Goal: Task Accomplishment & Management: Complete application form

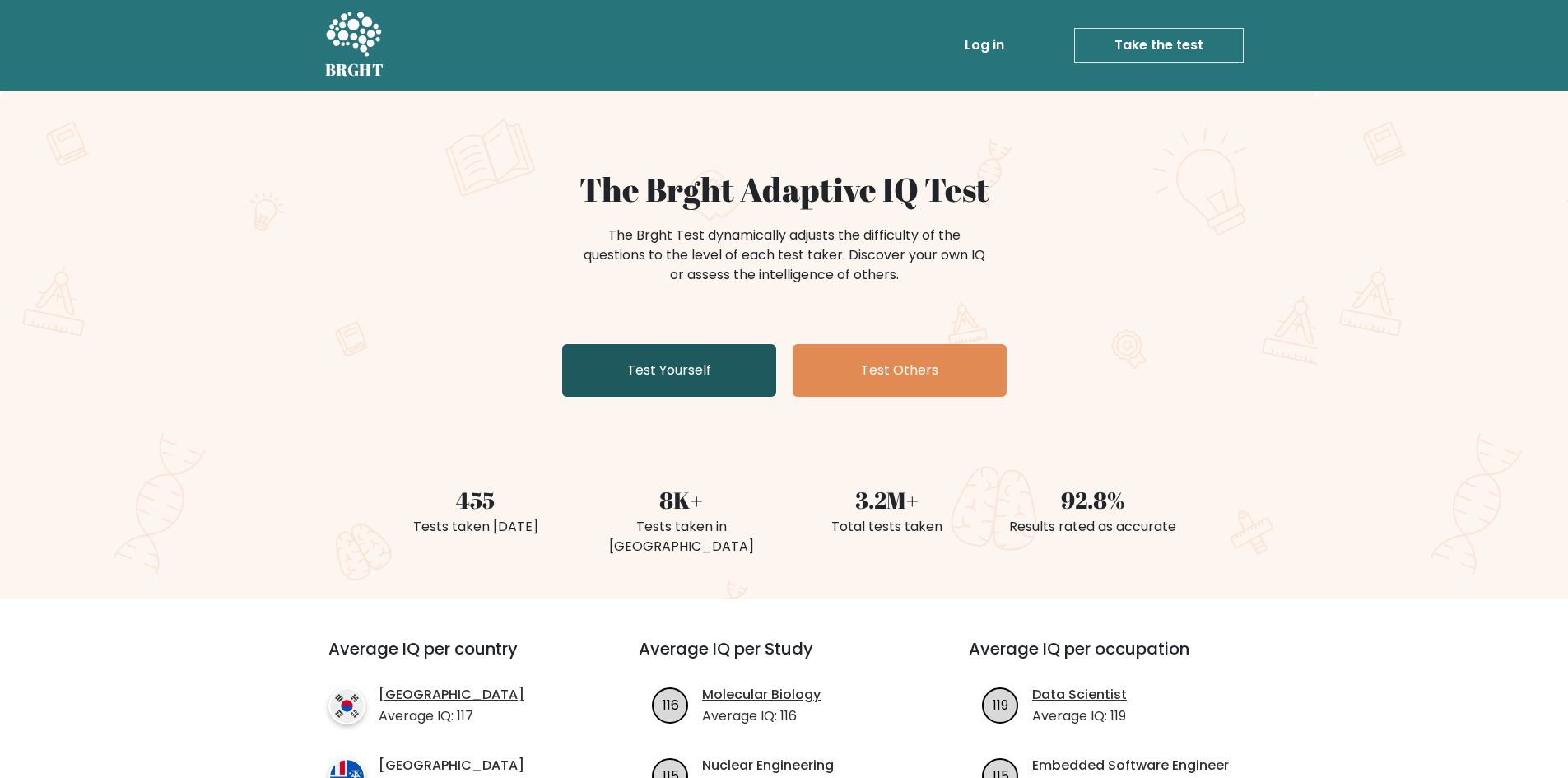
click at [631, 380] on link "Test Yourself" at bounding box center [669, 370] width 214 height 52
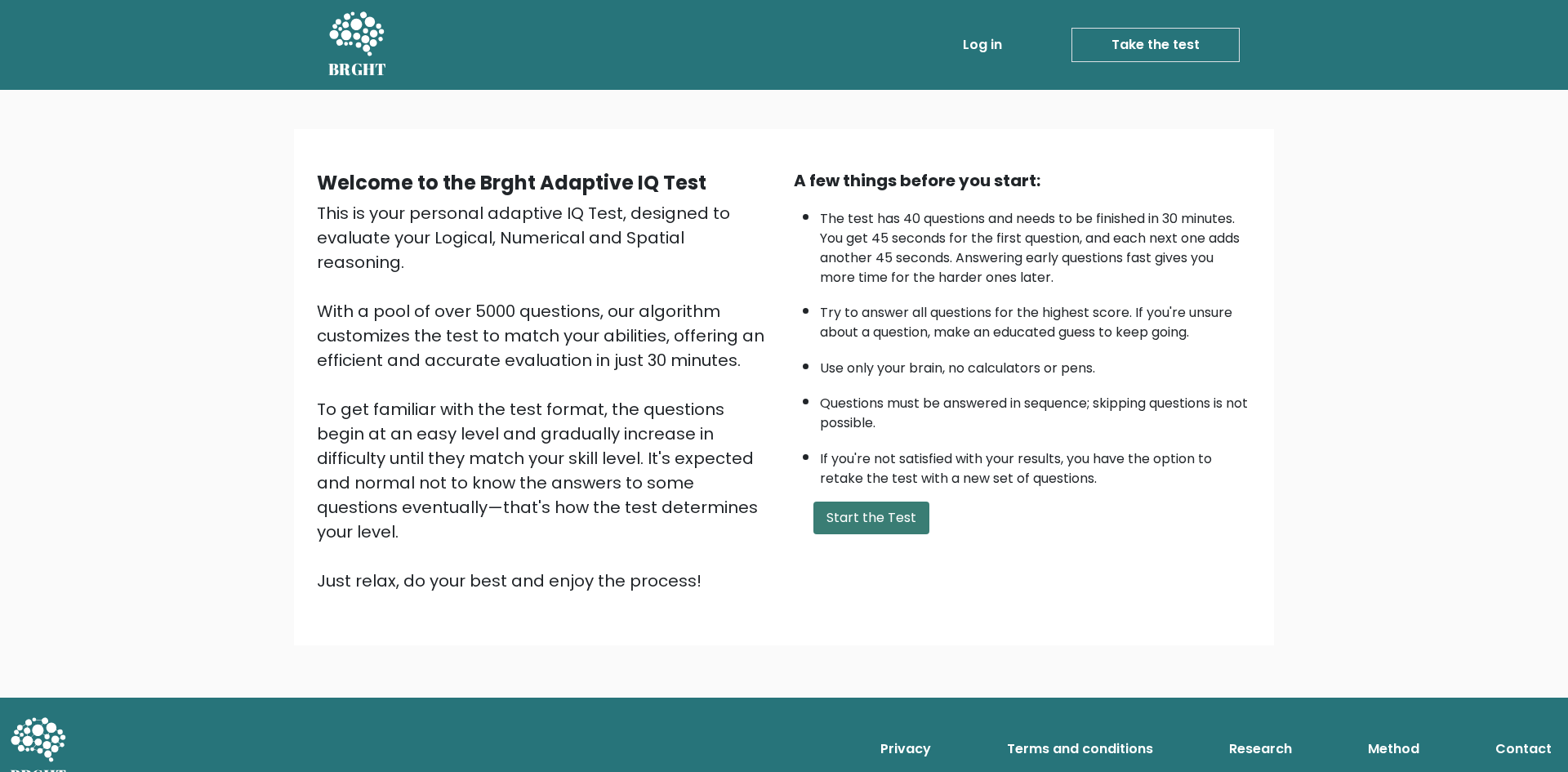
click at [868, 530] on button "Start the Test" at bounding box center [871, 518] width 116 height 32
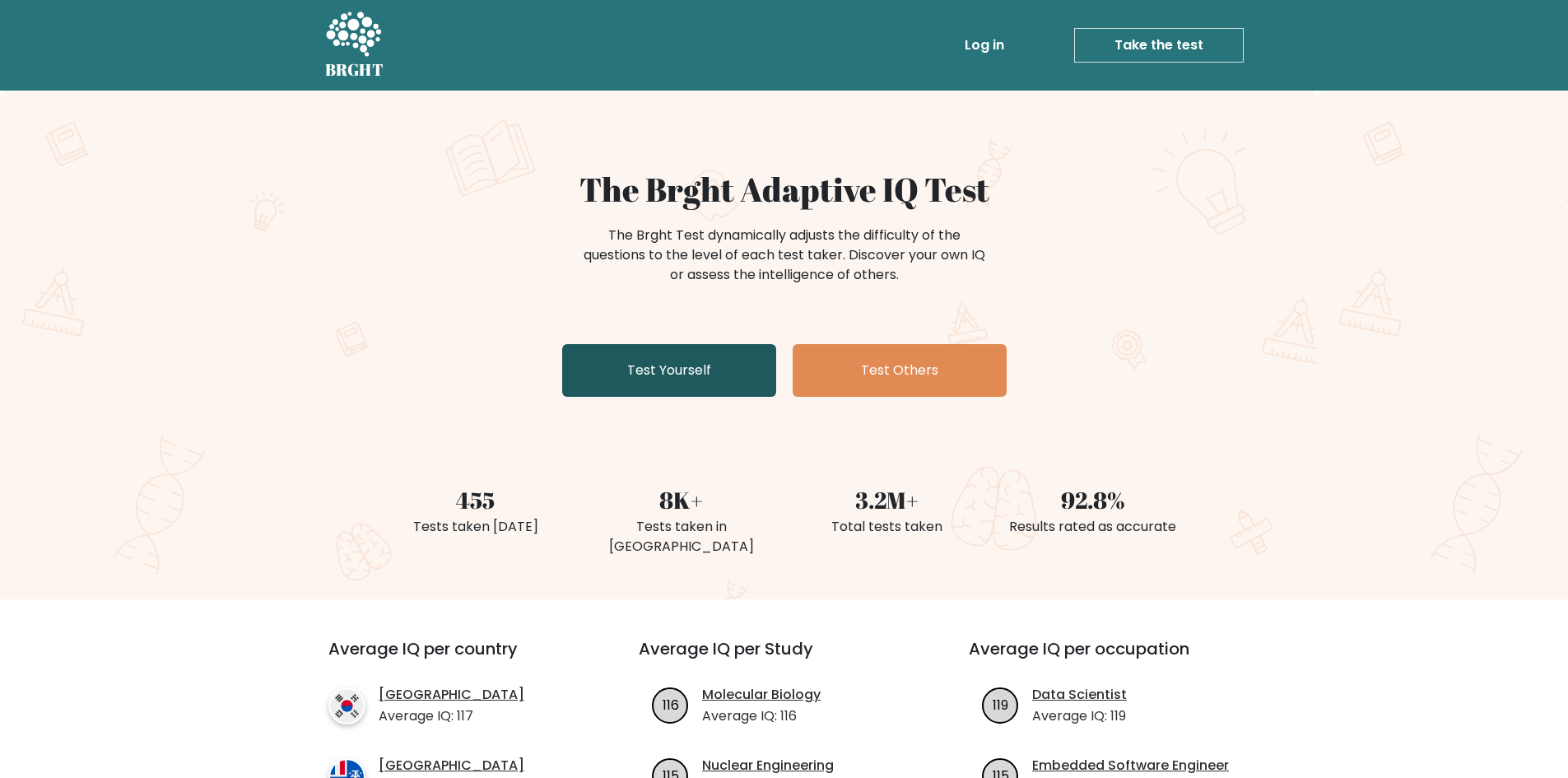
click at [640, 357] on link "Test Yourself" at bounding box center [669, 370] width 214 height 52
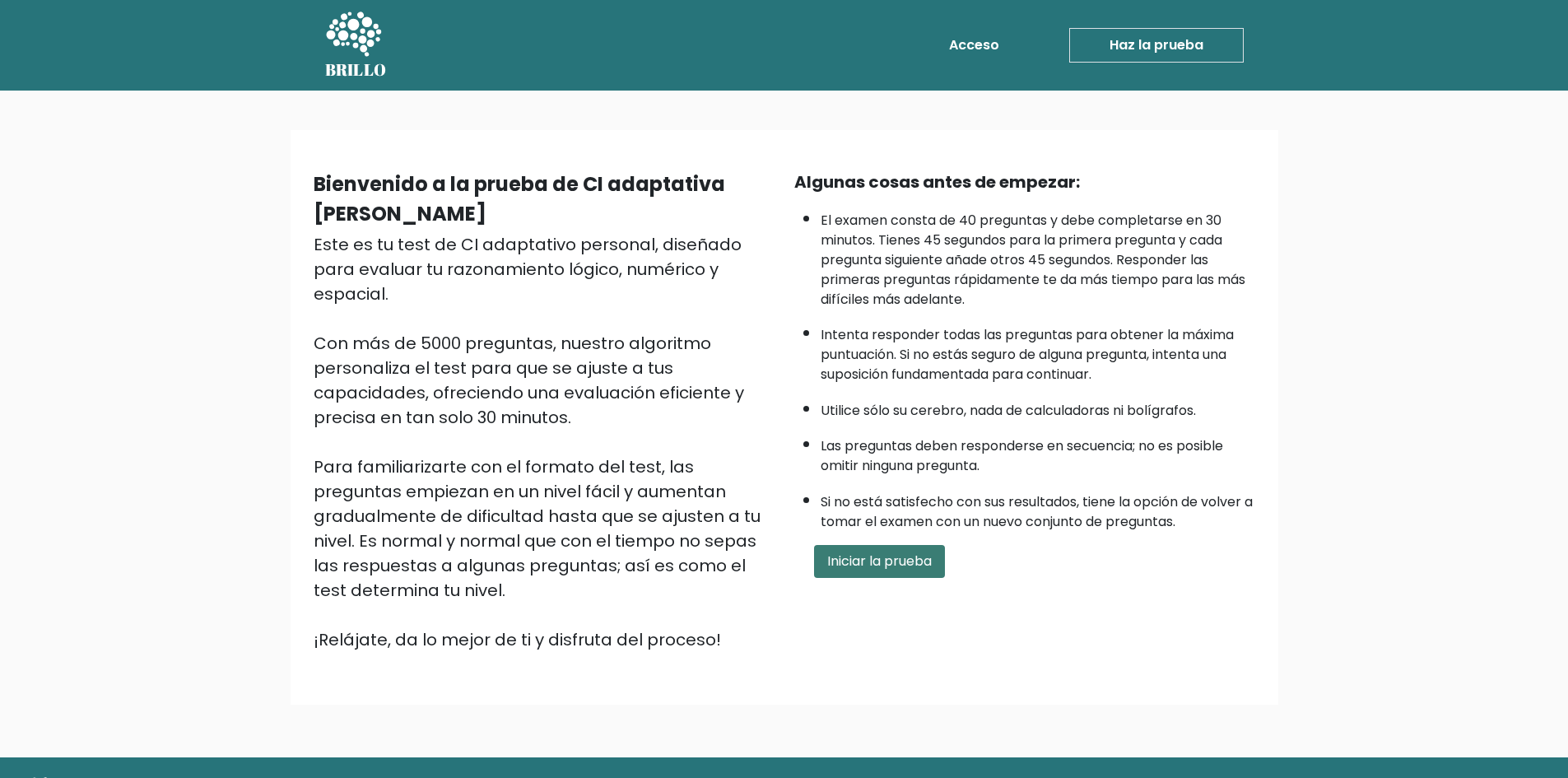
click at [929, 575] on button "Iniciar la prueba" at bounding box center [879, 561] width 131 height 33
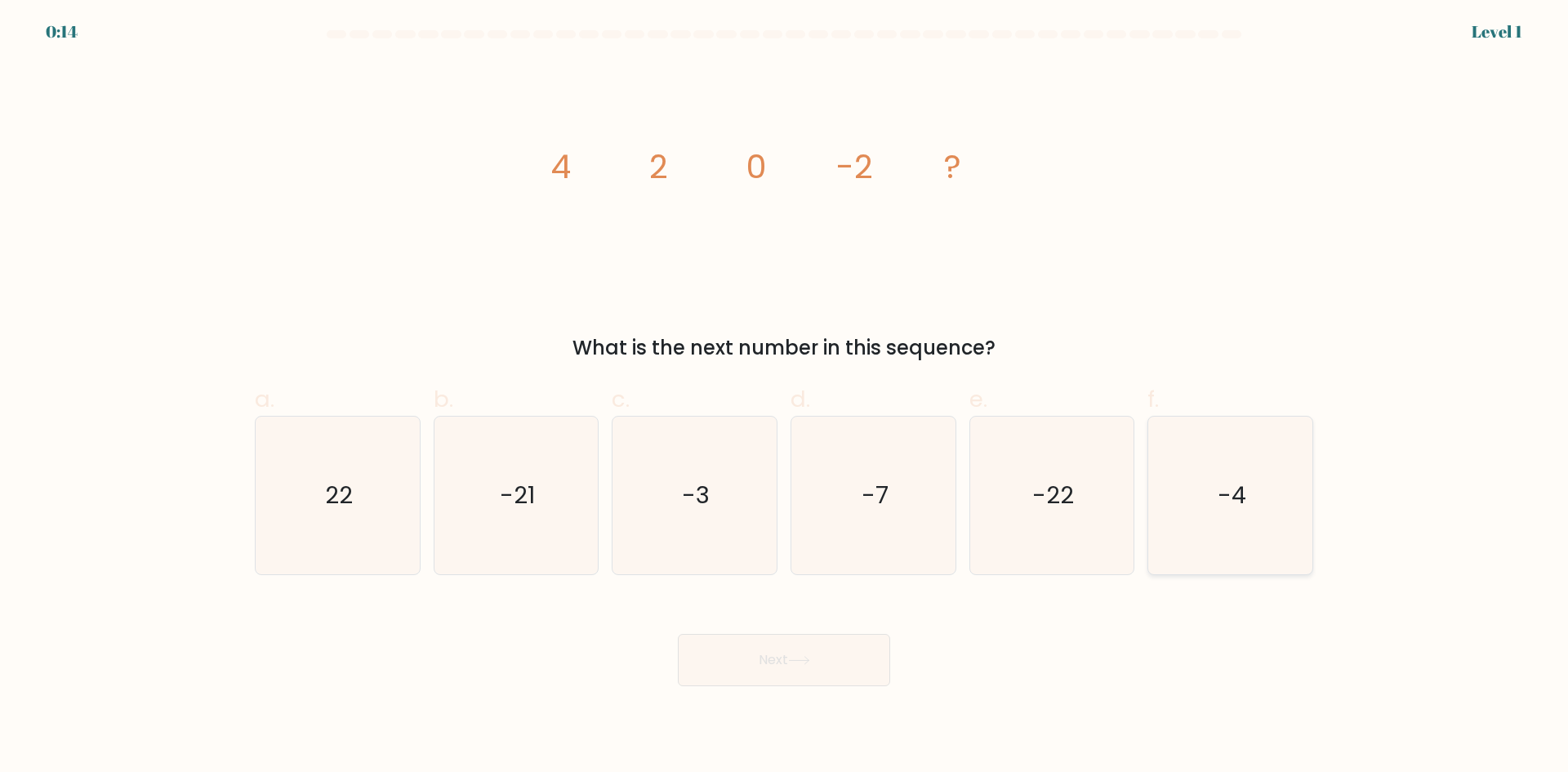
click at [1267, 475] on icon "-4" at bounding box center [1230, 495] width 158 height 158
click at [784, 397] on input "f. -4" at bounding box center [784, 392] width 1 height 10
radio input "true"
click at [842, 645] on button "Next" at bounding box center [784, 659] width 212 height 52
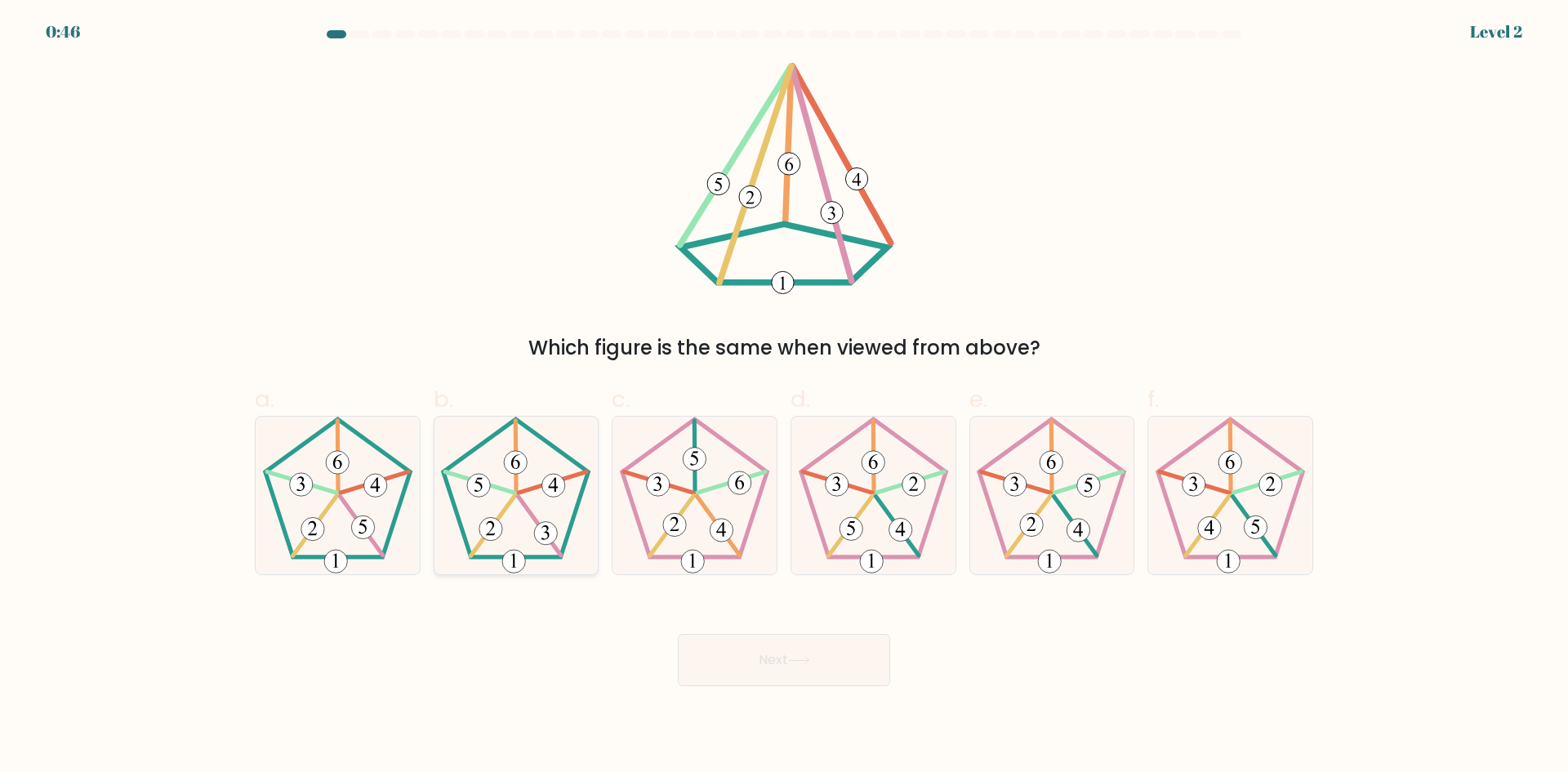
click at [538, 501] on icon at bounding box center [515, 495] width 158 height 158
click at [784, 397] on input "b." at bounding box center [784, 392] width 1 height 10
radio input "true"
click at [737, 665] on button "Next" at bounding box center [784, 659] width 212 height 52
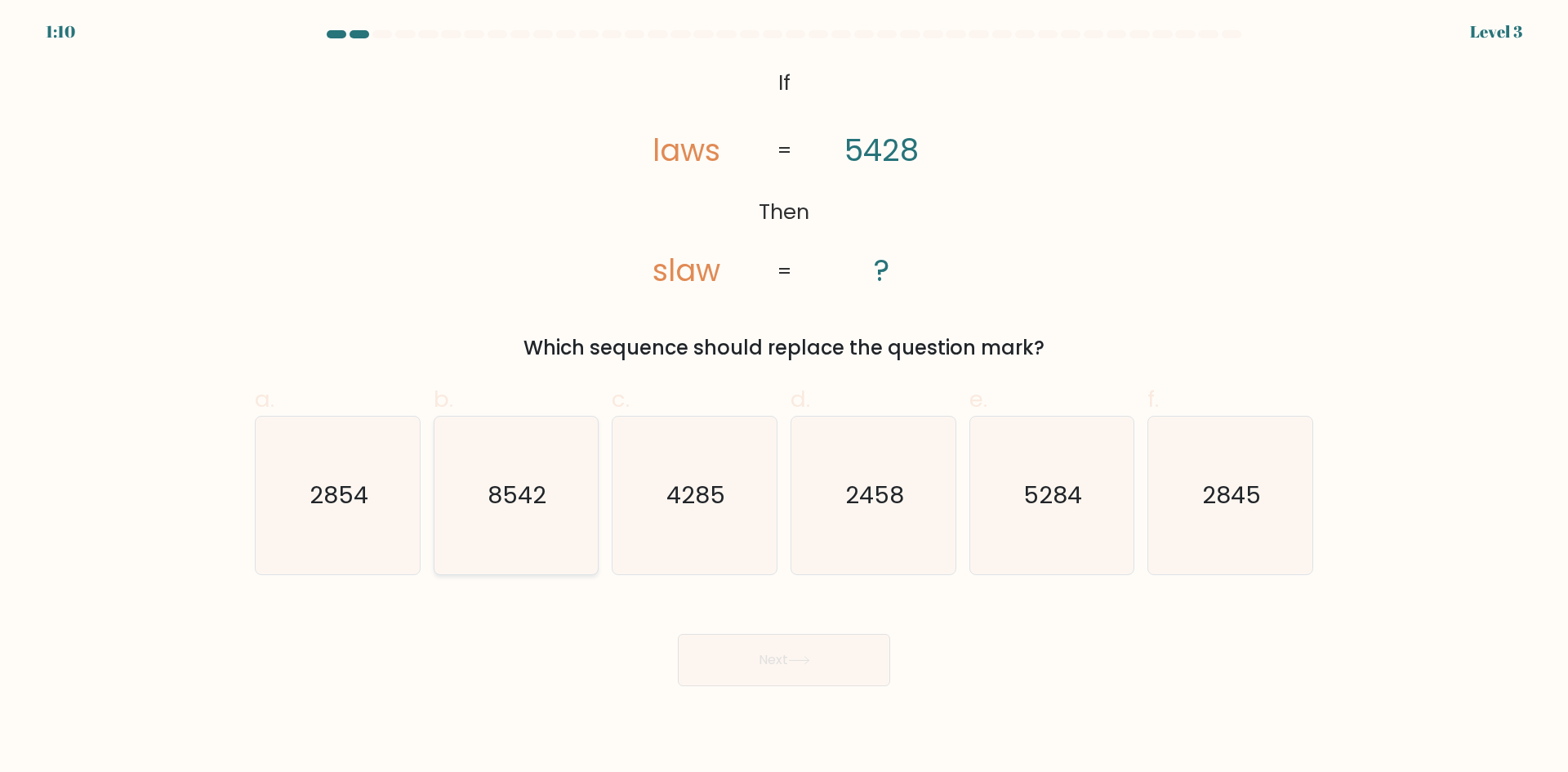
click at [520, 532] on icon "8542" at bounding box center [515, 495] width 158 height 158
click at [784, 397] on input "b. 8542" at bounding box center [784, 392] width 1 height 10
radio input "true"
click at [732, 664] on button "Next" at bounding box center [784, 659] width 212 height 52
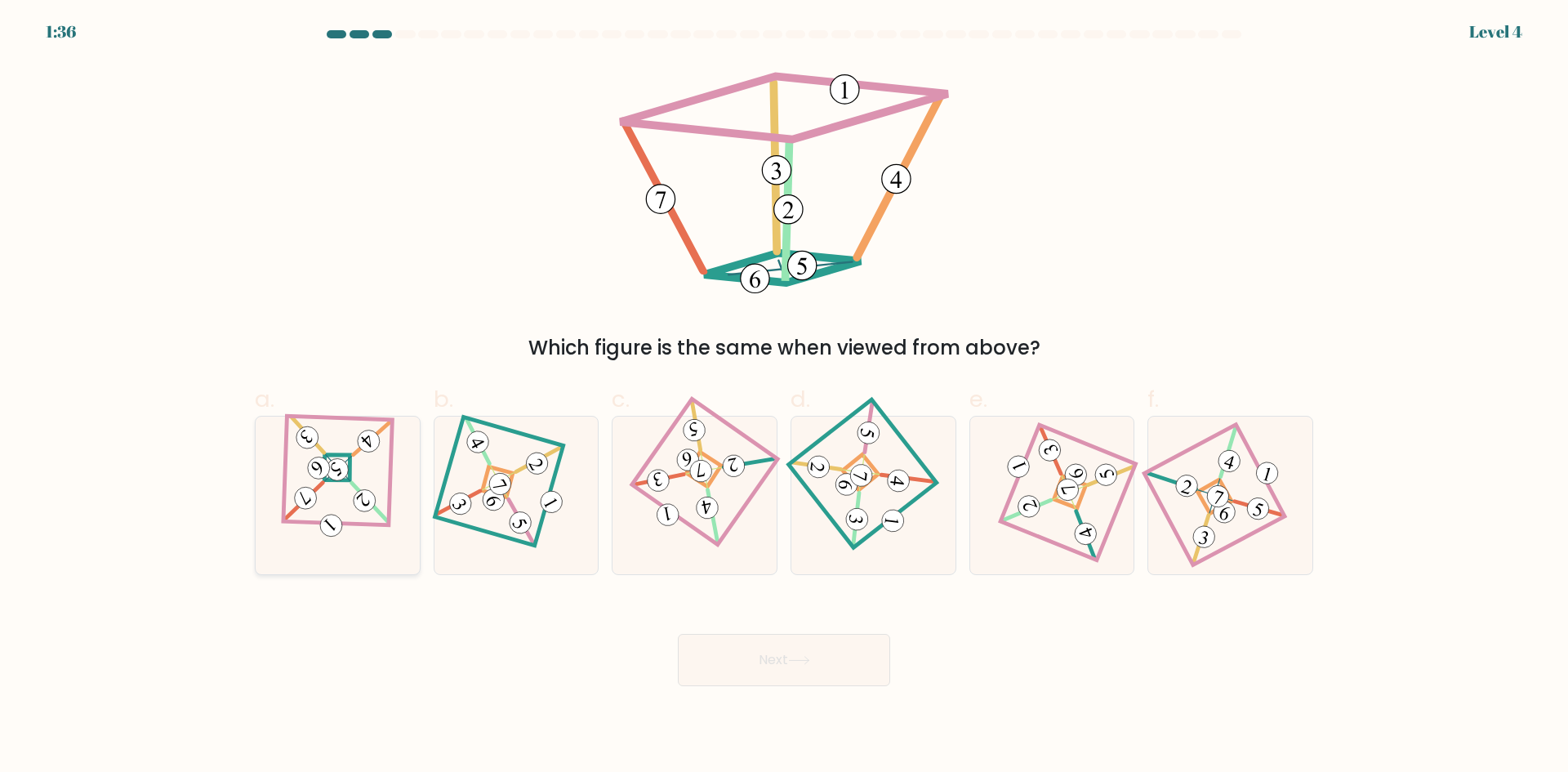
click at [371, 490] on icon at bounding box center [337, 495] width 109 height 125
click at [784, 397] on input "a." at bounding box center [784, 392] width 1 height 10
radio input "true"
click at [789, 649] on button "Next" at bounding box center [784, 659] width 212 height 52
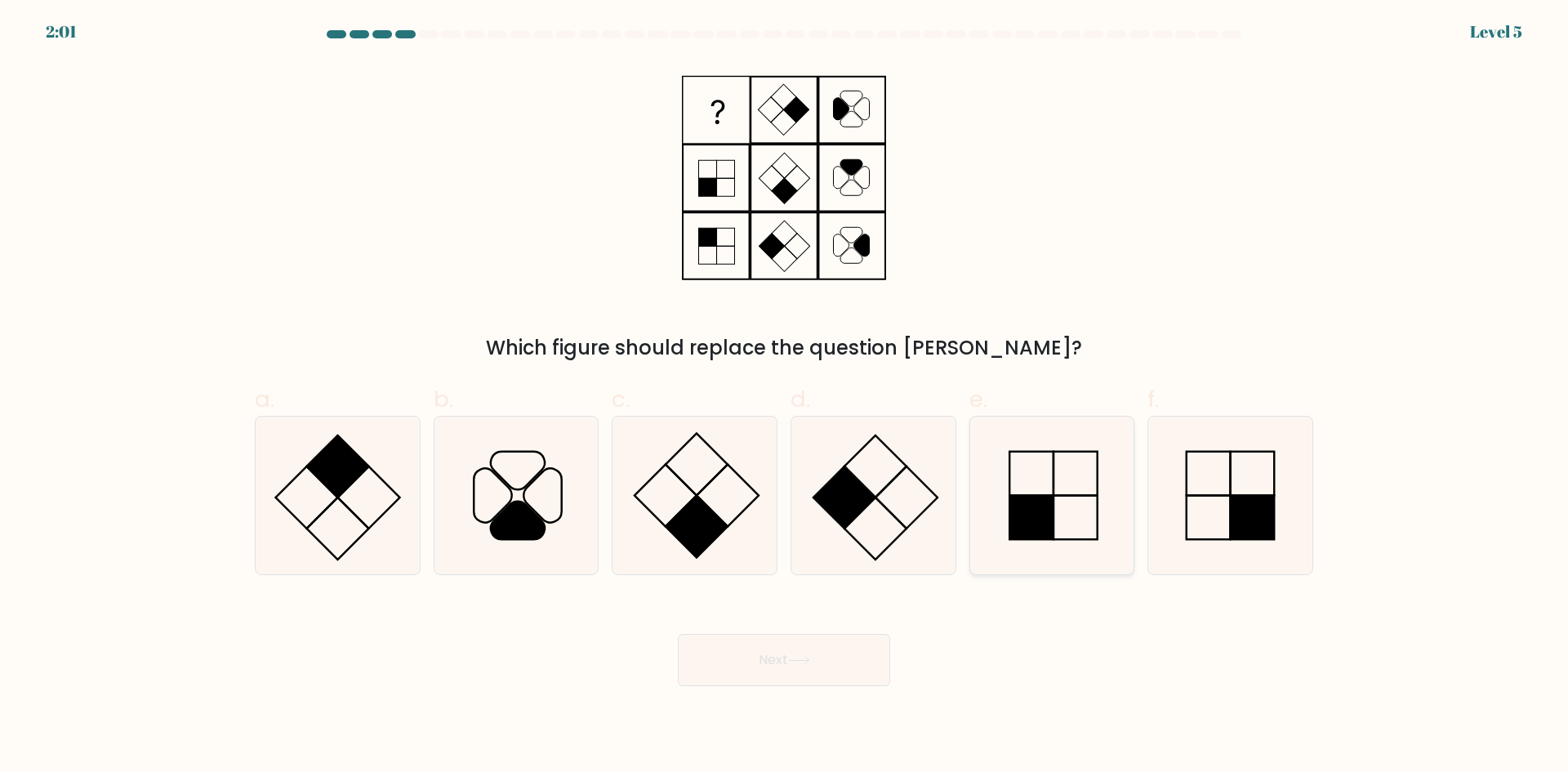
click at [1094, 498] on icon at bounding box center [1051, 495] width 158 height 158
click at [784, 397] on input "e." at bounding box center [784, 392] width 1 height 10
radio input "true"
click at [1233, 504] on rect at bounding box center [1253, 517] width 44 height 44
click at [784, 397] on input "f." at bounding box center [784, 392] width 1 height 10
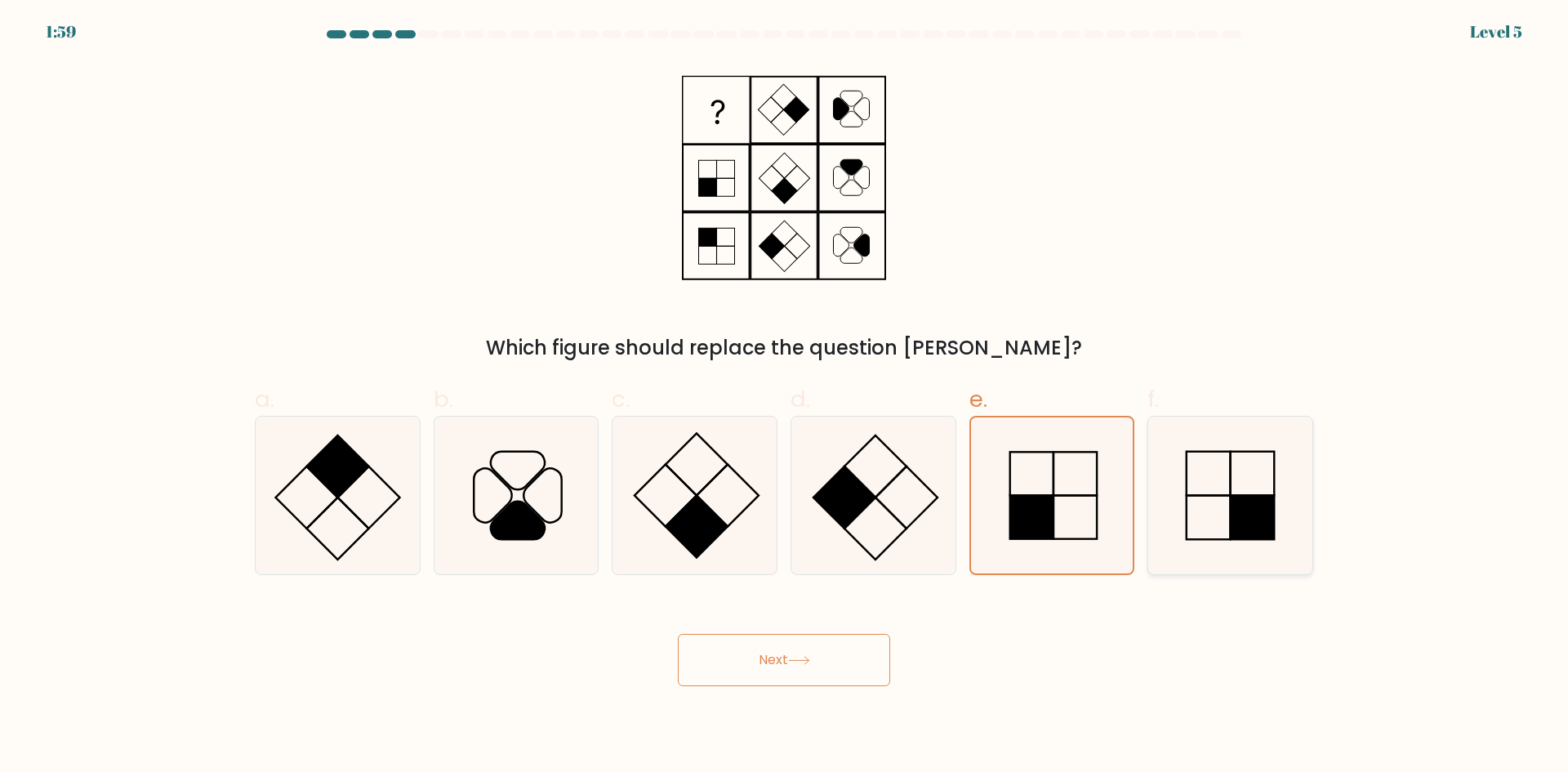
radio input "true"
click at [775, 641] on button "Next" at bounding box center [784, 659] width 212 height 52
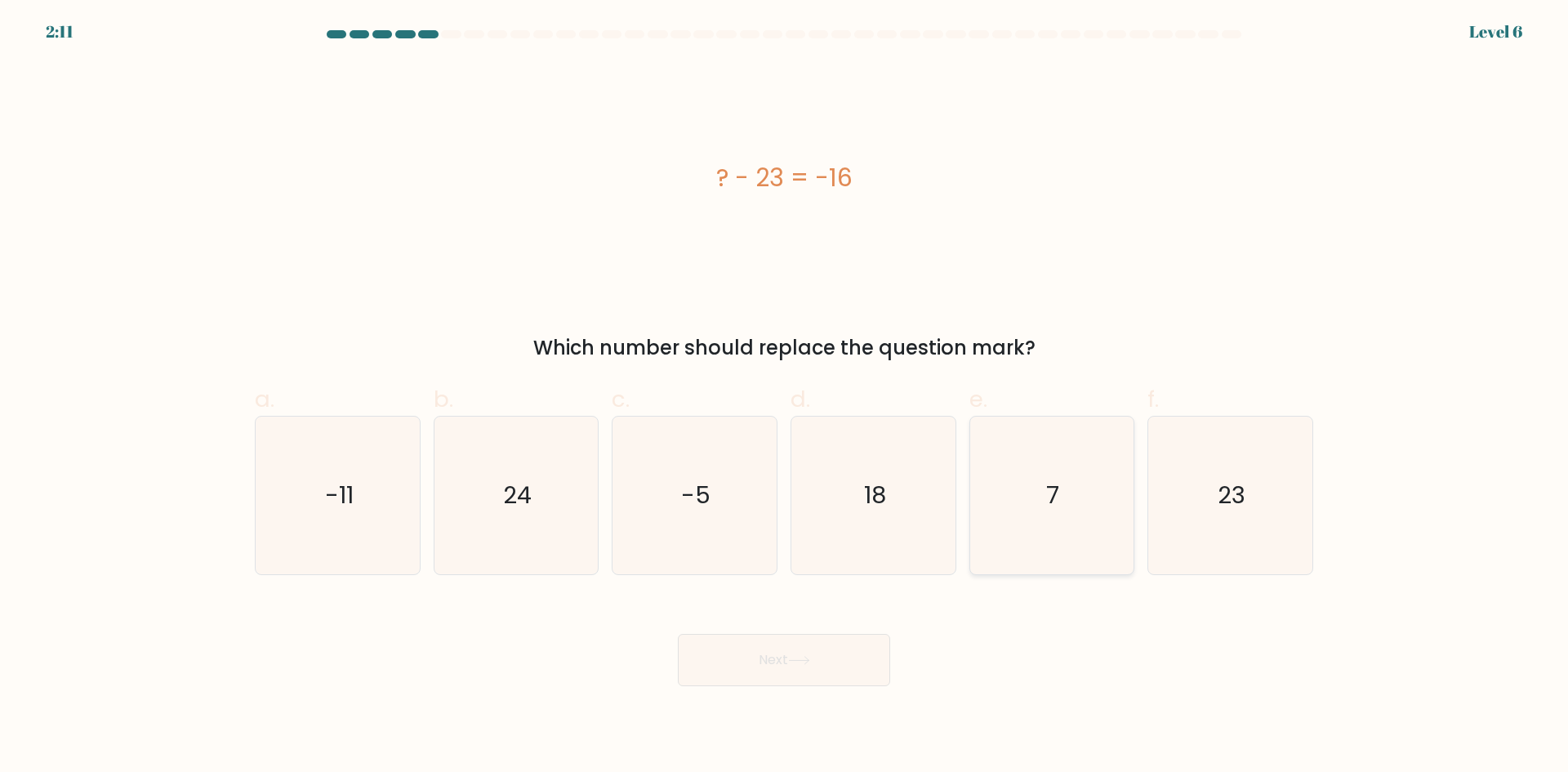
click at [1019, 509] on icon "7" at bounding box center [1051, 495] width 158 height 158
click at [784, 397] on input "e. 7" at bounding box center [784, 392] width 1 height 10
radio input "true"
click at [774, 645] on button "Next" at bounding box center [784, 659] width 212 height 52
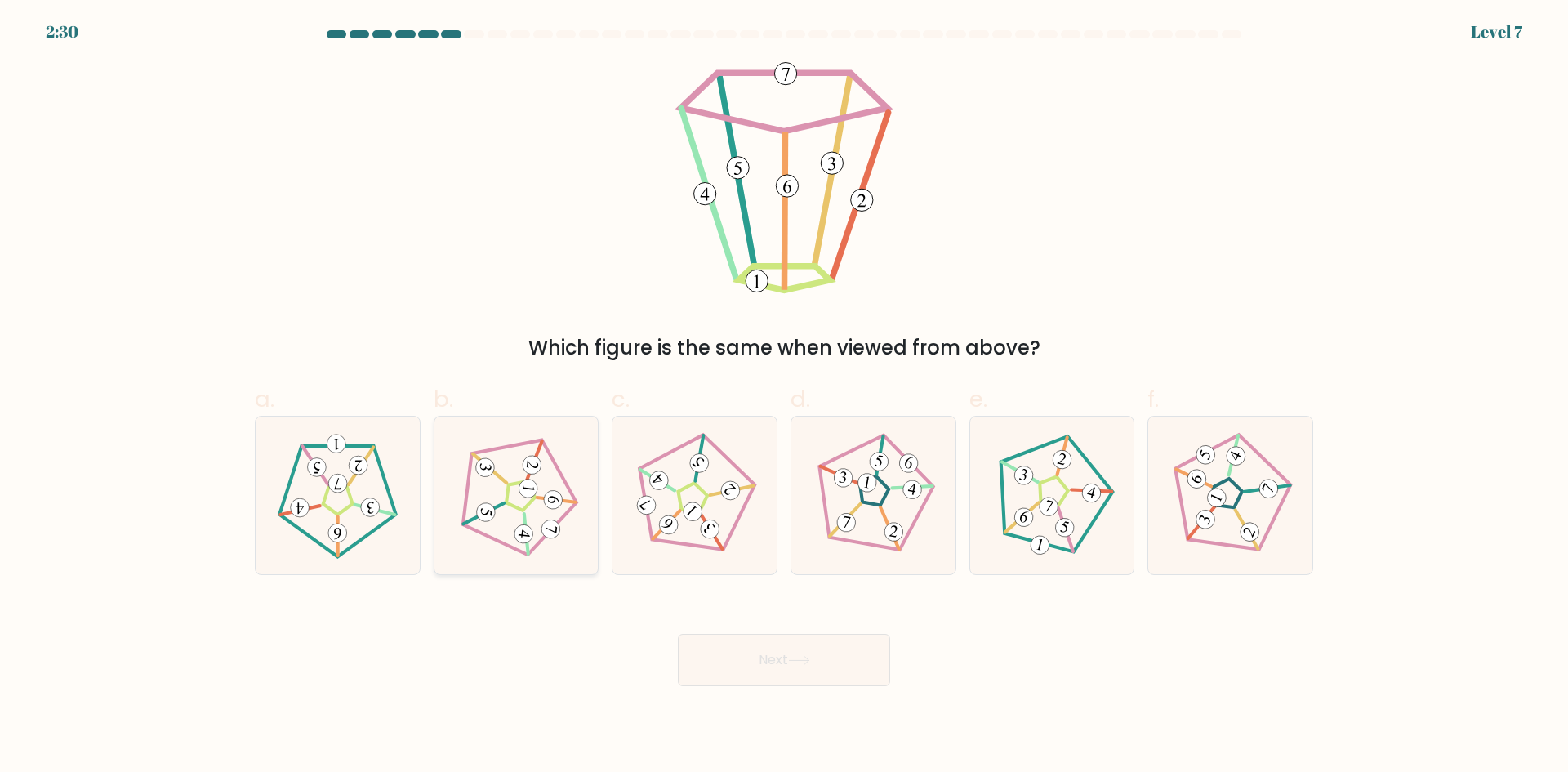
click at [504, 453] on icon at bounding box center [515, 495] width 125 height 125
click at [784, 397] on input "b." at bounding box center [784, 392] width 1 height 10
radio input "true"
click at [820, 658] on button "Next" at bounding box center [784, 659] width 212 height 52
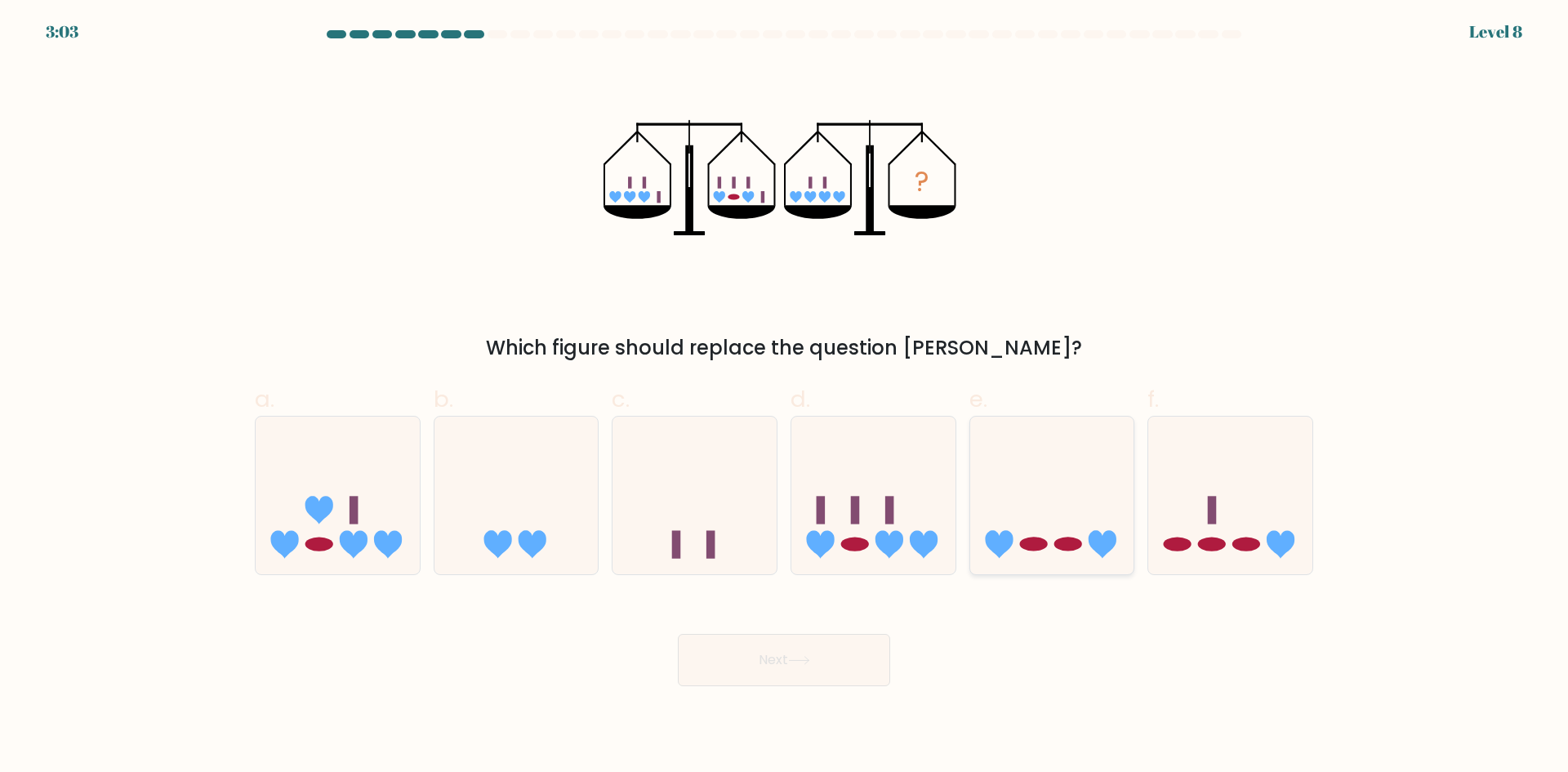
click at [1117, 511] on icon at bounding box center [1052, 495] width 164 height 136
click at [784, 397] on input "e." at bounding box center [784, 392] width 1 height 10
radio input "true"
click at [1201, 517] on icon at bounding box center [1230, 495] width 164 height 136
click at [784, 397] on input "f." at bounding box center [784, 392] width 1 height 10
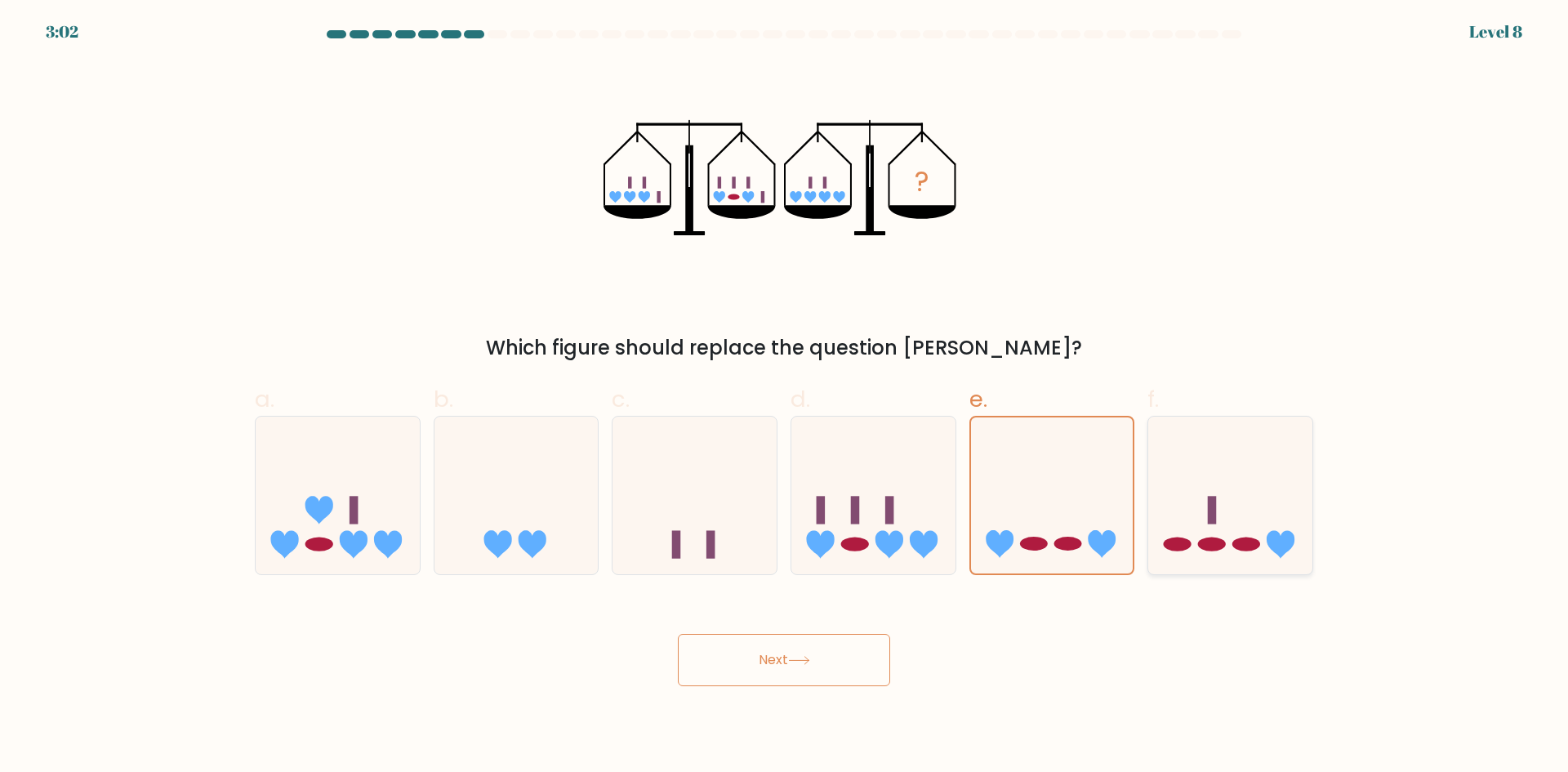
radio input "true"
click at [862, 455] on icon at bounding box center [873, 495] width 164 height 136
click at [784, 397] on input "d." at bounding box center [784, 392] width 1 height 10
radio input "true"
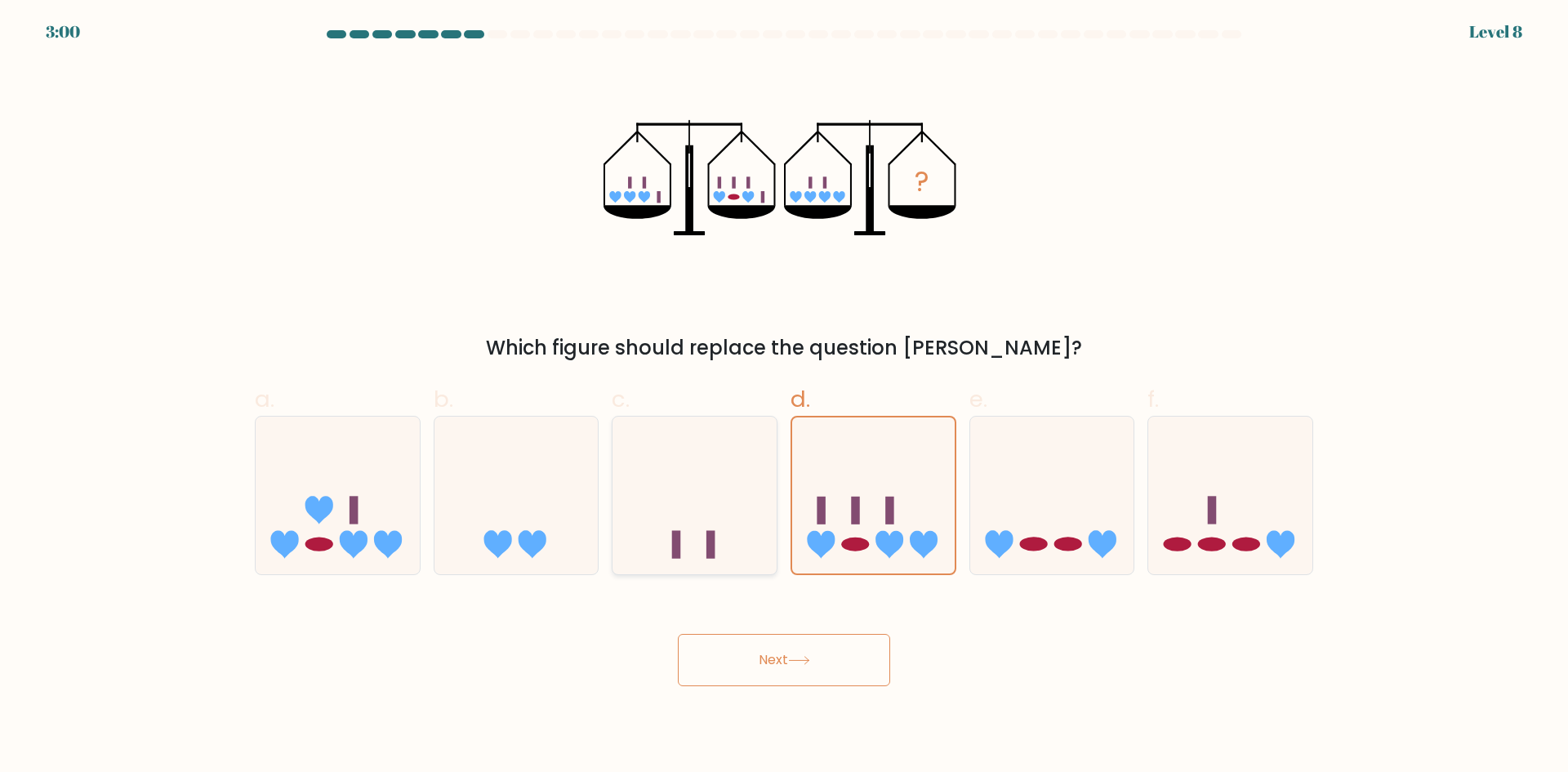
click at [659, 508] on icon at bounding box center [694, 495] width 164 height 136
click at [784, 397] on input "c." at bounding box center [784, 392] width 1 height 10
radio input "true"
click at [572, 487] on icon at bounding box center [516, 495] width 164 height 136
click at [784, 397] on input "b." at bounding box center [784, 392] width 1 height 10
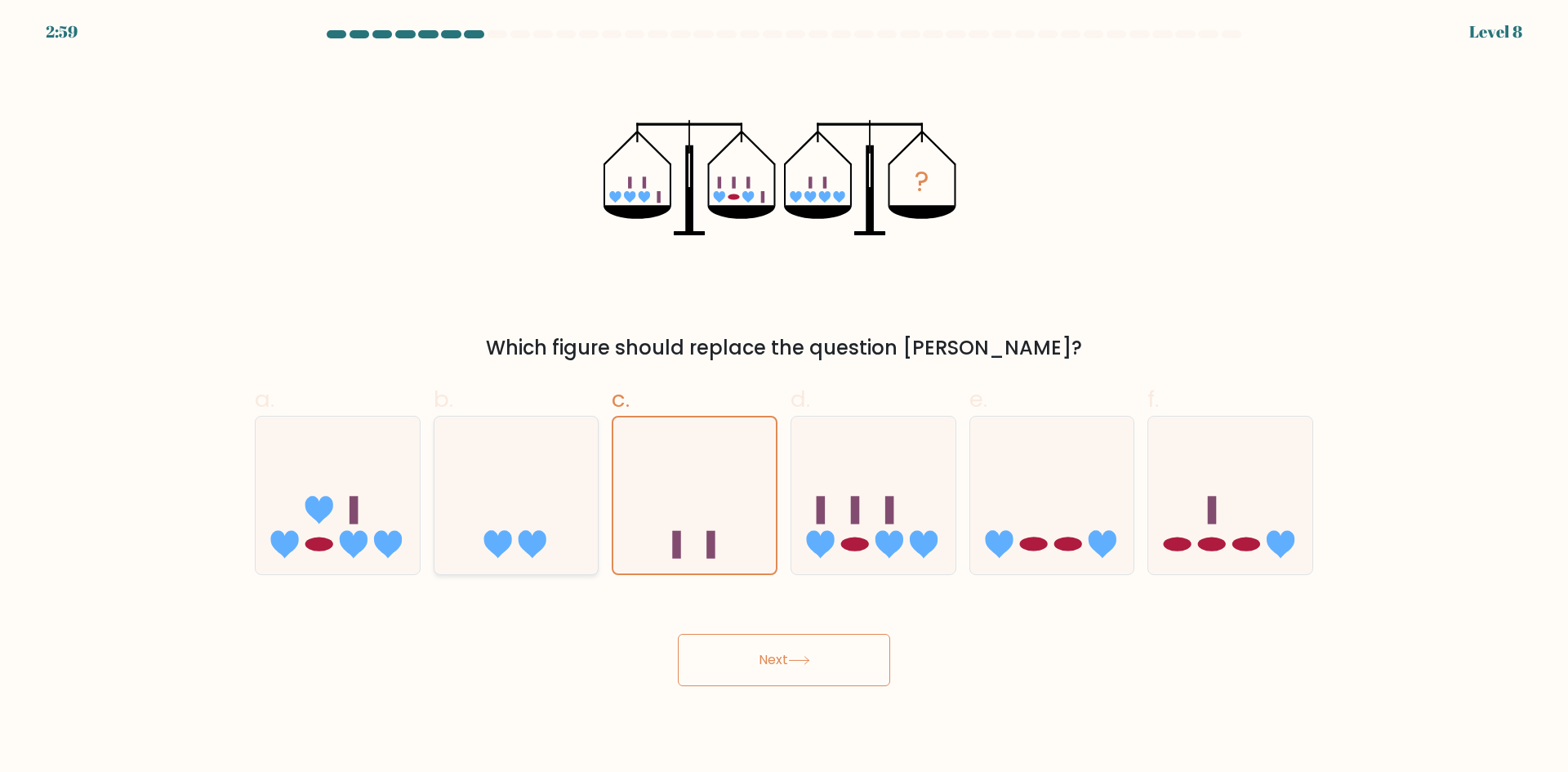
radio input "true"
click at [291, 467] on icon at bounding box center [338, 495] width 164 height 136
click at [784, 397] on input "a." at bounding box center [784, 392] width 1 height 10
radio input "true"
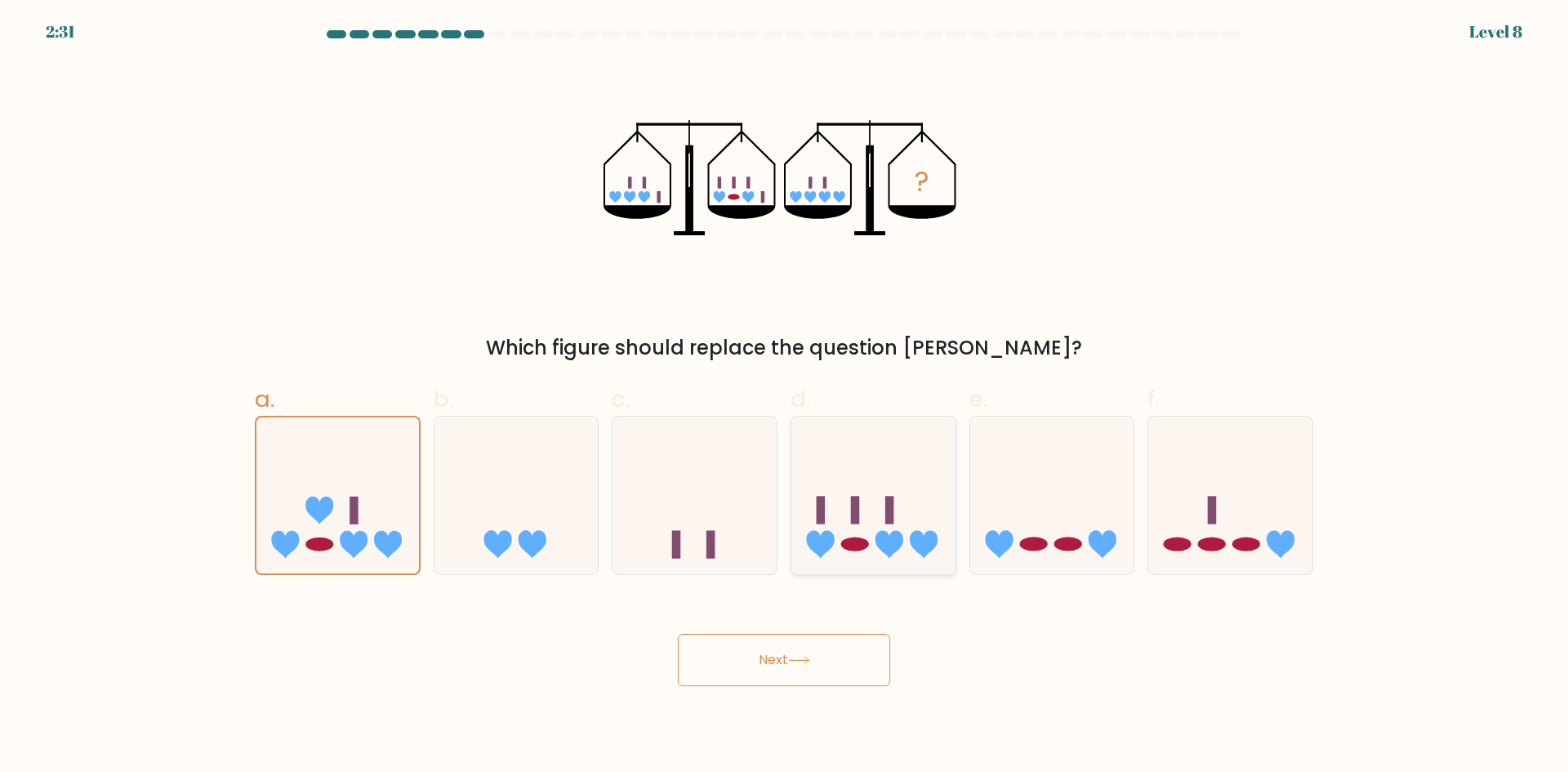
click at [908, 520] on icon at bounding box center [873, 495] width 164 height 136
click at [784, 397] on input "d." at bounding box center [784, 392] width 1 height 10
radio input "true"
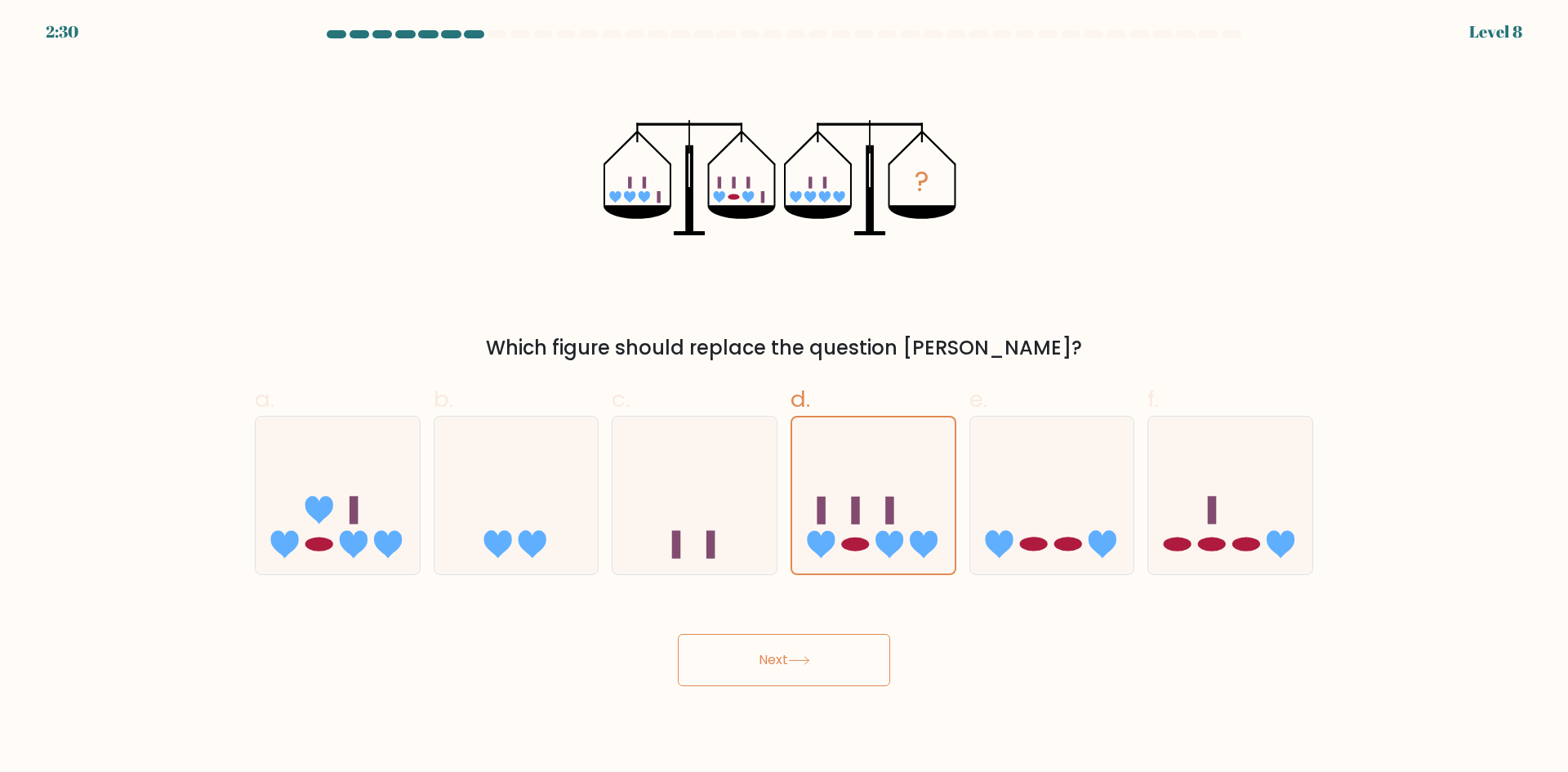
click at [837, 651] on button "Next" at bounding box center [784, 659] width 212 height 52
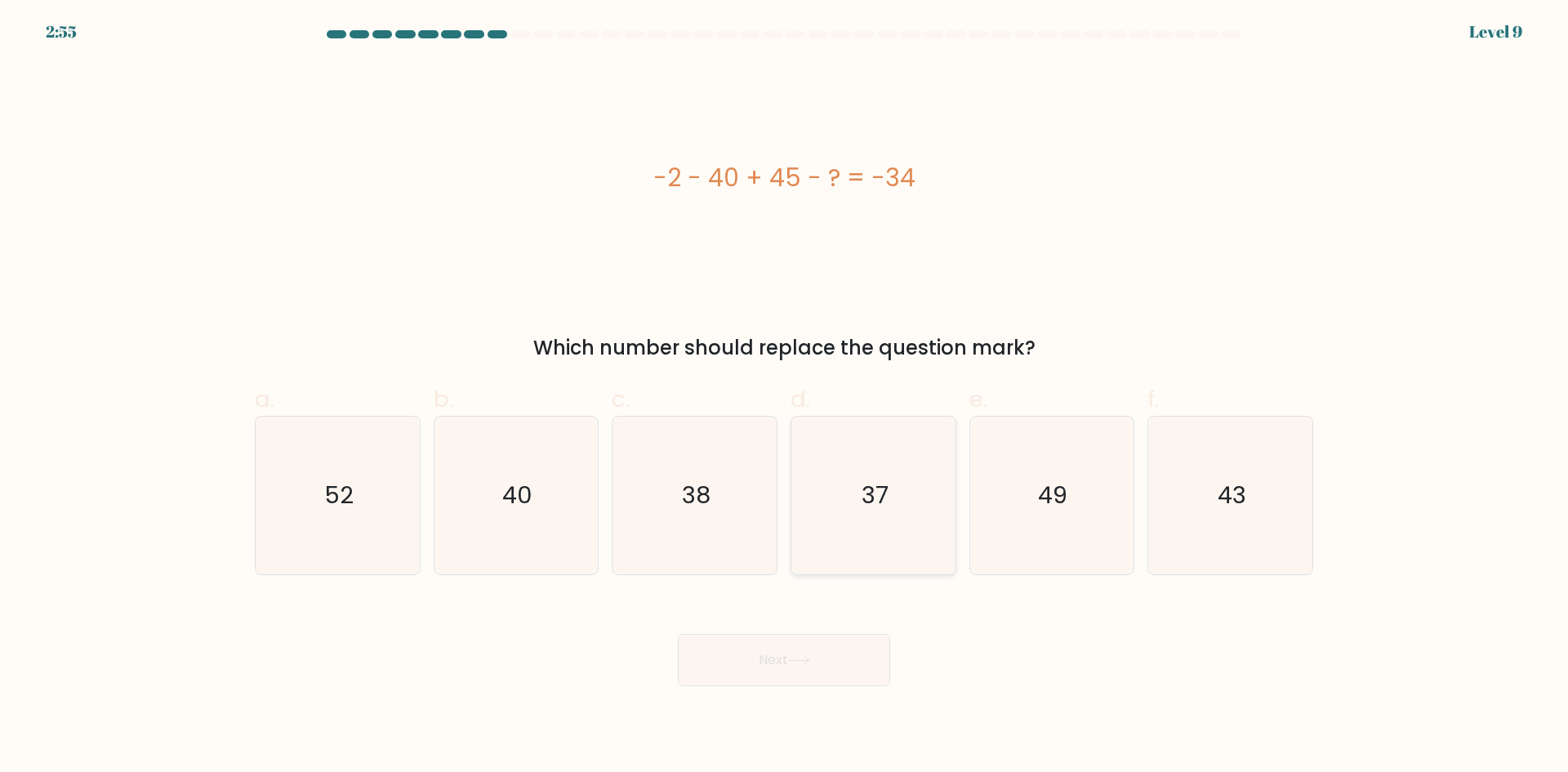
click at [819, 511] on icon "37" at bounding box center [873, 495] width 158 height 158
click at [784, 397] on input "d. 37" at bounding box center [784, 392] width 1 height 10
radio input "true"
click at [825, 667] on button "Next" at bounding box center [784, 659] width 212 height 52
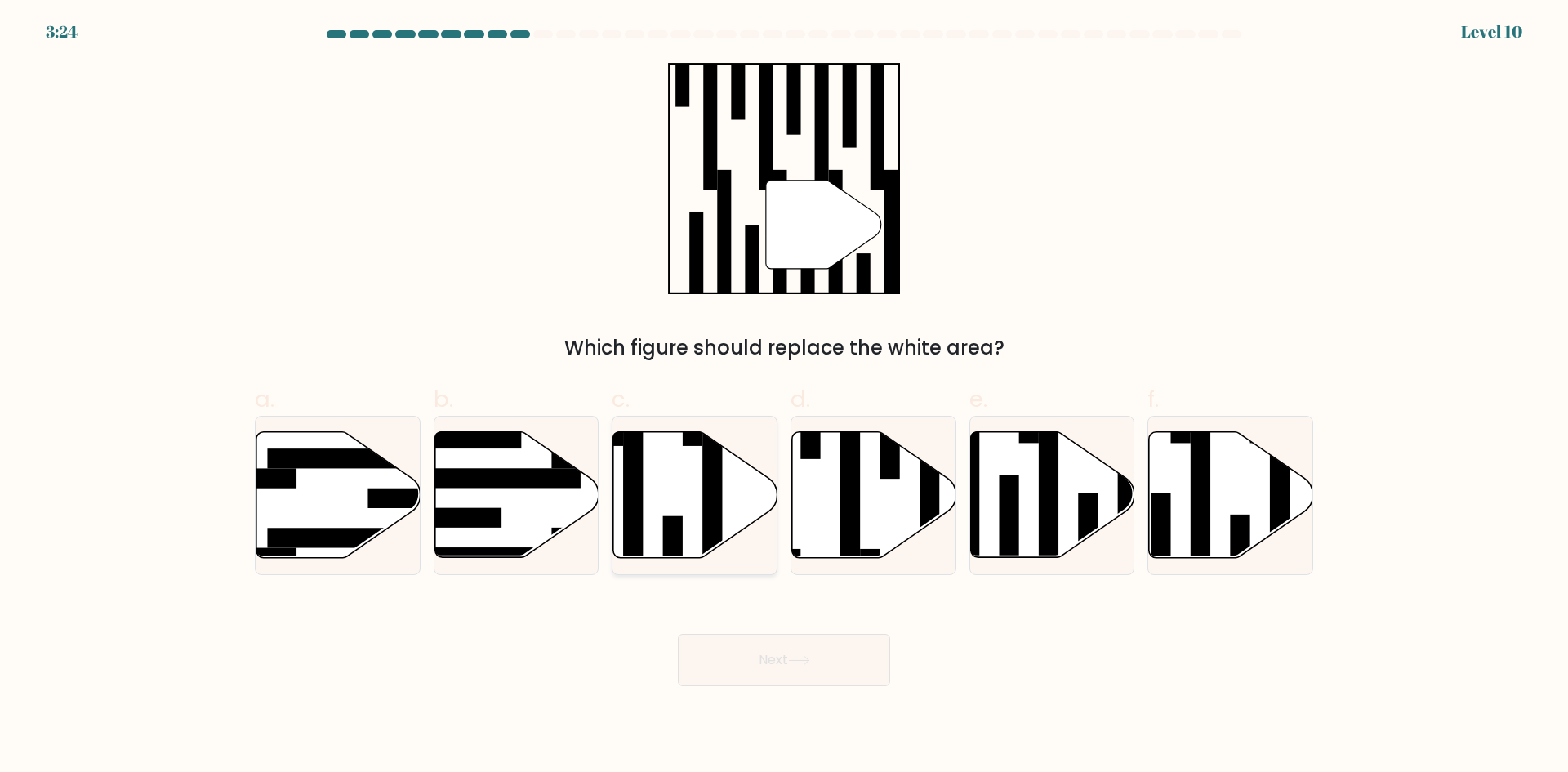
click at [704, 500] on rect at bounding box center [712, 505] width 20 height 178
click at [784, 397] on input "c." at bounding box center [784, 392] width 1 height 10
radio input "true"
click at [790, 665] on button "Next" at bounding box center [784, 659] width 212 height 52
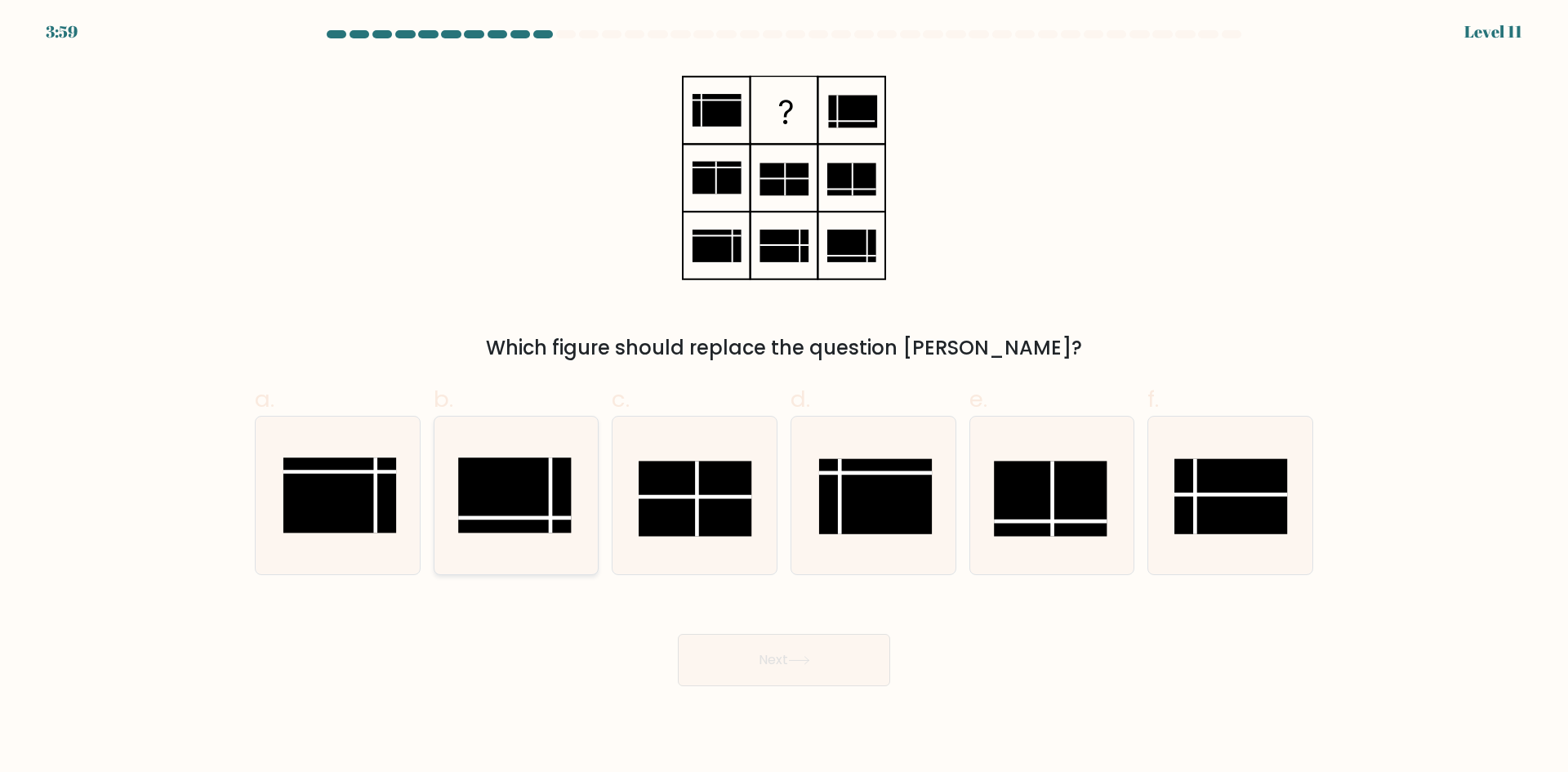
click at [553, 487] on rect at bounding box center [515, 495] width 113 height 75
click at [784, 397] on input "b." at bounding box center [784, 392] width 1 height 10
radio input "true"
click at [731, 671] on button "Next" at bounding box center [784, 659] width 212 height 52
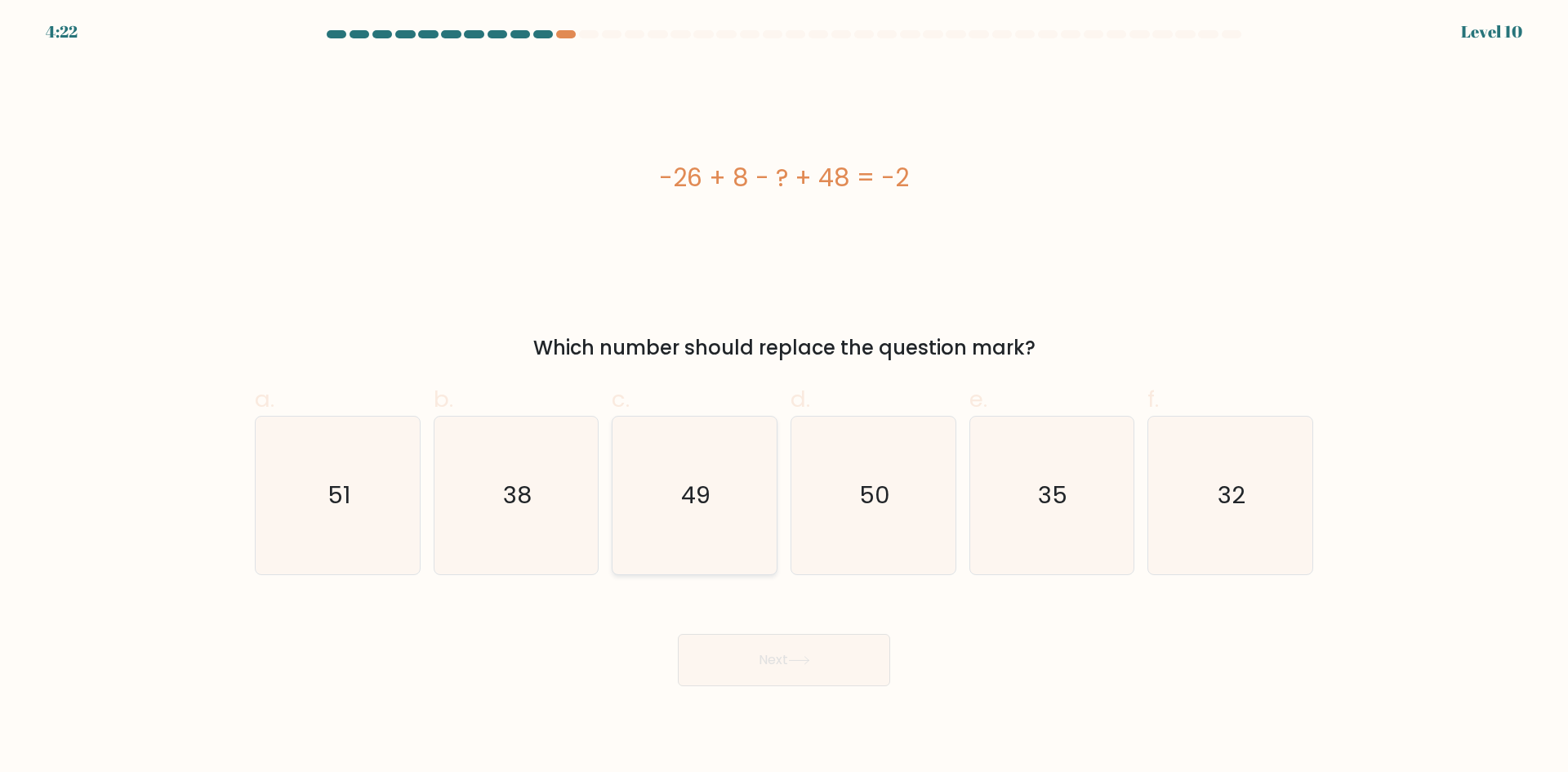
click at [732, 472] on icon "49" at bounding box center [694, 495] width 158 height 158
click at [784, 397] on input "c. 49" at bounding box center [784, 392] width 1 height 10
radio input "true"
click at [768, 647] on button "Next" at bounding box center [784, 659] width 212 height 52
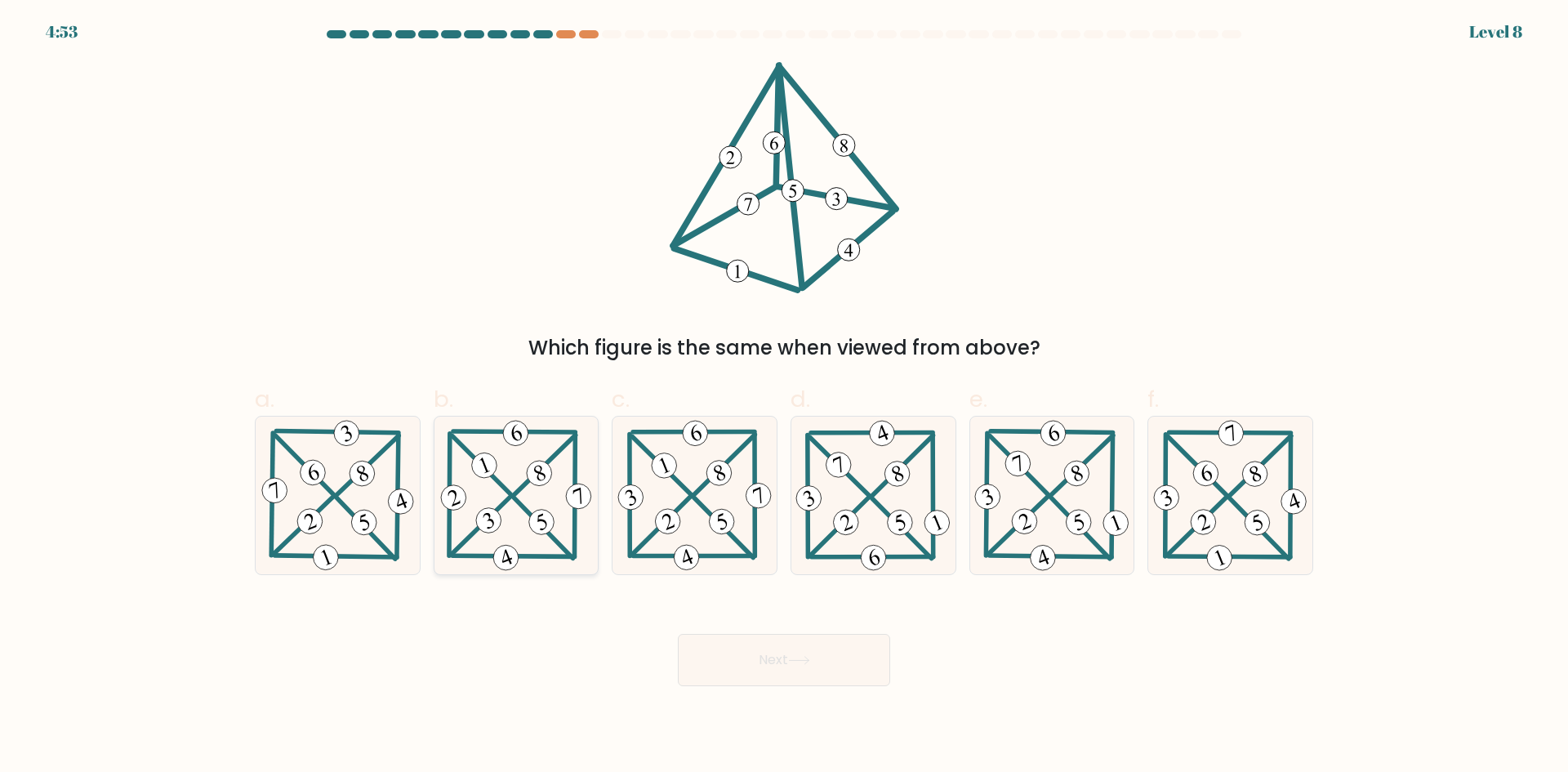
click at [524, 479] on icon at bounding box center [516, 495] width 159 height 158
click at [784, 397] on input "b." at bounding box center [784, 392] width 1 height 10
radio input "true"
click at [1007, 509] on icon at bounding box center [1051, 495] width 161 height 158
click at [784, 397] on input "e." at bounding box center [784, 392] width 1 height 10
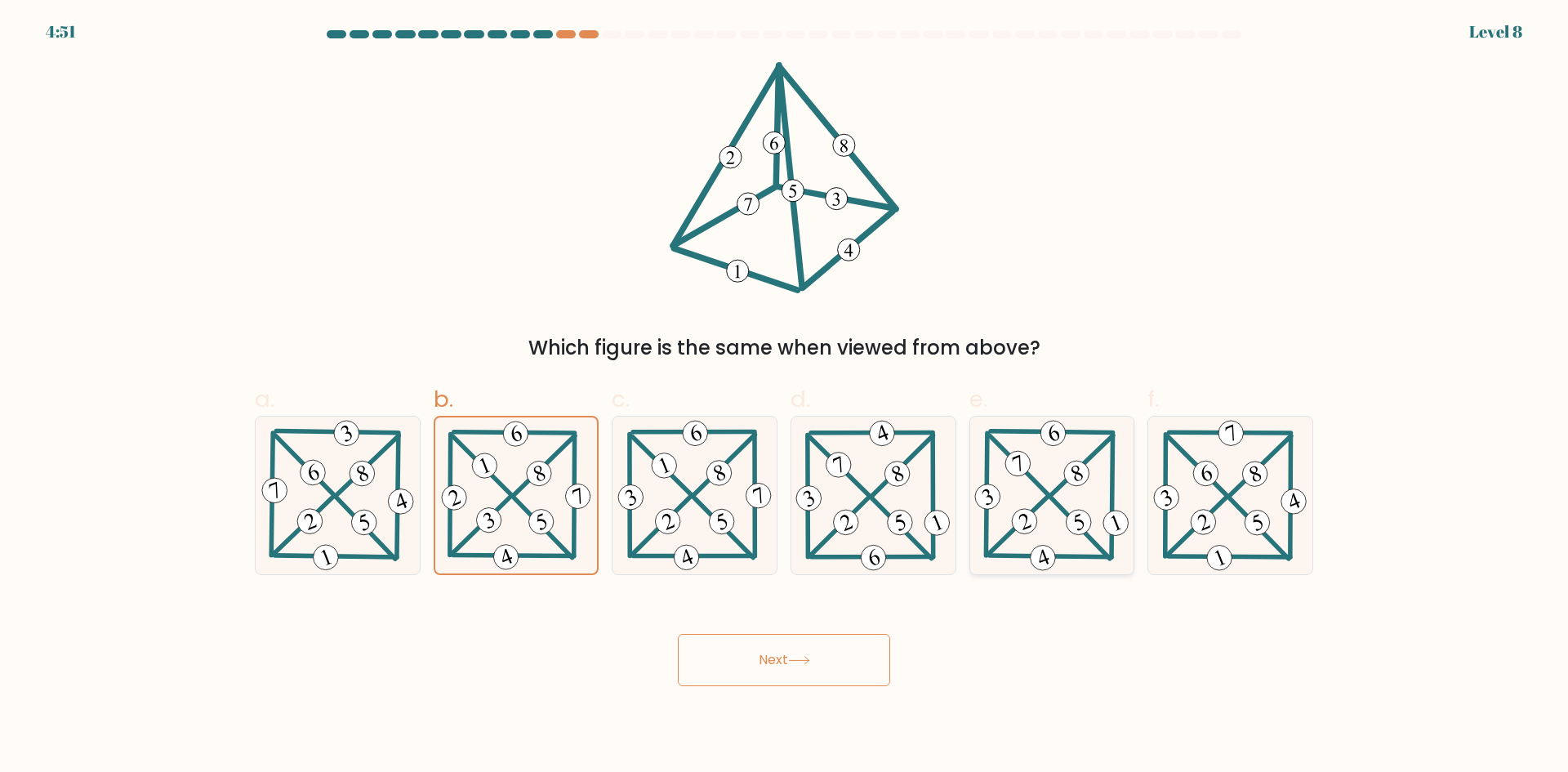
radio input "true"
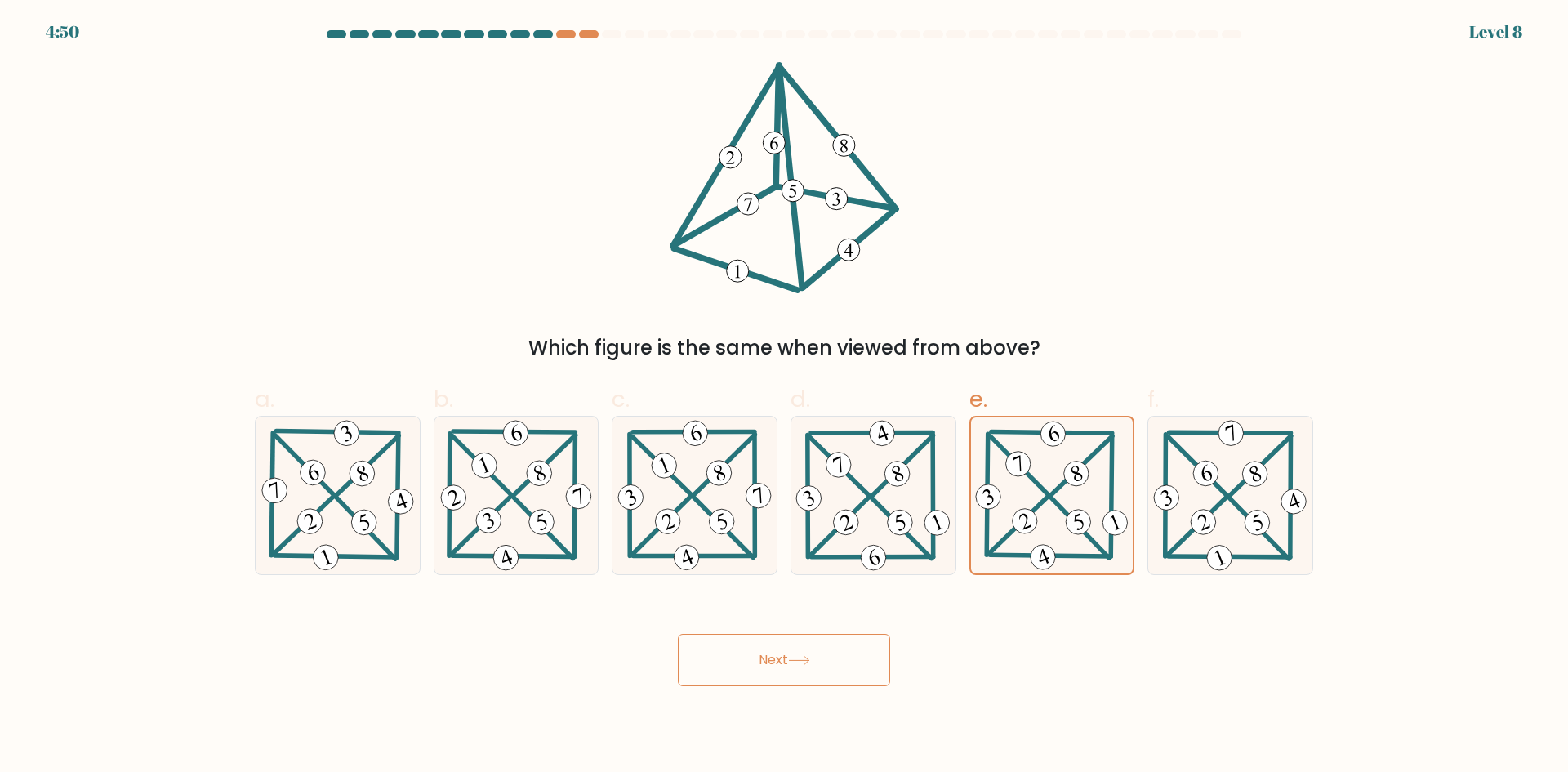
click at [868, 668] on button "Next" at bounding box center [784, 659] width 212 height 52
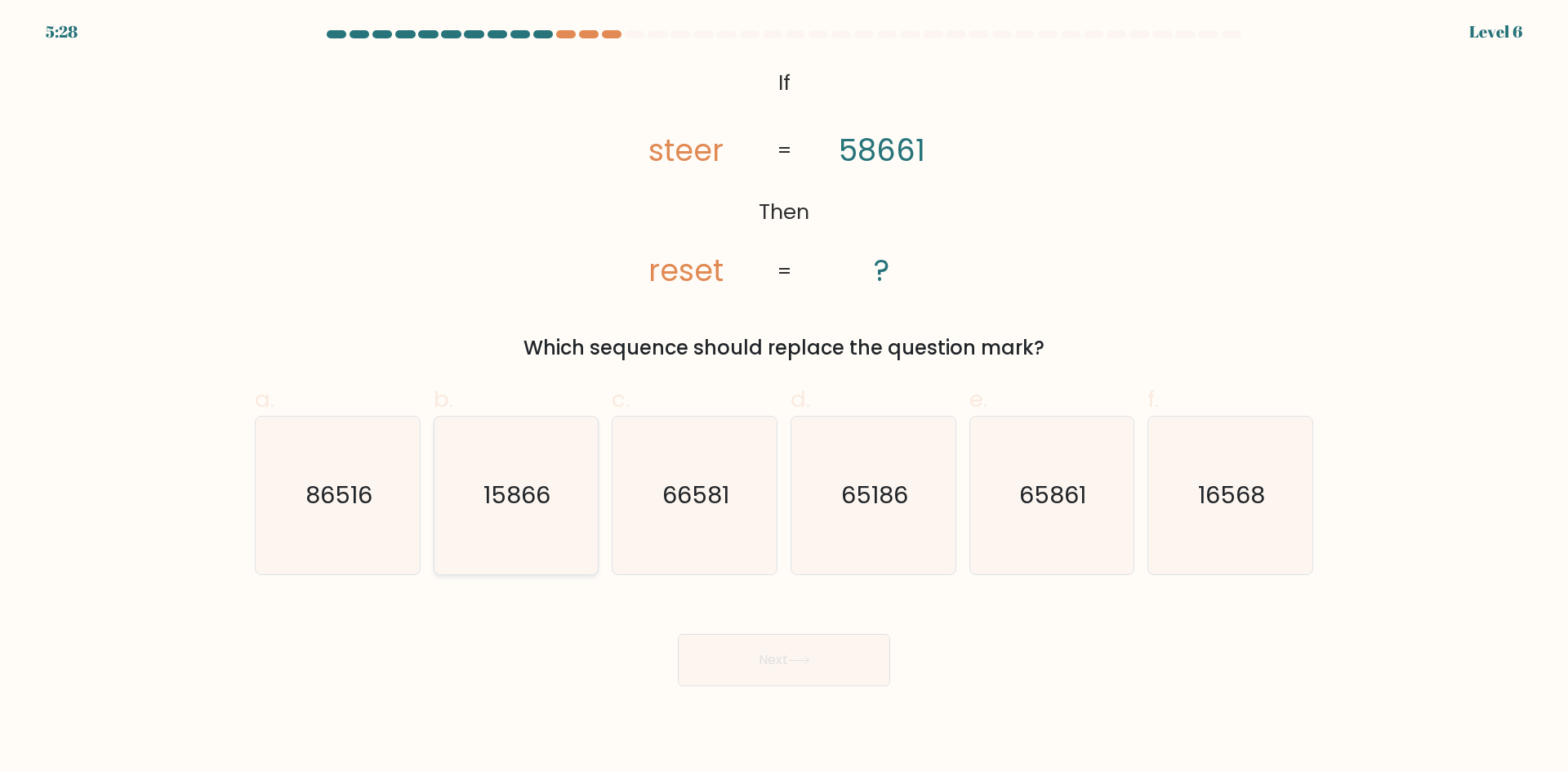
click at [533, 467] on icon "15866" at bounding box center [515, 495] width 158 height 158
click at [784, 397] on input "b. 15866" at bounding box center [784, 392] width 1 height 10
radio input "true"
click at [1183, 504] on icon "16568" at bounding box center [1230, 495] width 158 height 158
click at [784, 397] on input "f. 16568" at bounding box center [784, 392] width 1 height 10
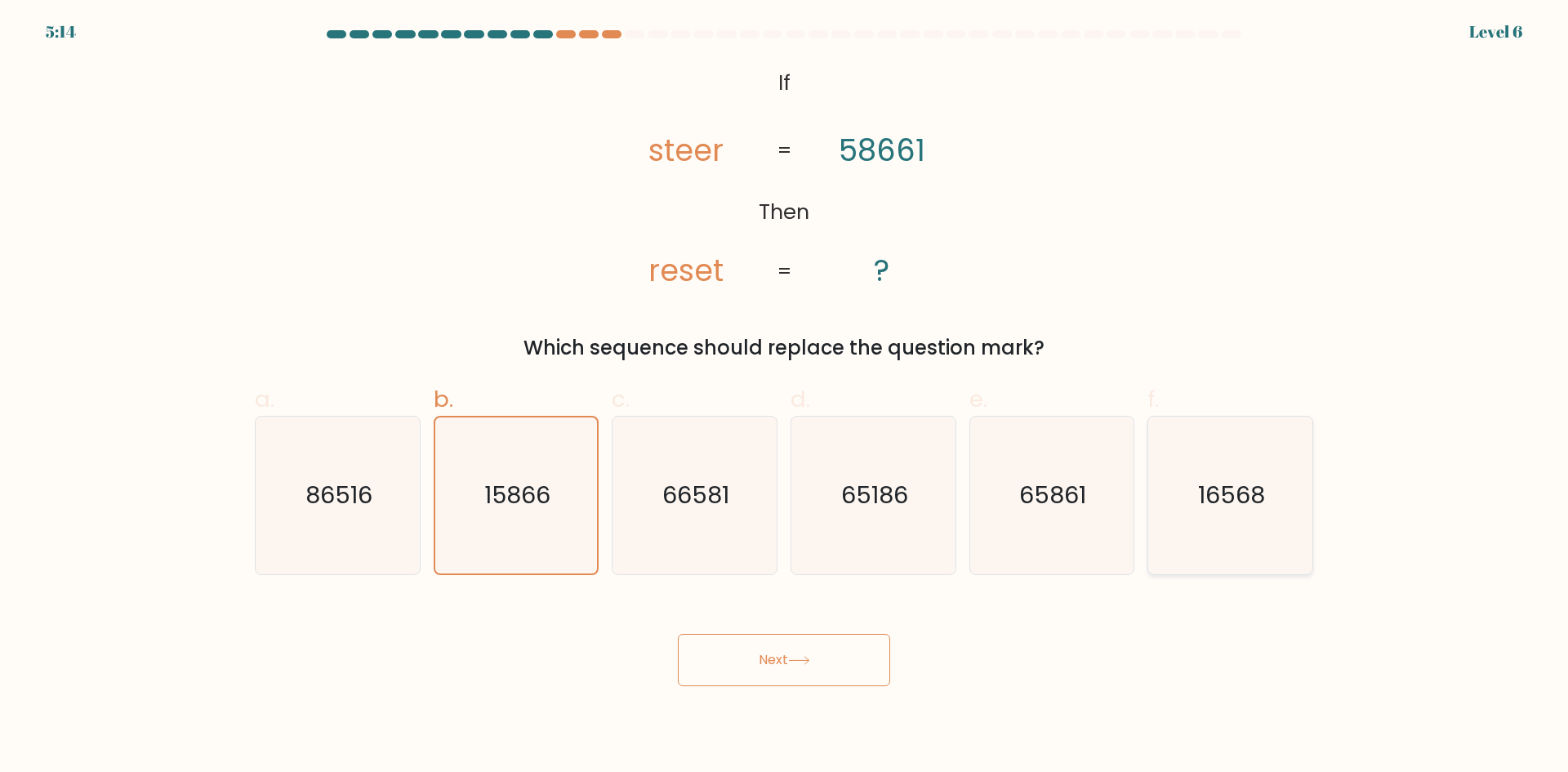
radio input "true"
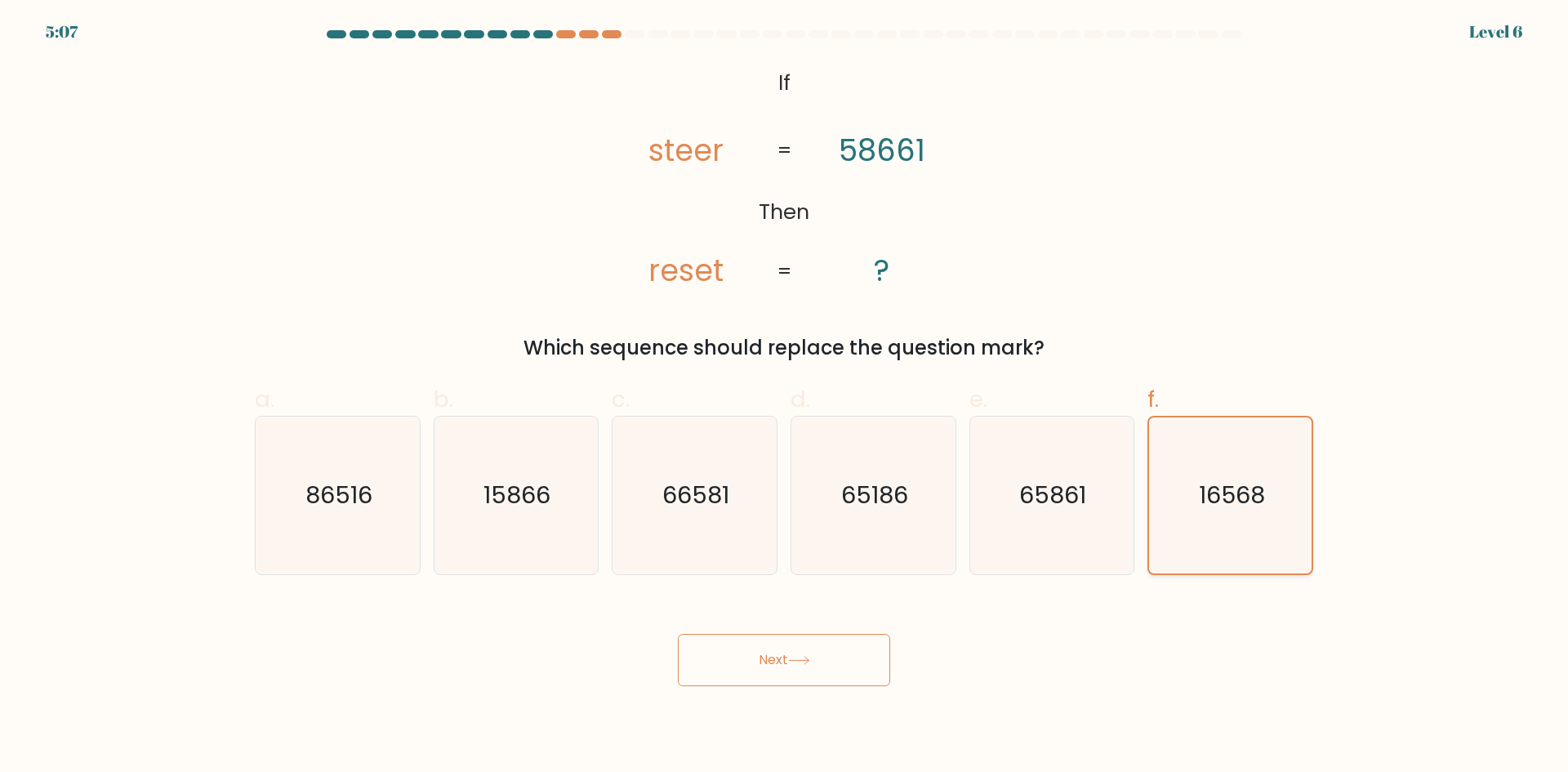
click at [1183, 504] on icon "16568" at bounding box center [1230, 495] width 156 height 156
click at [784, 397] on input "f. 16568" at bounding box center [784, 392] width 1 height 10
click at [749, 663] on button "Next" at bounding box center [784, 659] width 212 height 52
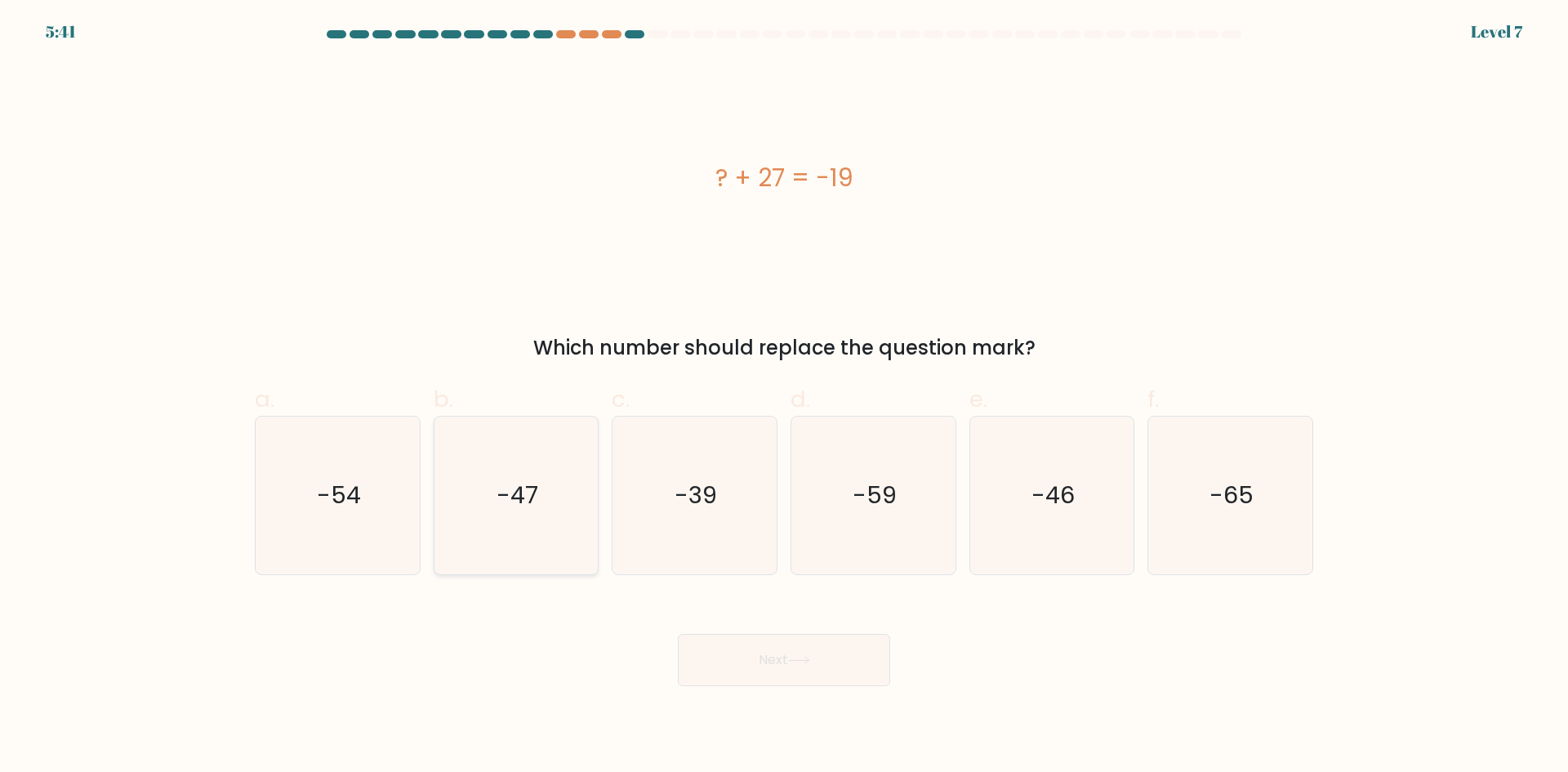
click at [485, 532] on icon "-47" at bounding box center [515, 495] width 158 height 158
click at [784, 397] on input "b. -47" at bounding box center [784, 392] width 1 height 10
radio input "true"
click at [779, 646] on button "Next" at bounding box center [784, 659] width 212 height 52
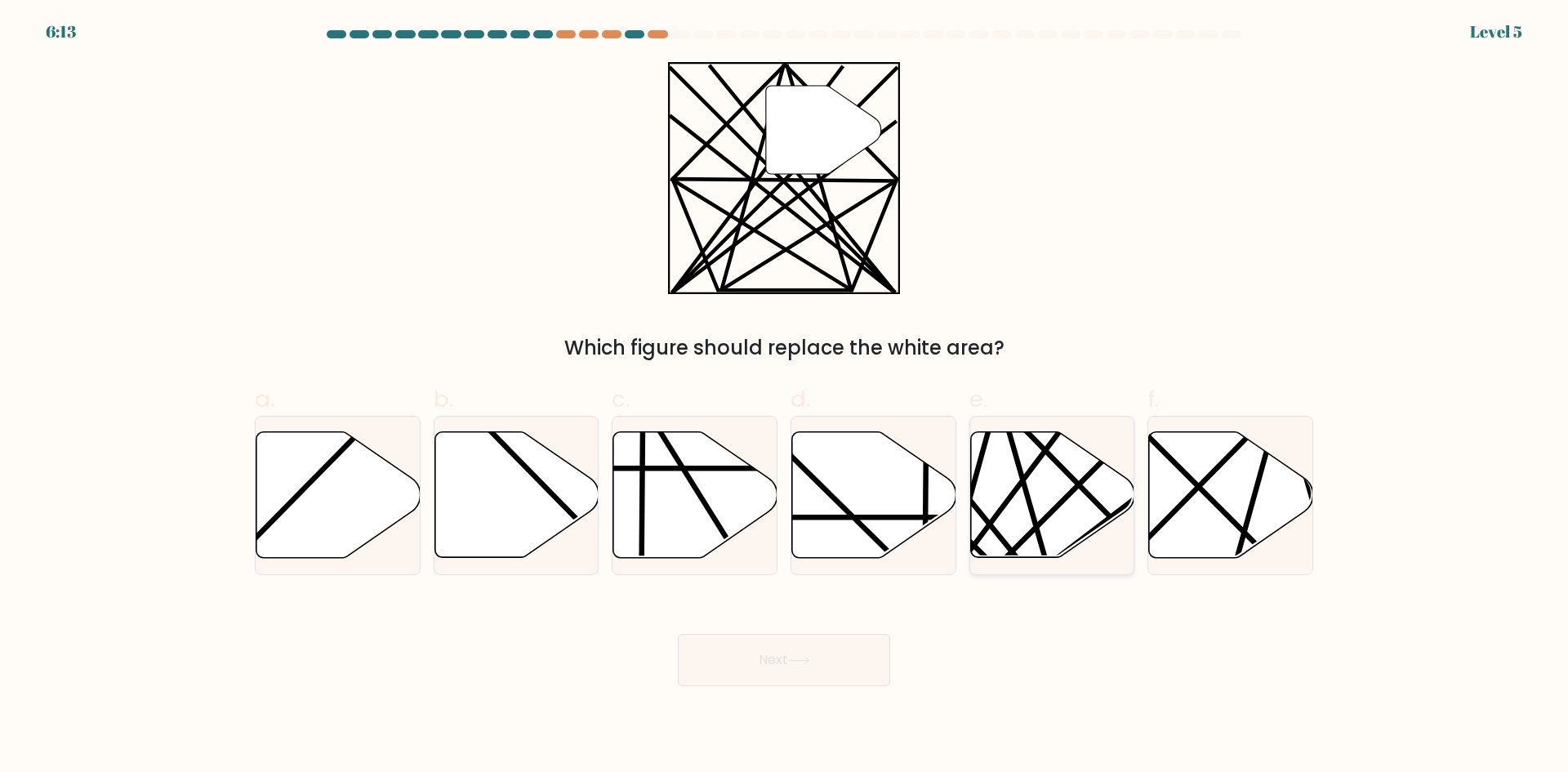
click at [1032, 440] on icon at bounding box center [998, 562] width 319 height 321
click at [784, 397] on input "e." at bounding box center [784, 392] width 1 height 10
radio input "true"
click at [754, 651] on button "Next" at bounding box center [784, 659] width 212 height 52
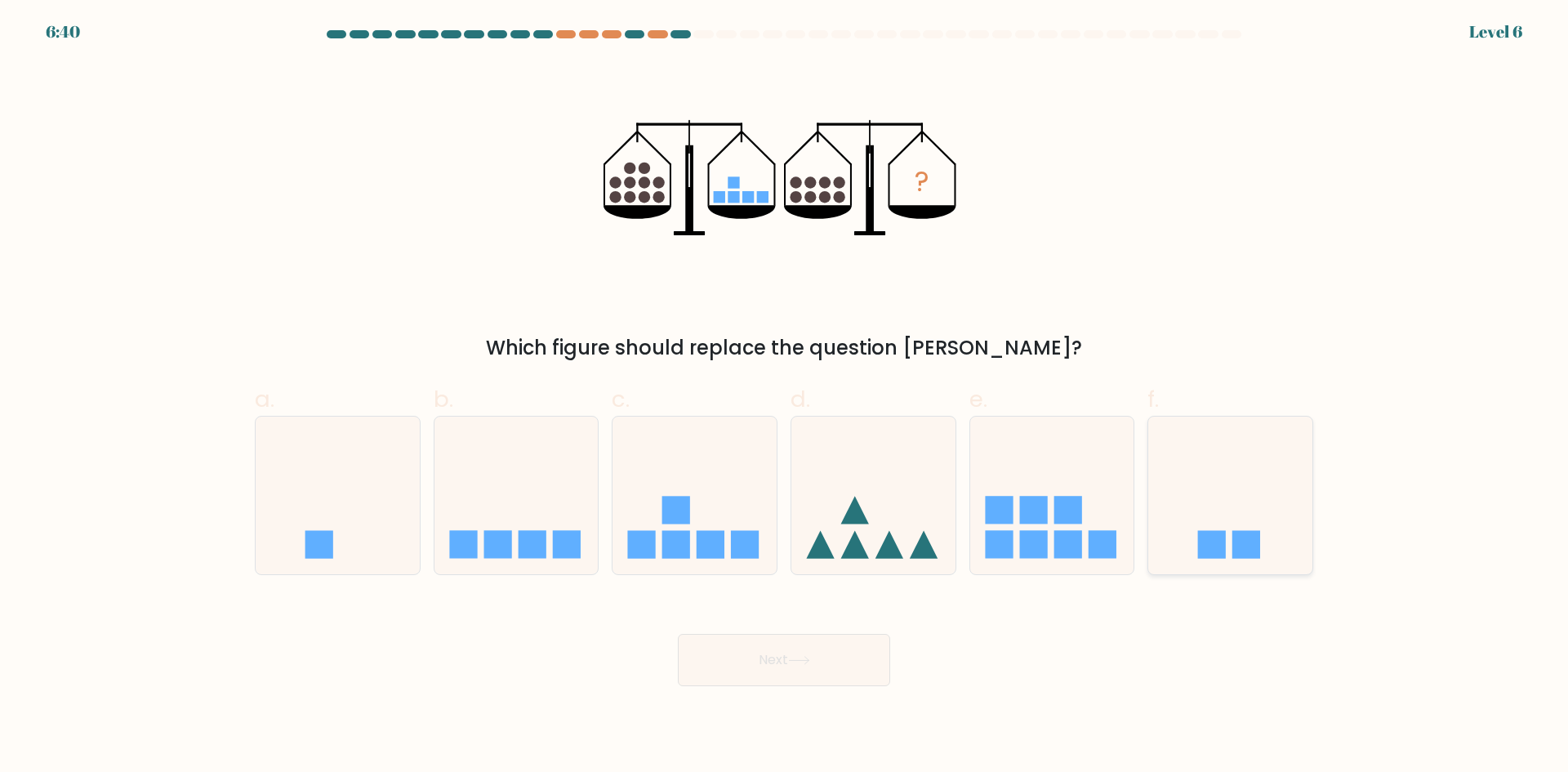
click at [1225, 462] on icon at bounding box center [1230, 495] width 164 height 136
click at [784, 397] on input "f." at bounding box center [784, 392] width 1 height 10
radio input "true"
click at [815, 659] on button "Next" at bounding box center [784, 659] width 212 height 52
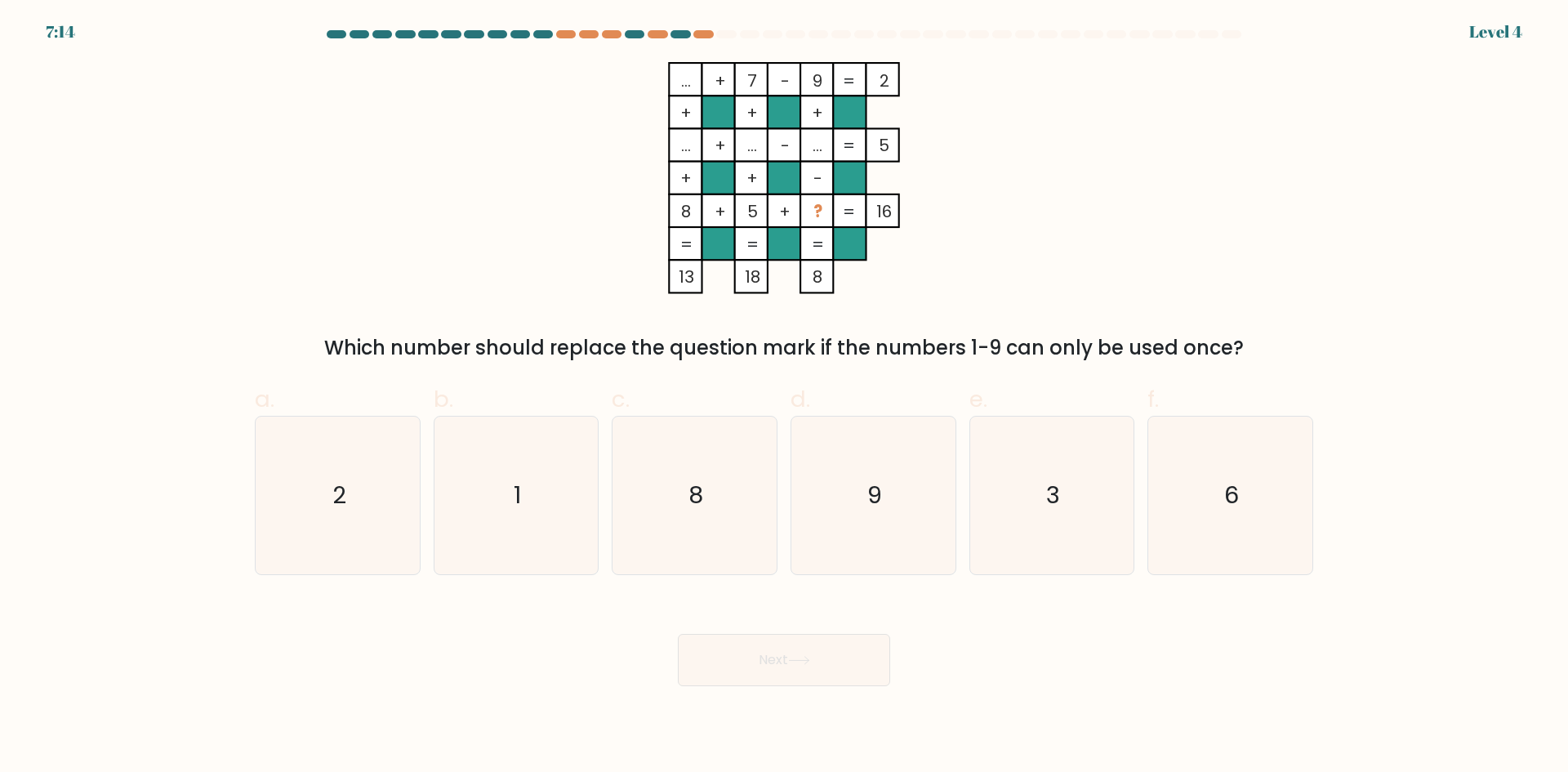
click at [675, 26] on div "7:14 Level 4" at bounding box center [784, 22] width 1568 height 44
click at [830, 212] on rect at bounding box center [816, 211] width 32 height 32
click at [821, 244] on icon "... + 7 - 9 2 + + + ... + ... - ... 5 + + - 8 + 5 + ? = 16 = = = = 13 18 8 =" at bounding box center [784, 178] width 490 height 232
click at [813, 204] on tspan "?" at bounding box center [818, 212] width 9 height 23
click at [1088, 485] on icon "3" at bounding box center [1051, 495] width 158 height 158
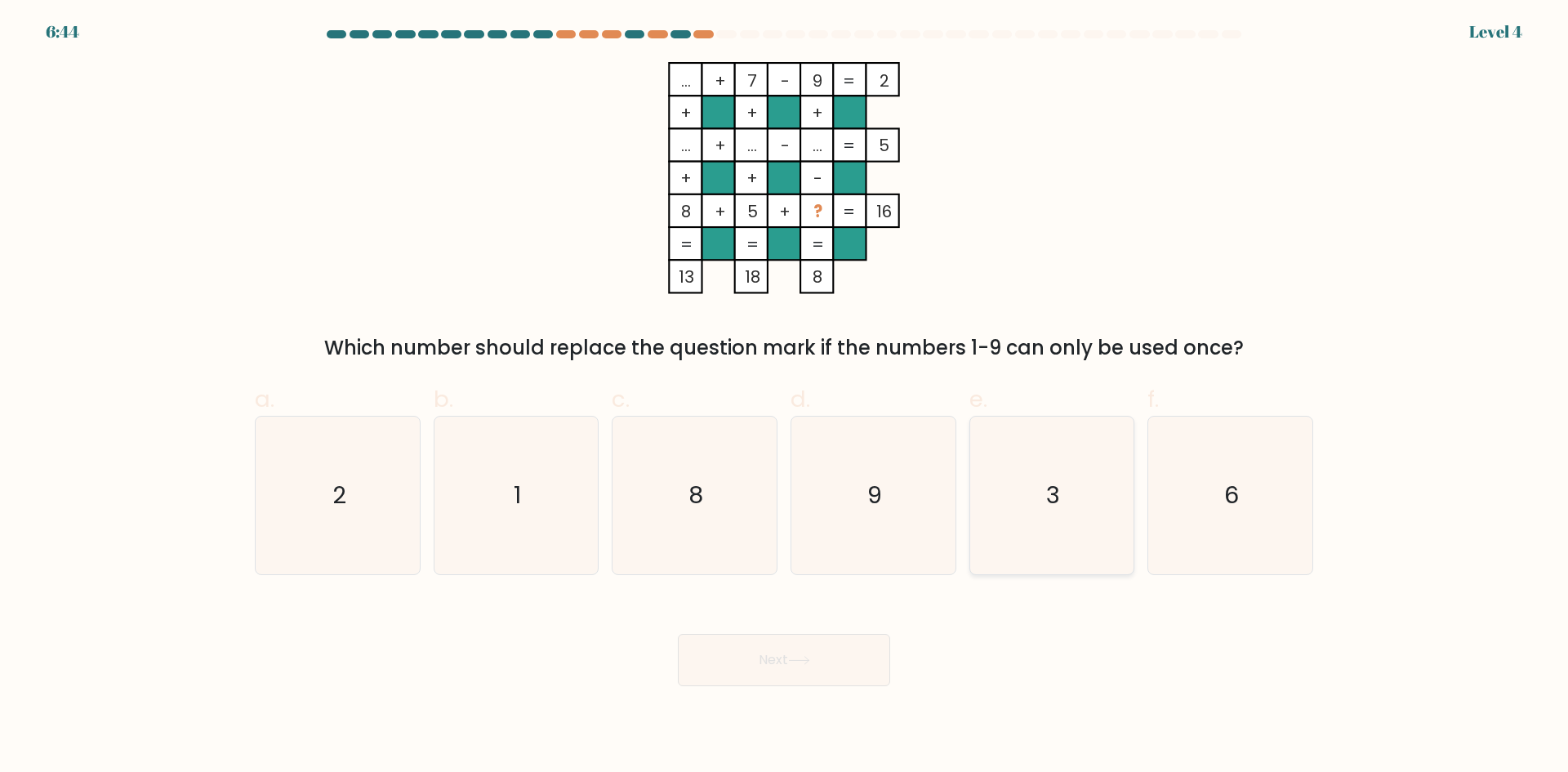
click at [784, 397] on input "e. 3" at bounding box center [784, 392] width 1 height 10
radio input "true"
click at [743, 659] on button "Next" at bounding box center [784, 659] width 212 height 52
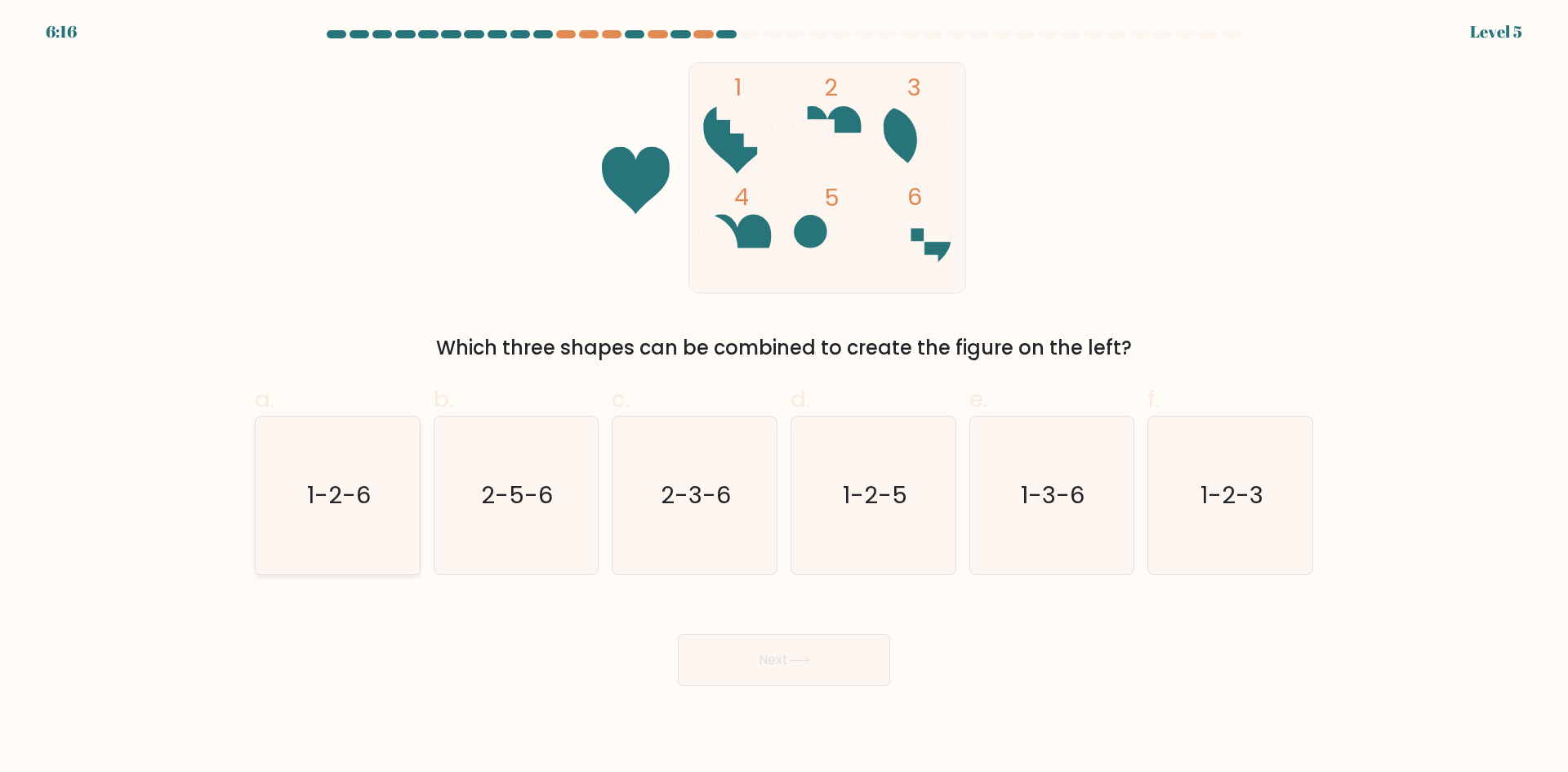
click at [368, 486] on text "1-2-6" at bounding box center [338, 495] width 64 height 32
click at [784, 397] on input "a. 1-2-6" at bounding box center [784, 392] width 1 height 10
radio input "true"
click at [814, 680] on button "Next" at bounding box center [784, 659] width 212 height 52
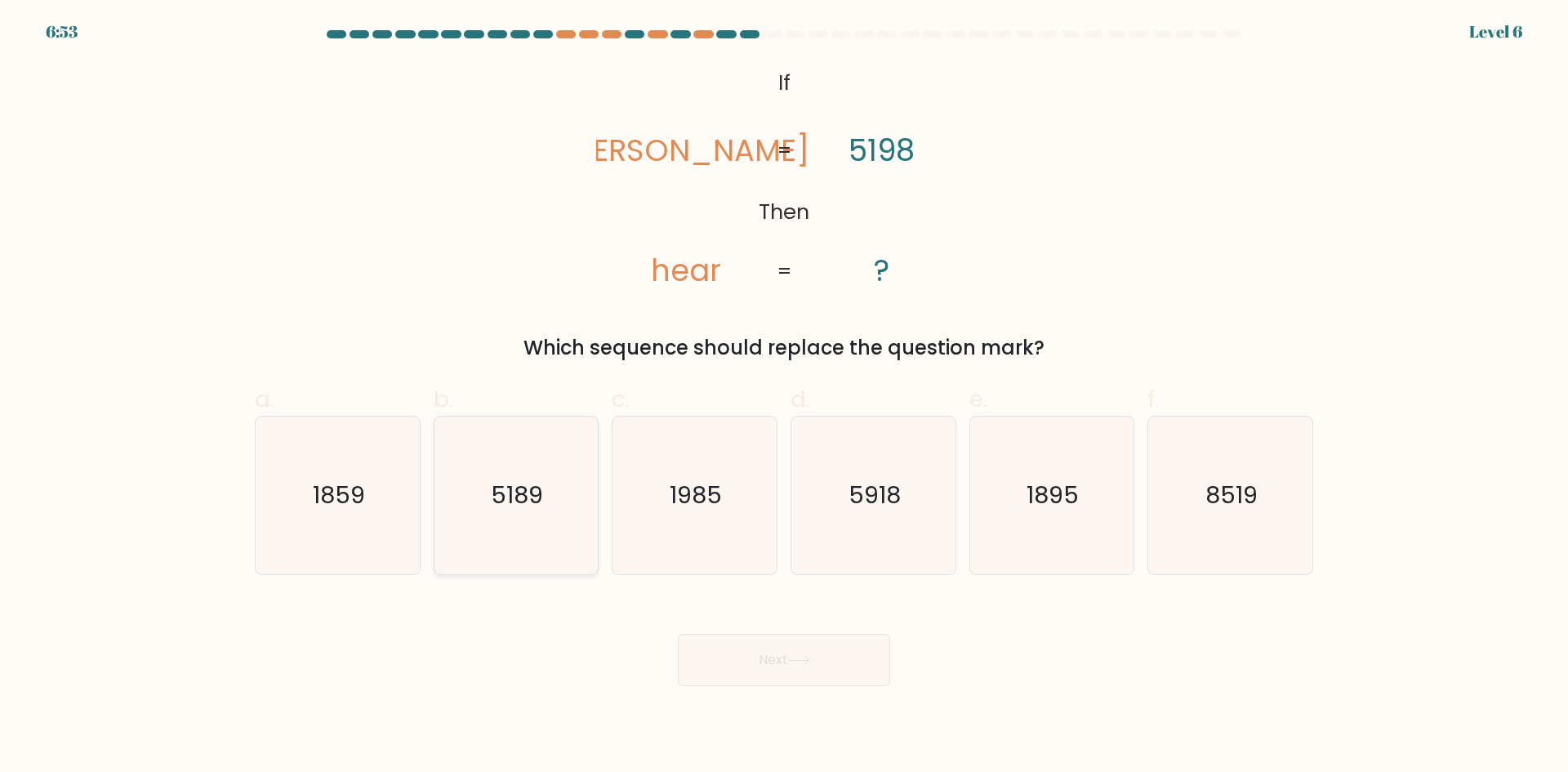
click at [487, 489] on icon "5189" at bounding box center [515, 495] width 158 height 158
click at [784, 397] on input "b. 5189" at bounding box center [784, 392] width 1 height 10
radio input "true"
click at [306, 482] on icon "1859" at bounding box center [338, 495] width 158 height 158
click at [784, 397] on input "a. 1859" at bounding box center [784, 392] width 1 height 10
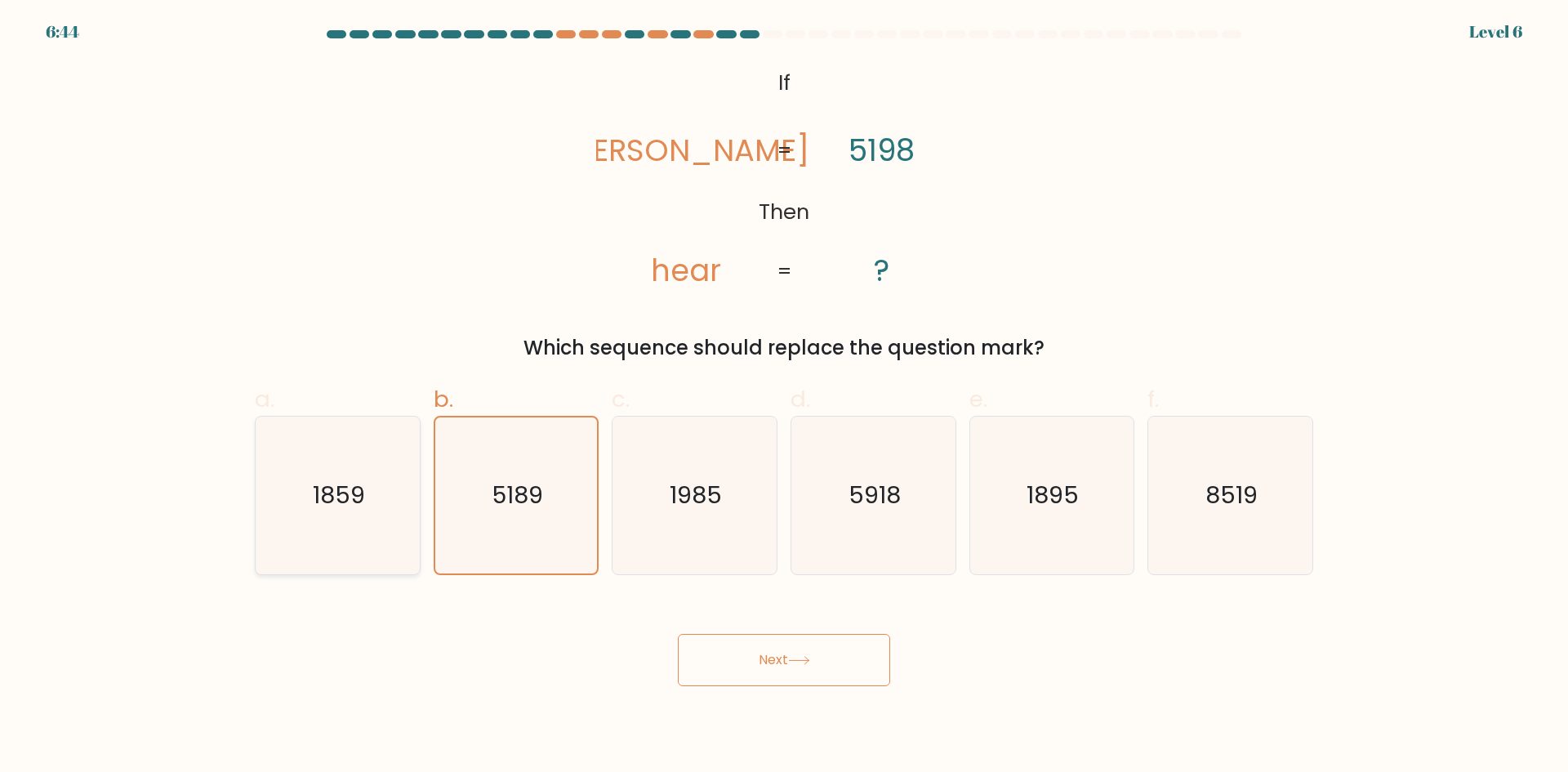
radio input "true"
click at [742, 542] on icon "1985" at bounding box center [694, 495] width 158 height 158
click at [784, 397] on input "c. 1985" at bounding box center [784, 392] width 1 height 10
radio input "true"
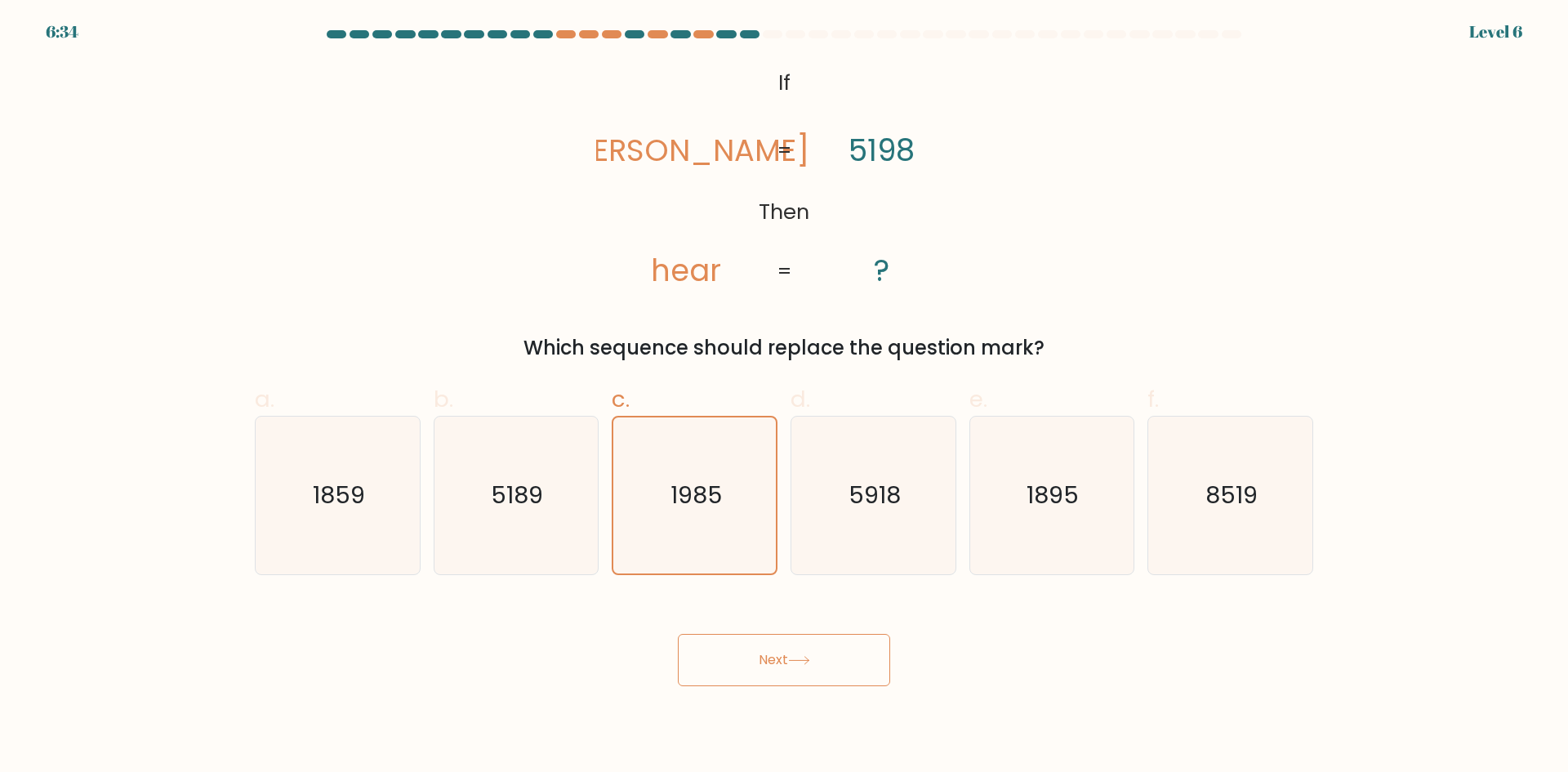
click at [785, 657] on button "Next" at bounding box center [784, 659] width 212 height 52
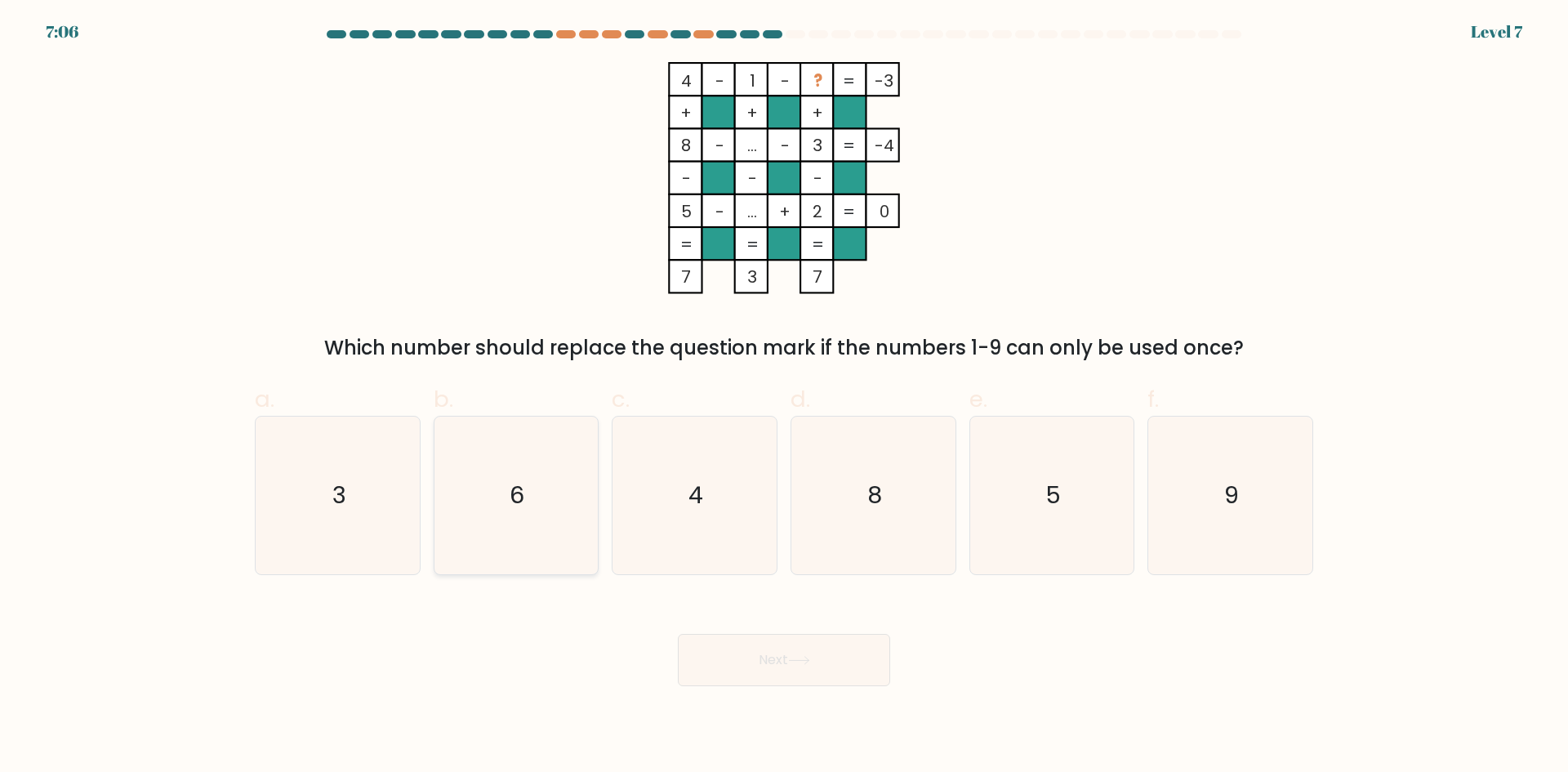
click at [513, 489] on text "6" at bounding box center [518, 495] width 14 height 32
click at [784, 397] on input "b. 6" at bounding box center [784, 392] width 1 height 10
radio input "true"
click at [839, 668] on button "Next" at bounding box center [784, 659] width 212 height 52
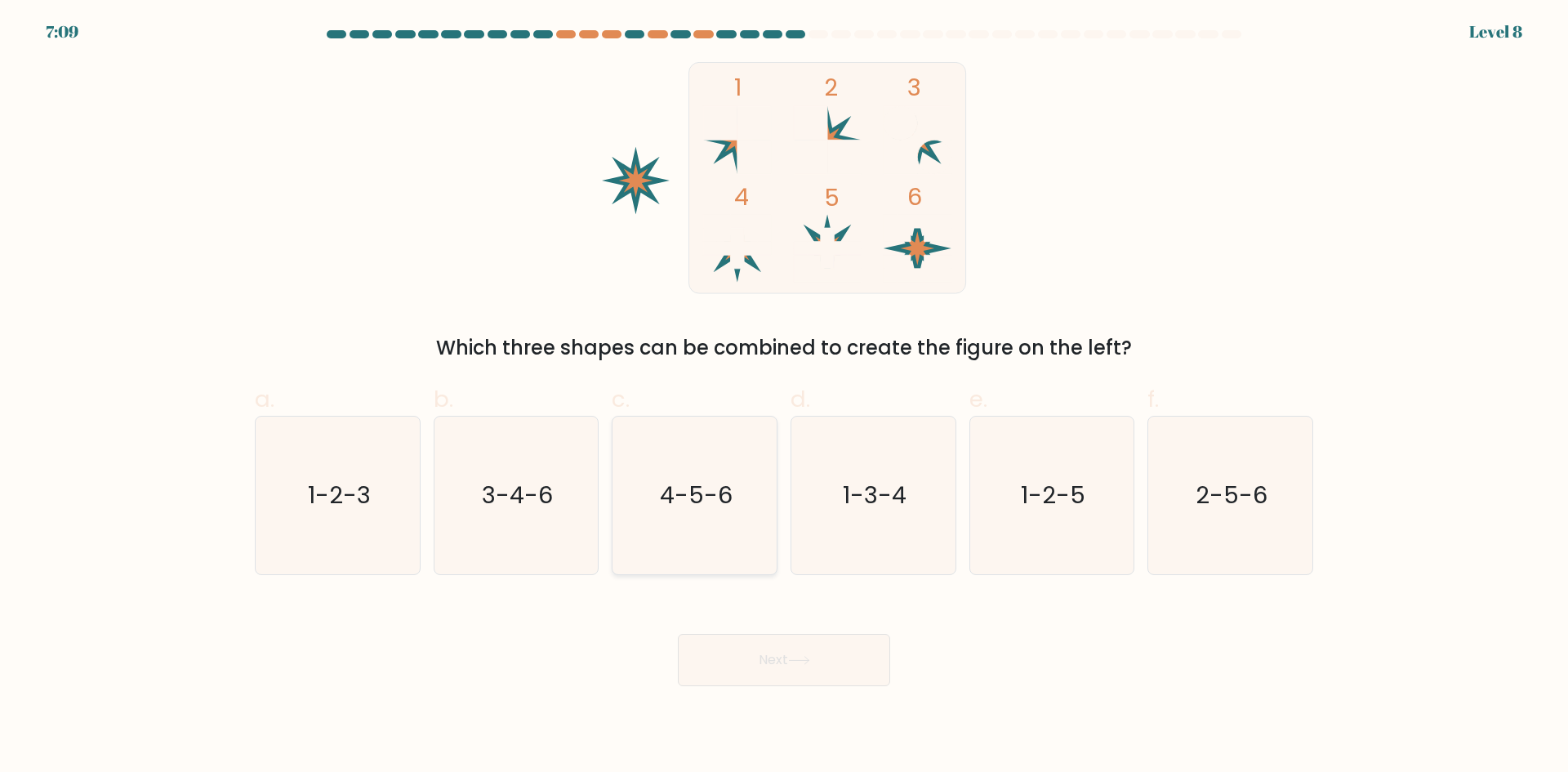
click at [732, 499] on icon "4-5-6" at bounding box center [694, 495] width 158 height 158
click at [784, 397] on input "c. 4-5-6" at bounding box center [784, 392] width 1 height 10
radio input "true"
click at [816, 656] on button "Next" at bounding box center [784, 659] width 212 height 52
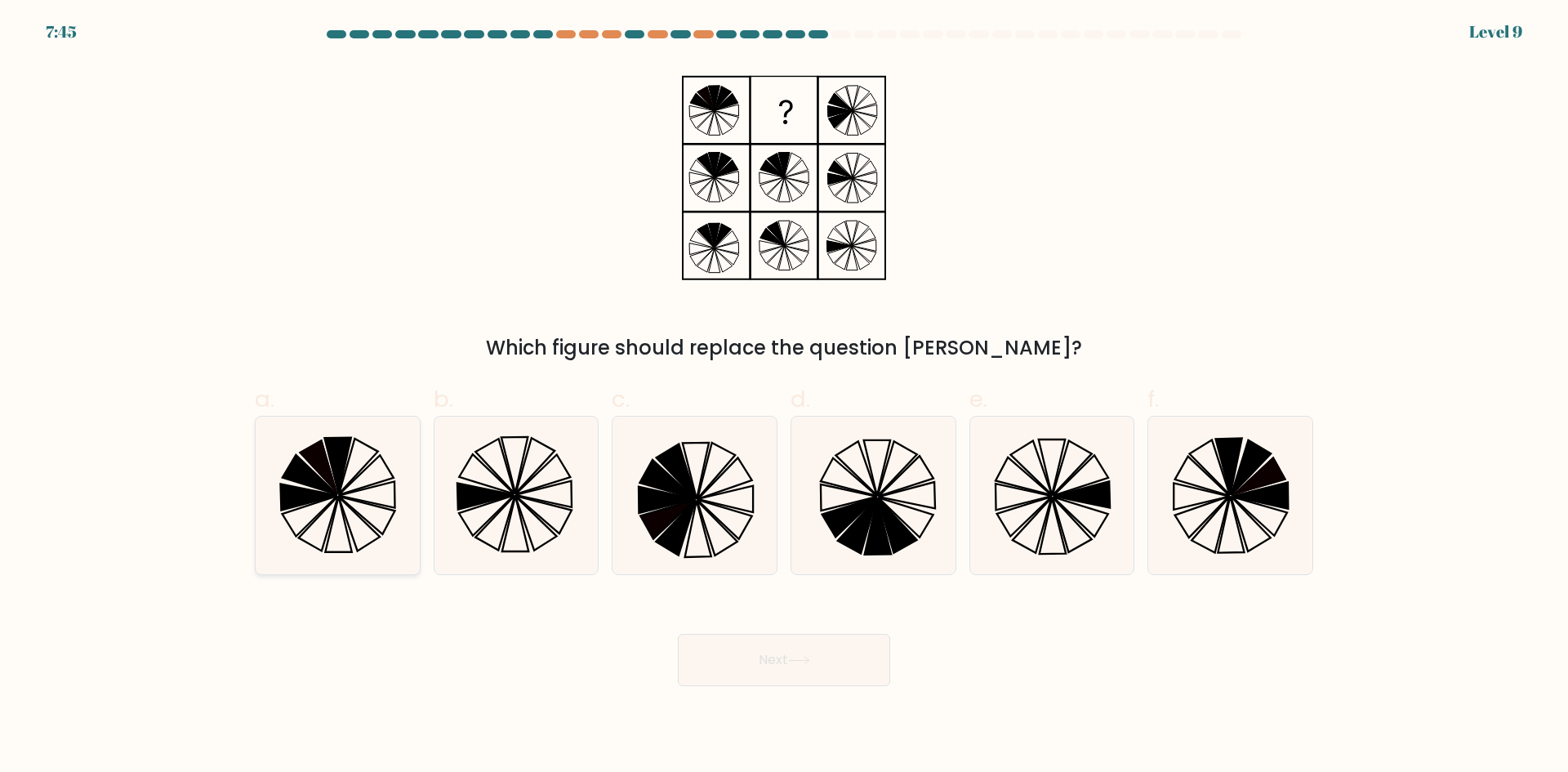
click at [337, 479] on icon at bounding box center [337, 464] width 26 height 55
click at [784, 397] on input "a." at bounding box center [784, 392] width 1 height 10
radio input "true"
click at [1253, 552] on icon at bounding box center [1230, 495] width 158 height 158
click at [784, 397] on input "f." at bounding box center [784, 392] width 1 height 10
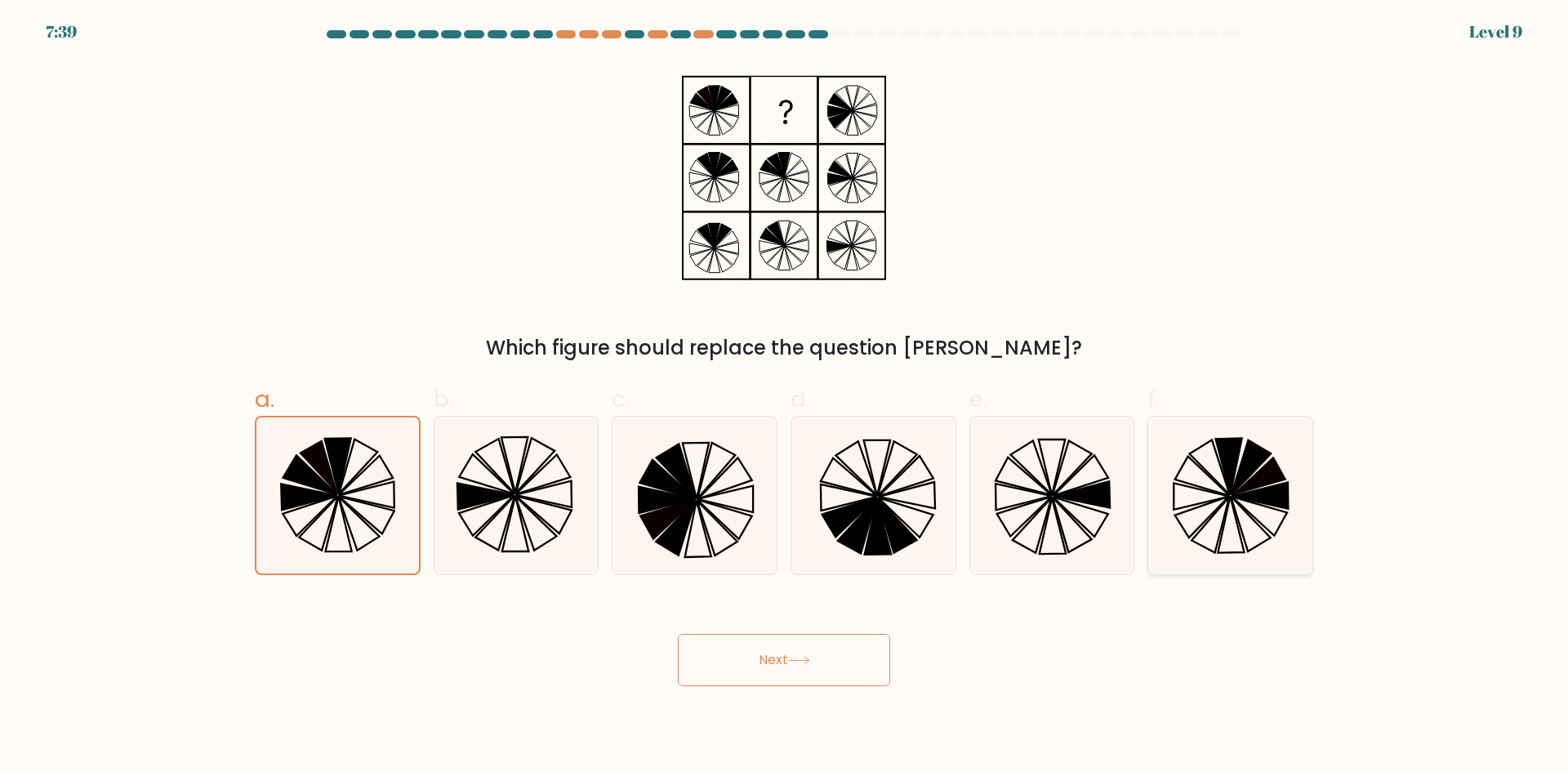
radio input "true"
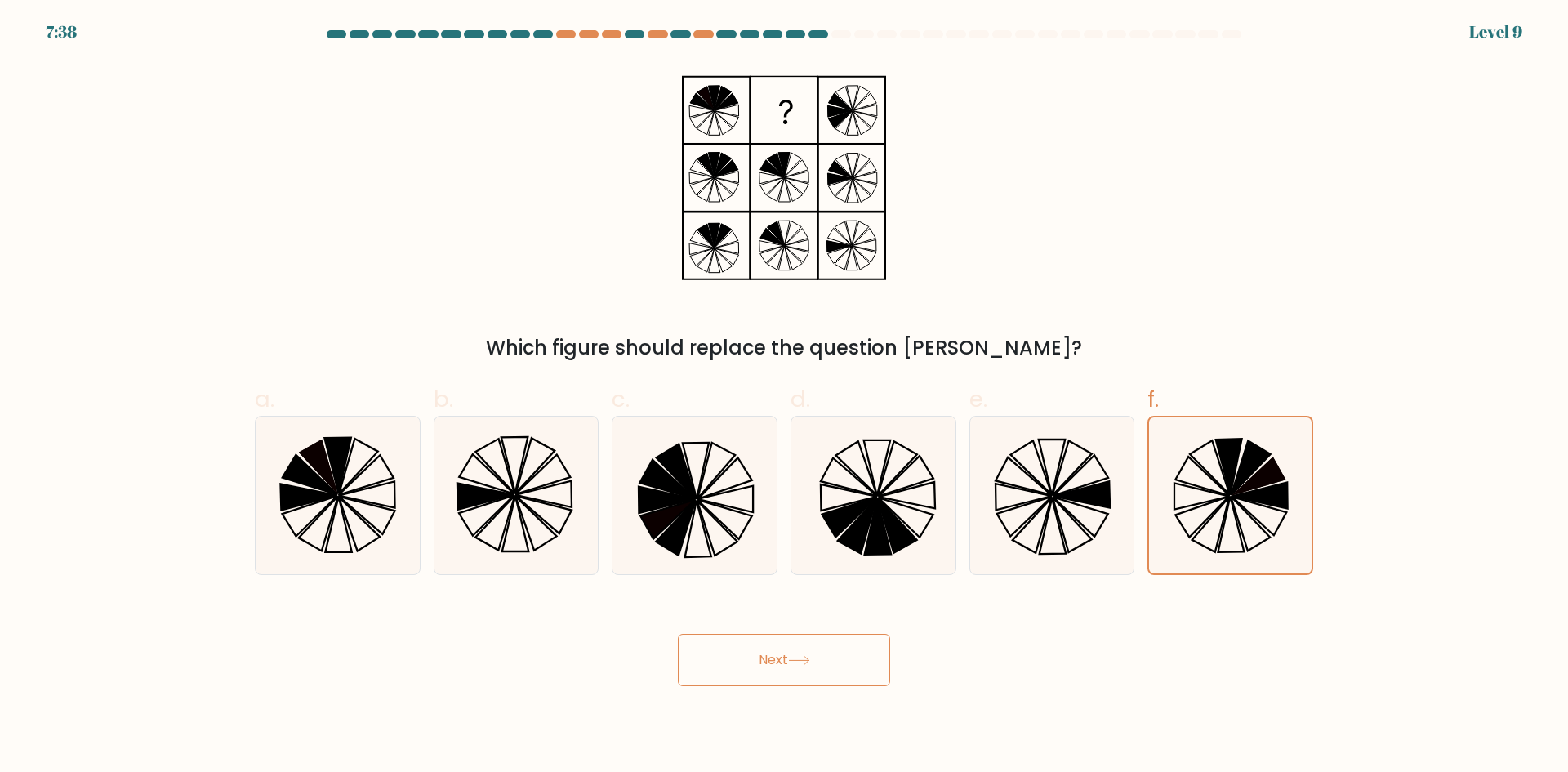
click at [765, 659] on button "Next" at bounding box center [784, 659] width 212 height 52
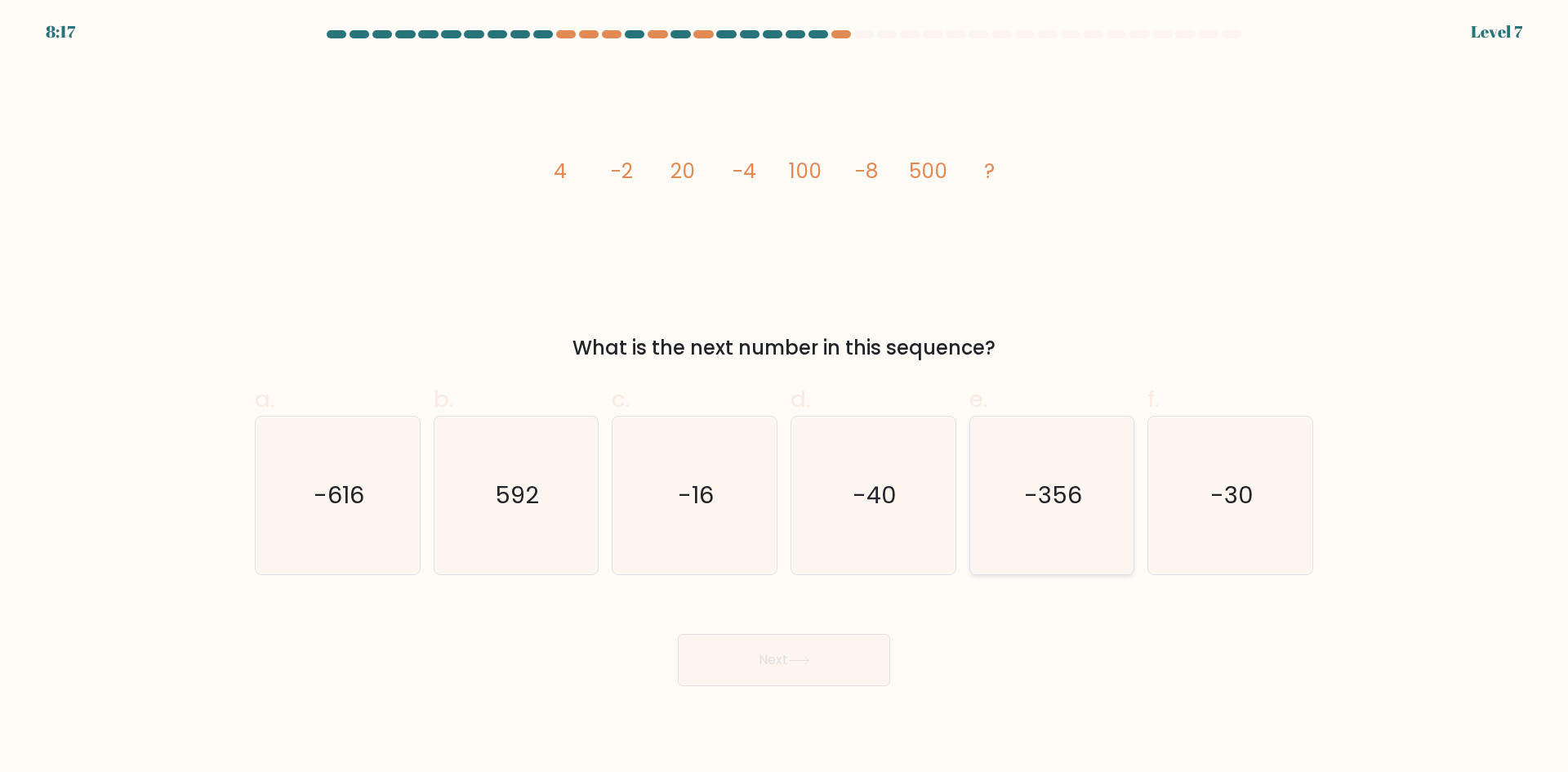
click at [1028, 541] on icon "-356" at bounding box center [1051, 495] width 158 height 158
click at [784, 397] on input "e. -356" at bounding box center [784, 392] width 1 height 10
radio input "true"
click at [835, 642] on button "Next" at bounding box center [784, 659] width 212 height 52
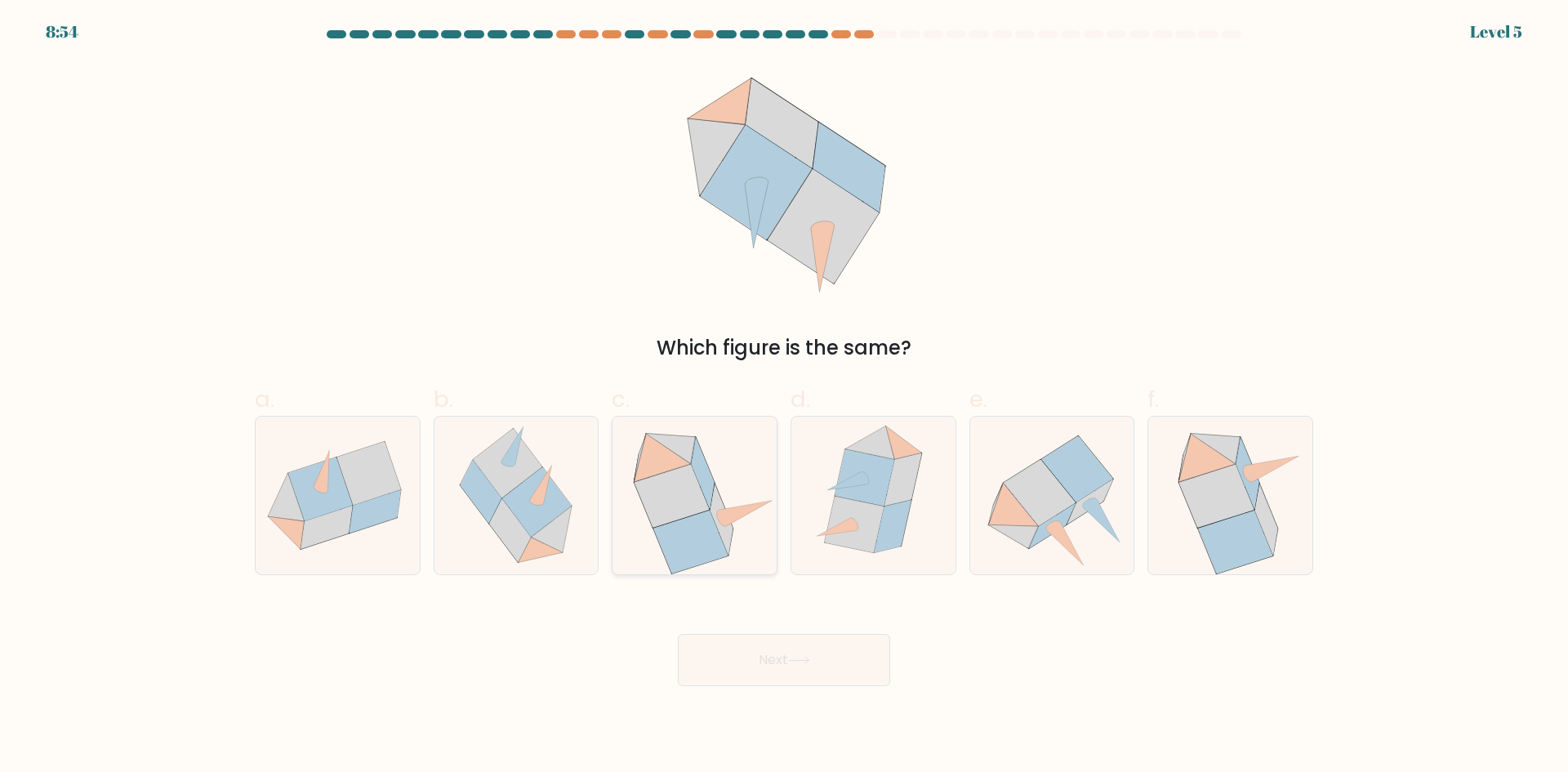
click at [748, 547] on icon at bounding box center [695, 495] width 162 height 158
click at [784, 397] on input "c." at bounding box center [784, 392] width 1 height 10
radio input "true"
click at [754, 647] on button "Next" at bounding box center [784, 659] width 212 height 52
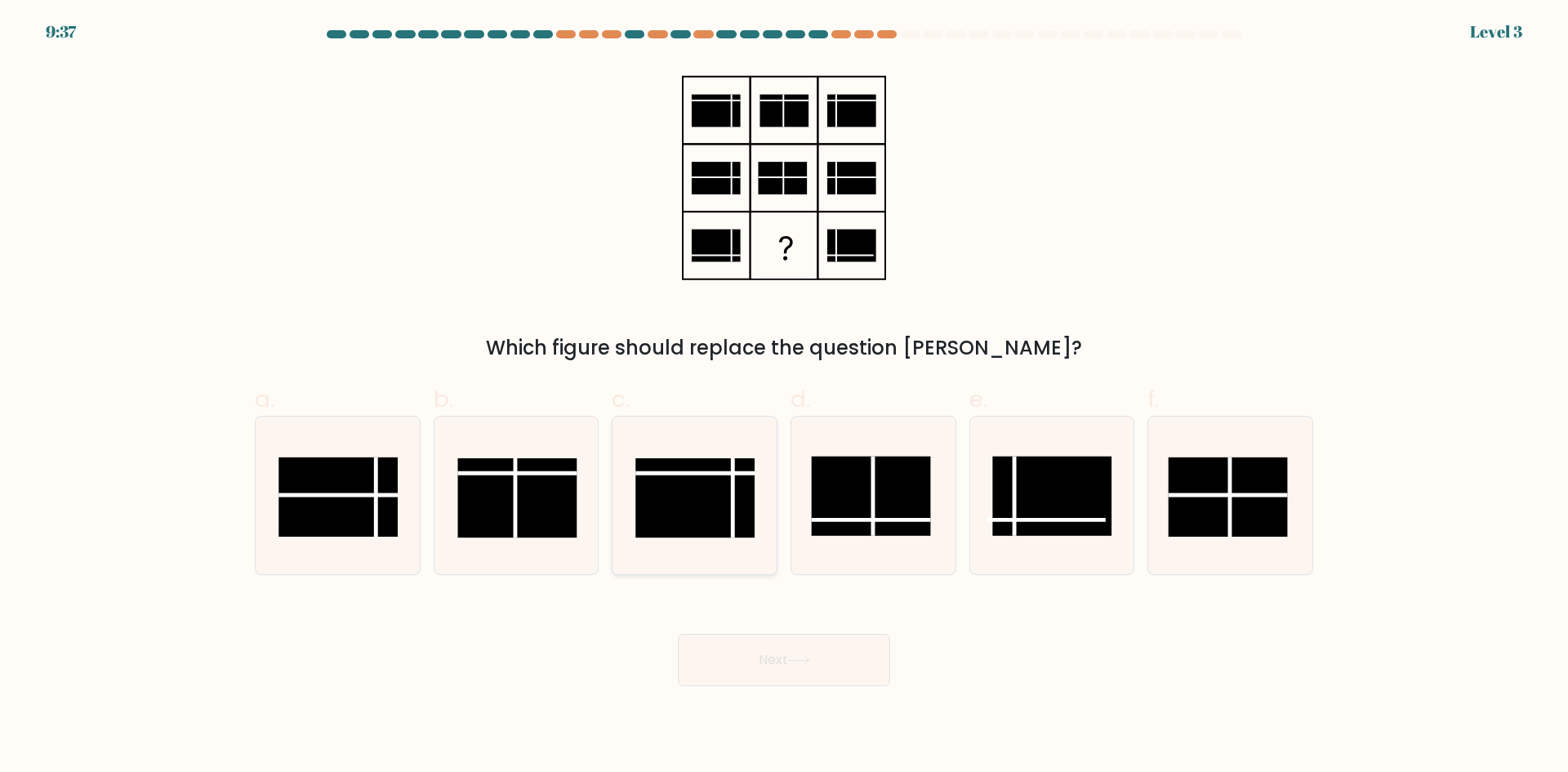
click at [690, 473] on line at bounding box center [695, 473] width 119 height 0
click at [784, 397] on input "c." at bounding box center [784, 392] width 1 height 10
radio input "true"
click at [777, 659] on button "Next" at bounding box center [784, 659] width 212 height 52
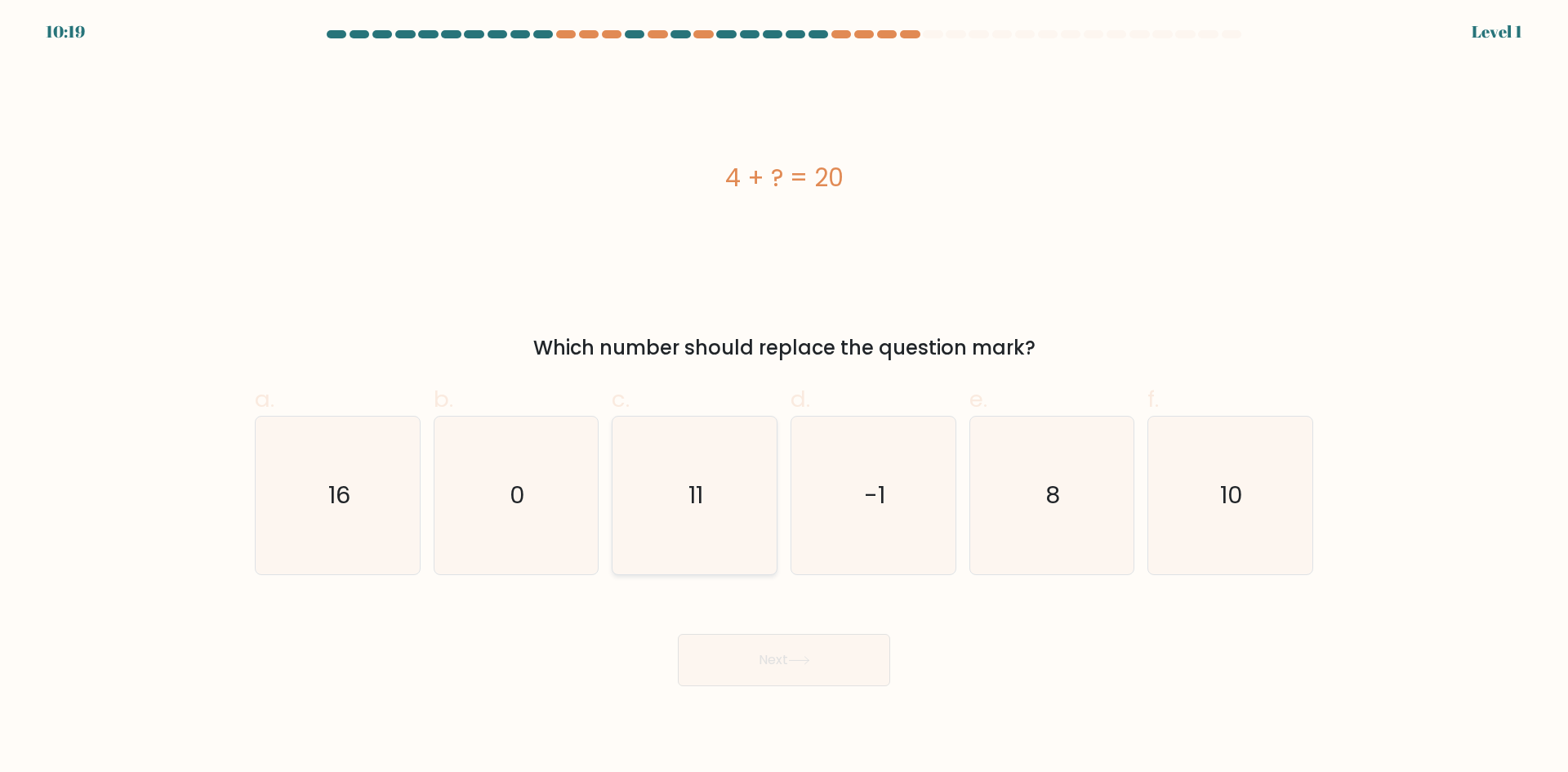
click at [748, 537] on icon "11" at bounding box center [694, 495] width 158 height 158
click at [784, 397] on input "c. 11" at bounding box center [784, 392] width 1 height 10
radio input "true"
click at [779, 656] on button "Next" at bounding box center [784, 659] width 212 height 52
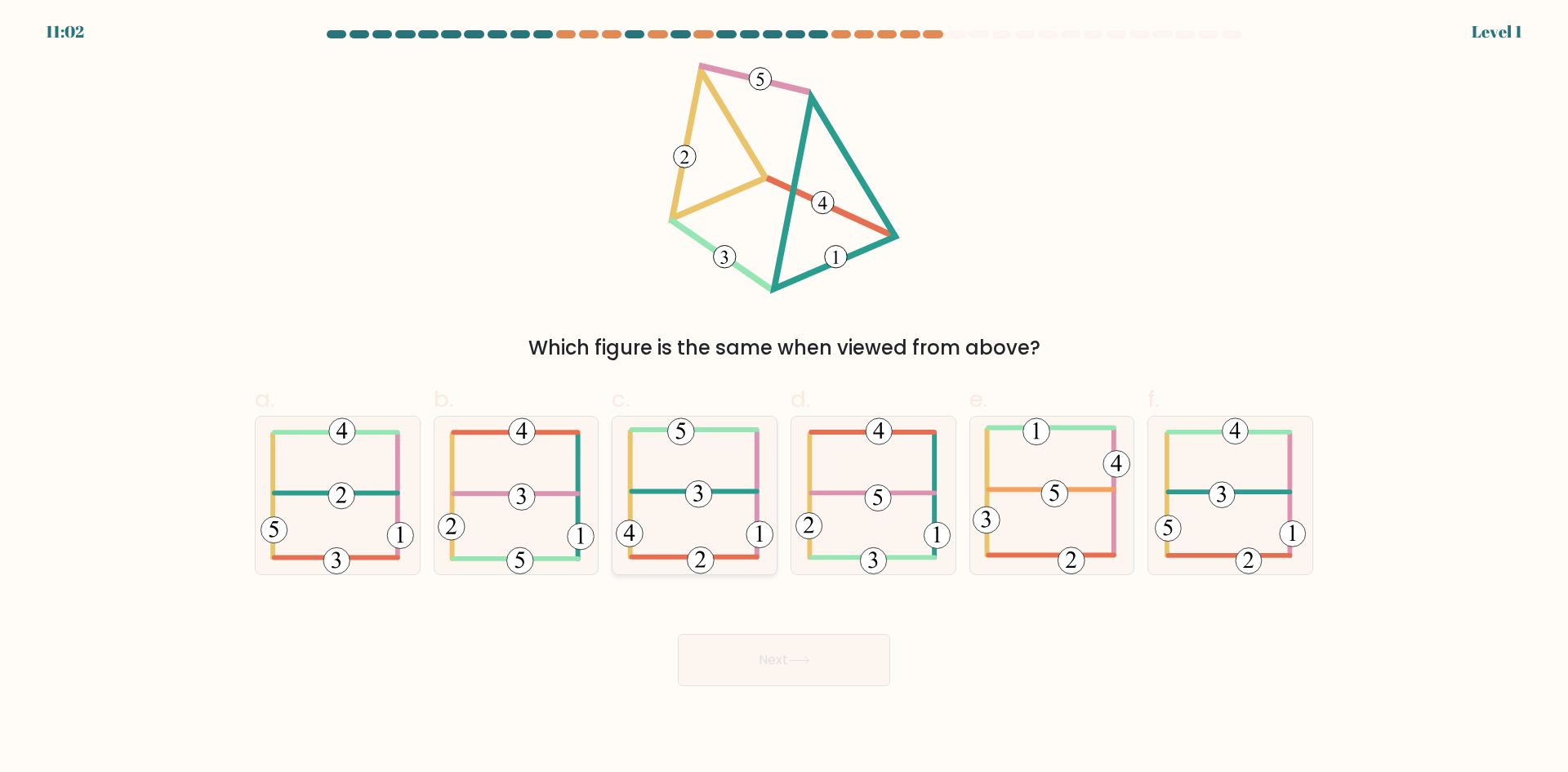
click at [730, 467] on icon at bounding box center [694, 495] width 158 height 158
click at [784, 397] on input "c." at bounding box center [784, 392] width 1 height 10
radio input "true"
click at [781, 658] on button "Next" at bounding box center [784, 659] width 212 height 52
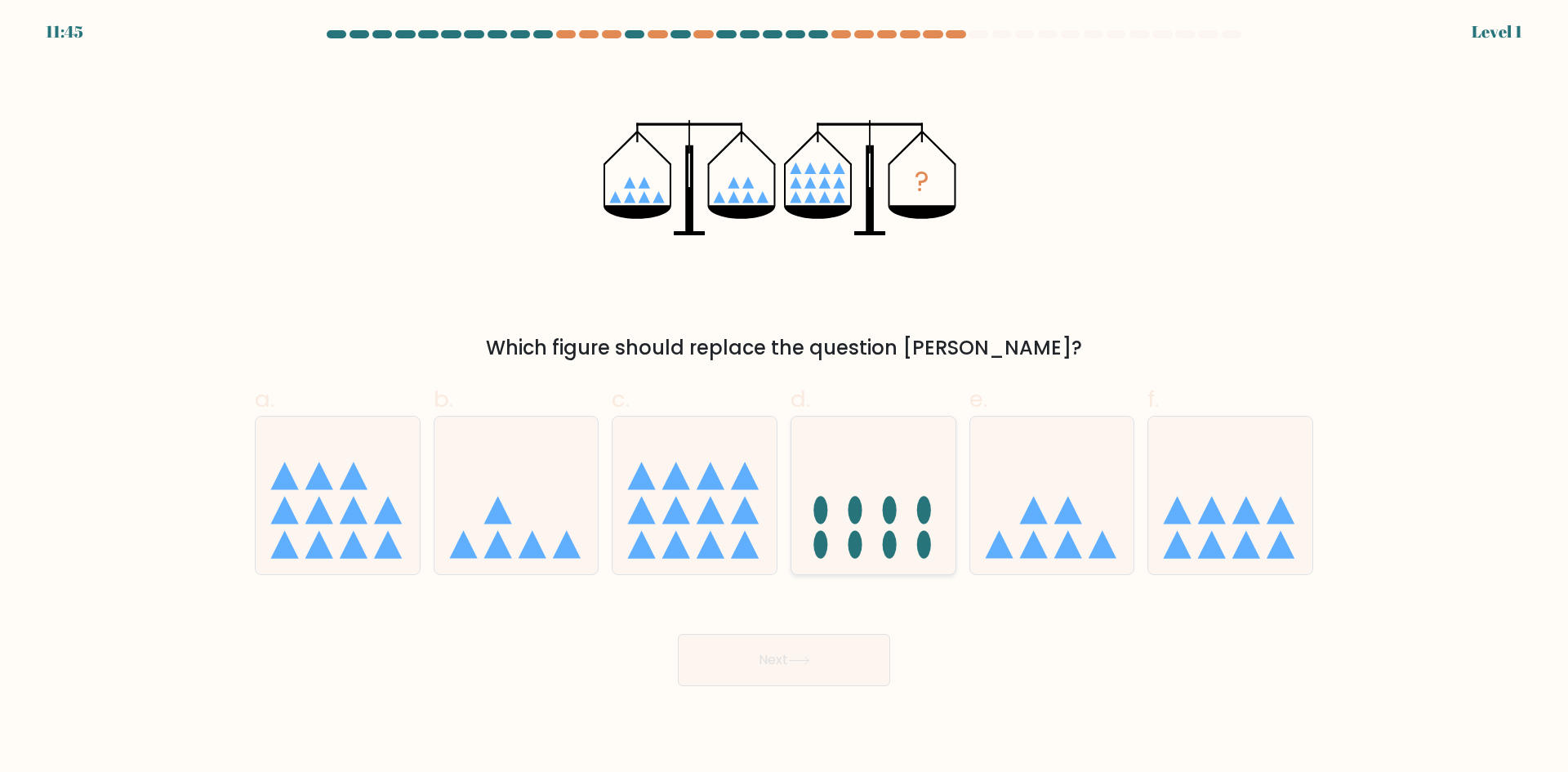
click at [847, 507] on icon at bounding box center [873, 495] width 164 height 136
click at [784, 397] on input "d." at bounding box center [784, 392] width 1 height 10
radio input "true"
click at [857, 653] on button "Next" at bounding box center [784, 659] width 212 height 52
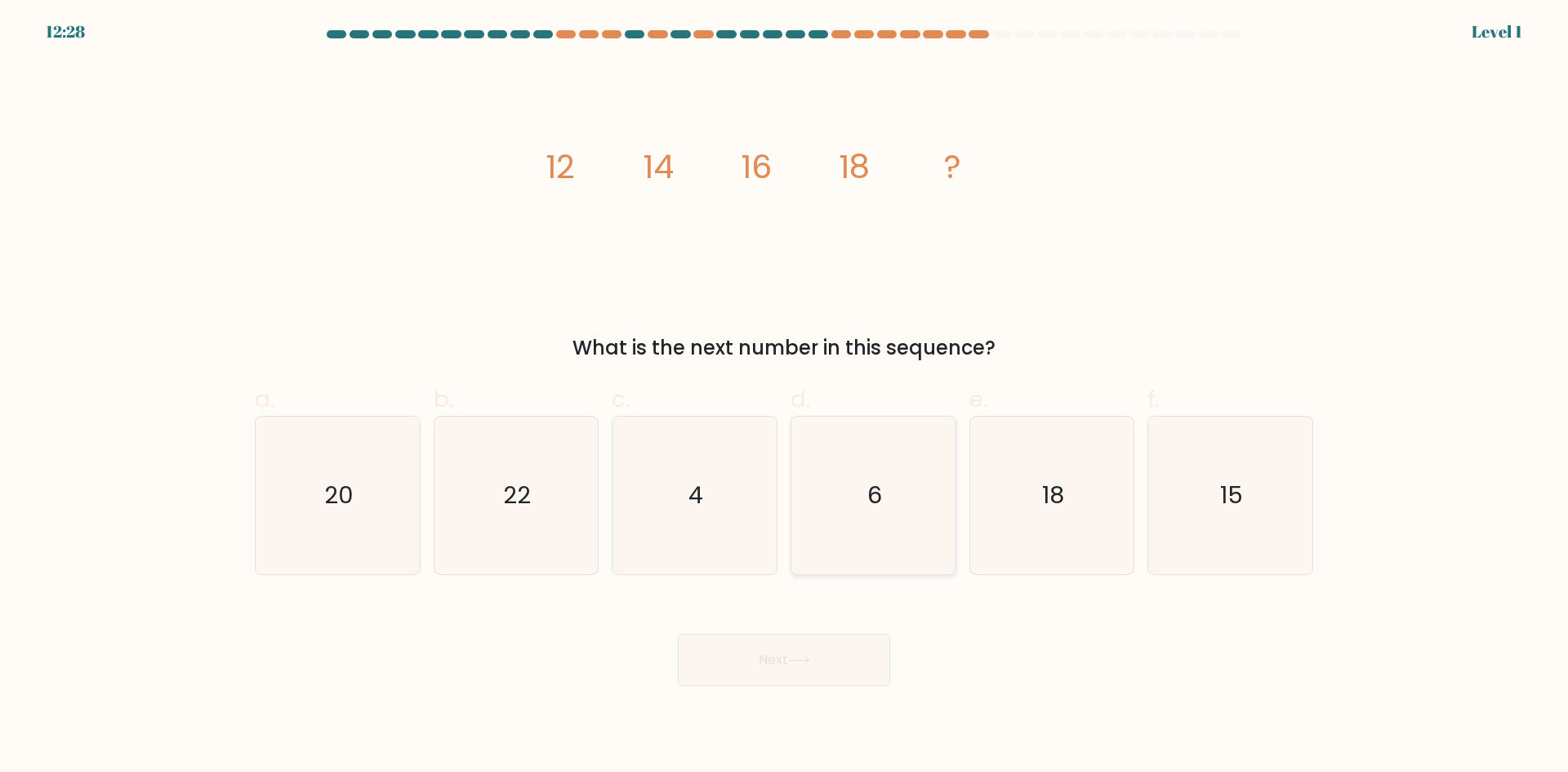
click at [870, 493] on text "6" at bounding box center [874, 495] width 14 height 32
click at [784, 397] on input "d. 6" at bounding box center [784, 392] width 1 height 10
radio input "true"
click at [1061, 538] on icon "18" at bounding box center [1051, 495] width 158 height 158
click at [784, 397] on input "e. 18" at bounding box center [784, 392] width 1 height 10
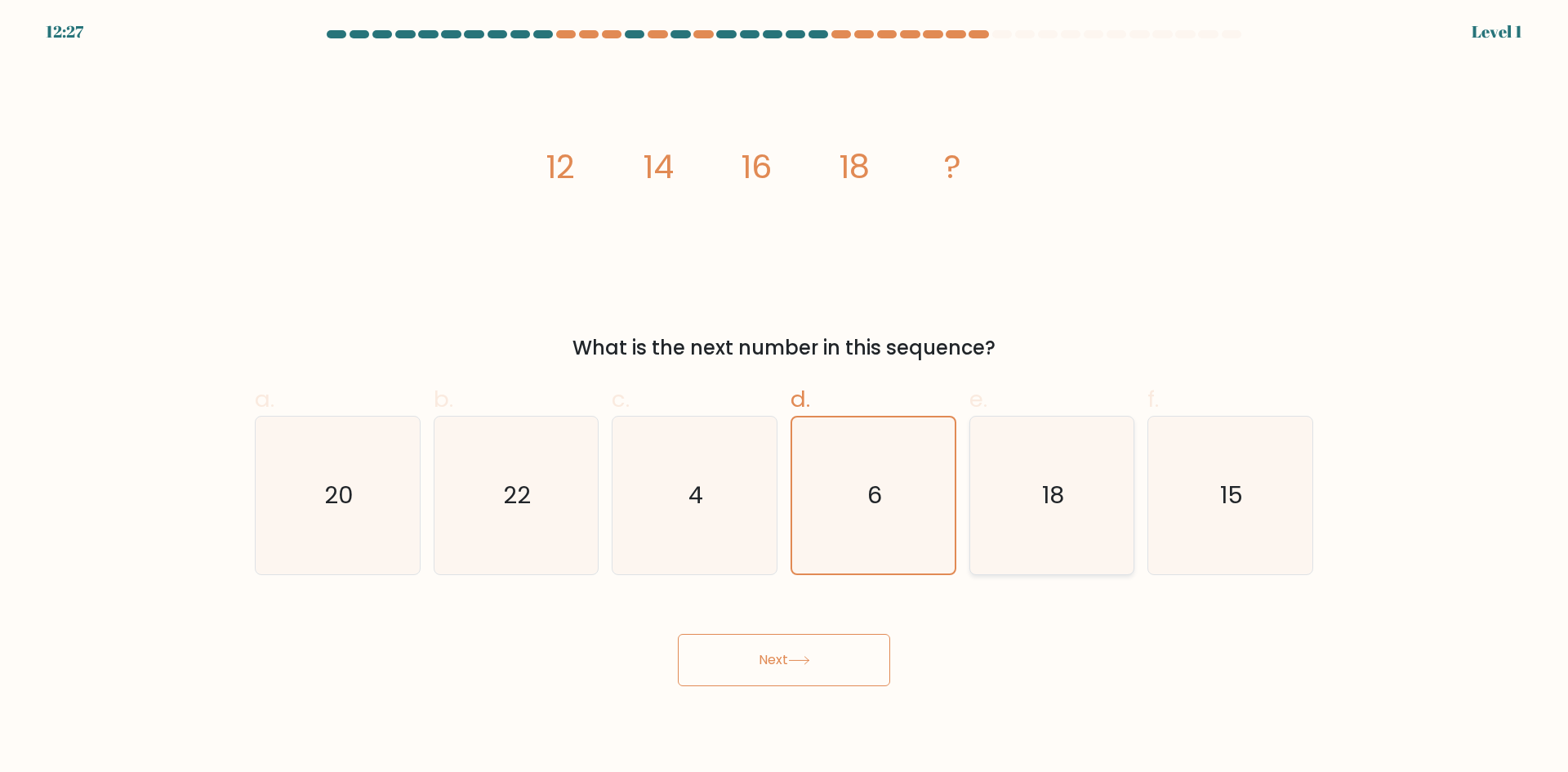
radio input "true"
click at [873, 649] on button "Next" at bounding box center [784, 659] width 212 height 52
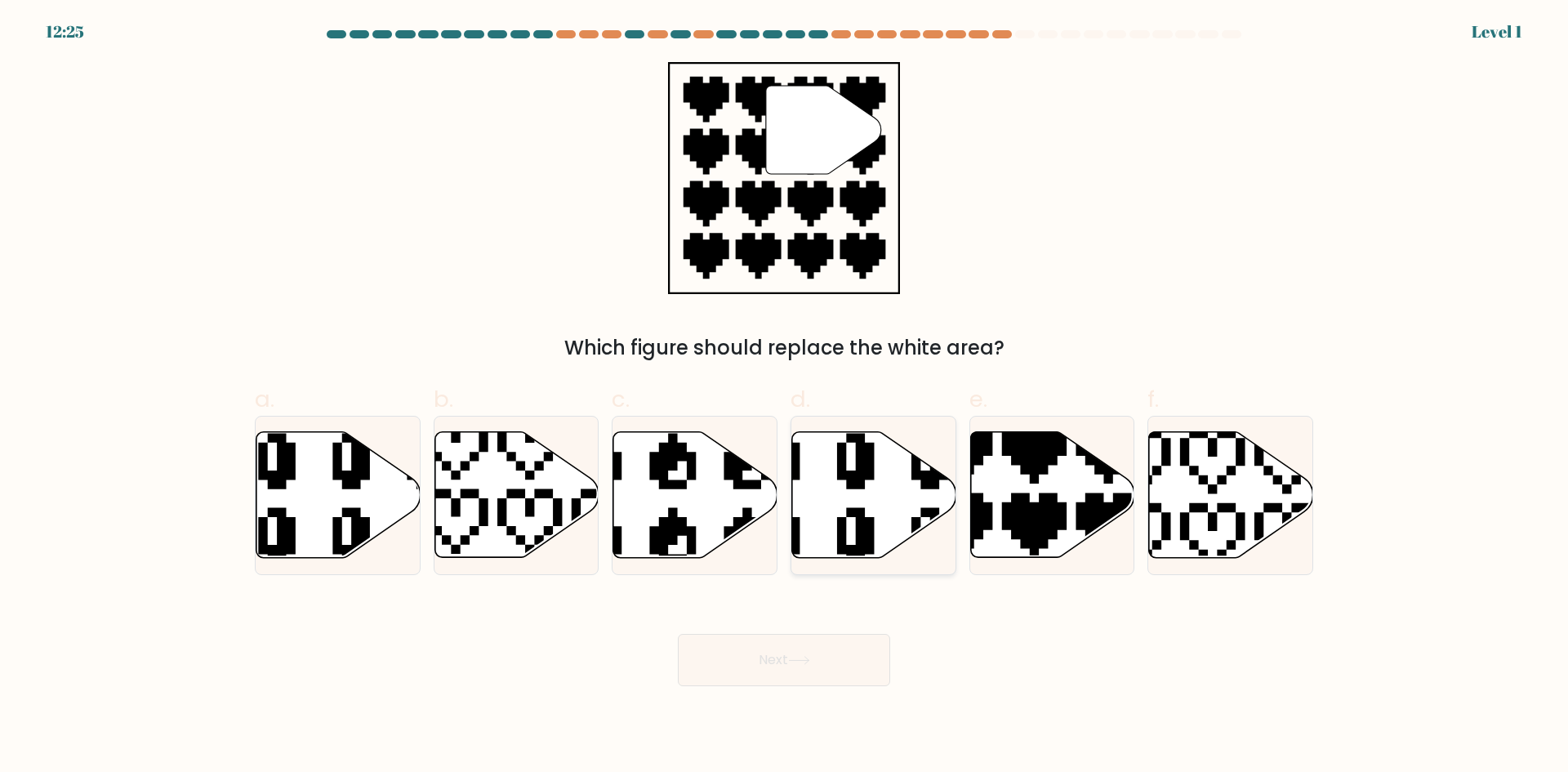
click at [882, 502] on icon at bounding box center [874, 495] width 164 height 125
click at [784, 397] on input "d." at bounding box center [784, 392] width 1 height 10
radio input "true"
click at [842, 659] on button "Next" at bounding box center [784, 659] width 212 height 52
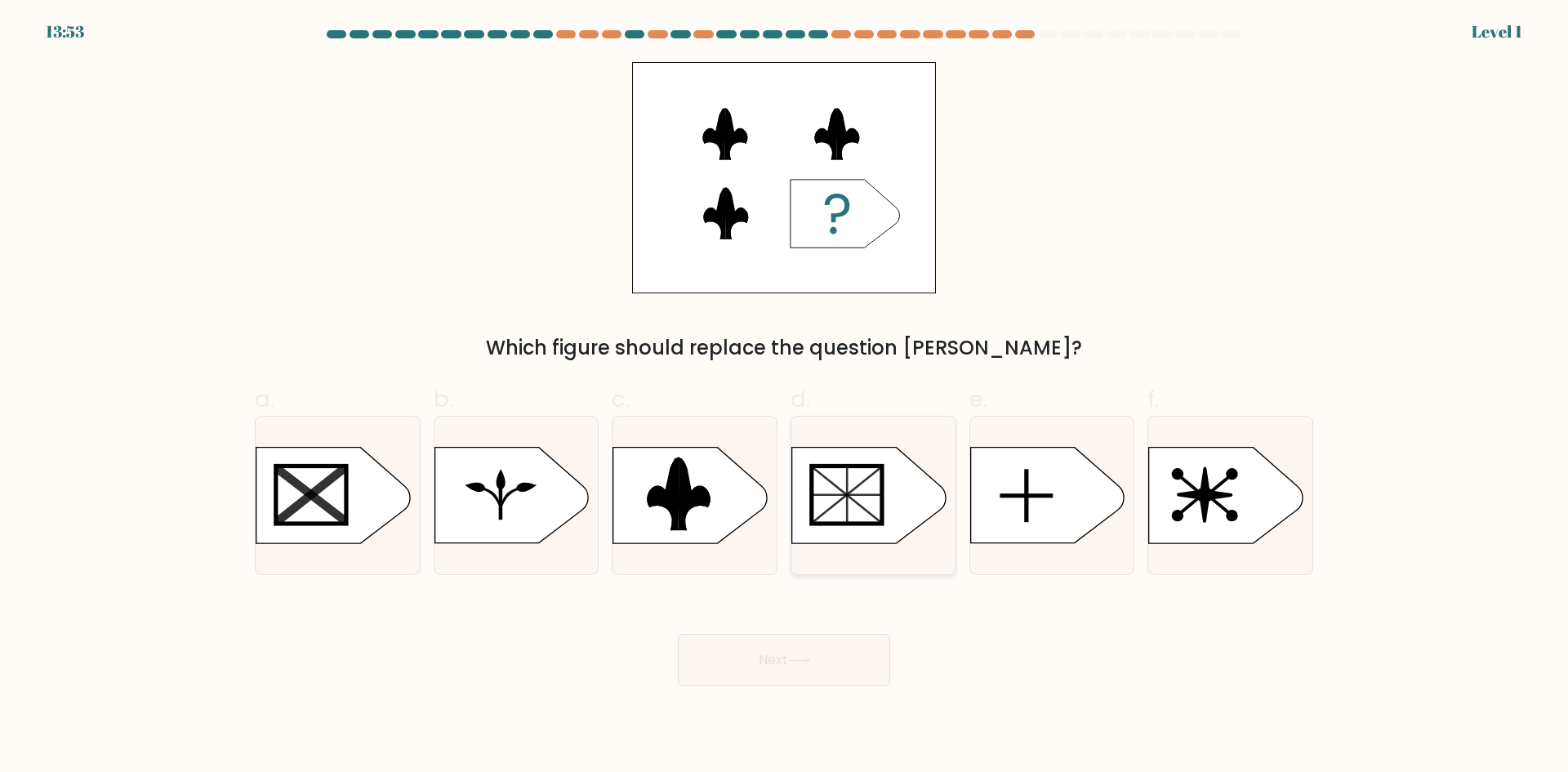
click at [871, 567] on div at bounding box center [873, 495] width 165 height 160
click at [784, 397] on input "d." at bounding box center [784, 392] width 1 height 10
radio input "true"
click at [820, 648] on button "Next" at bounding box center [784, 659] width 212 height 52
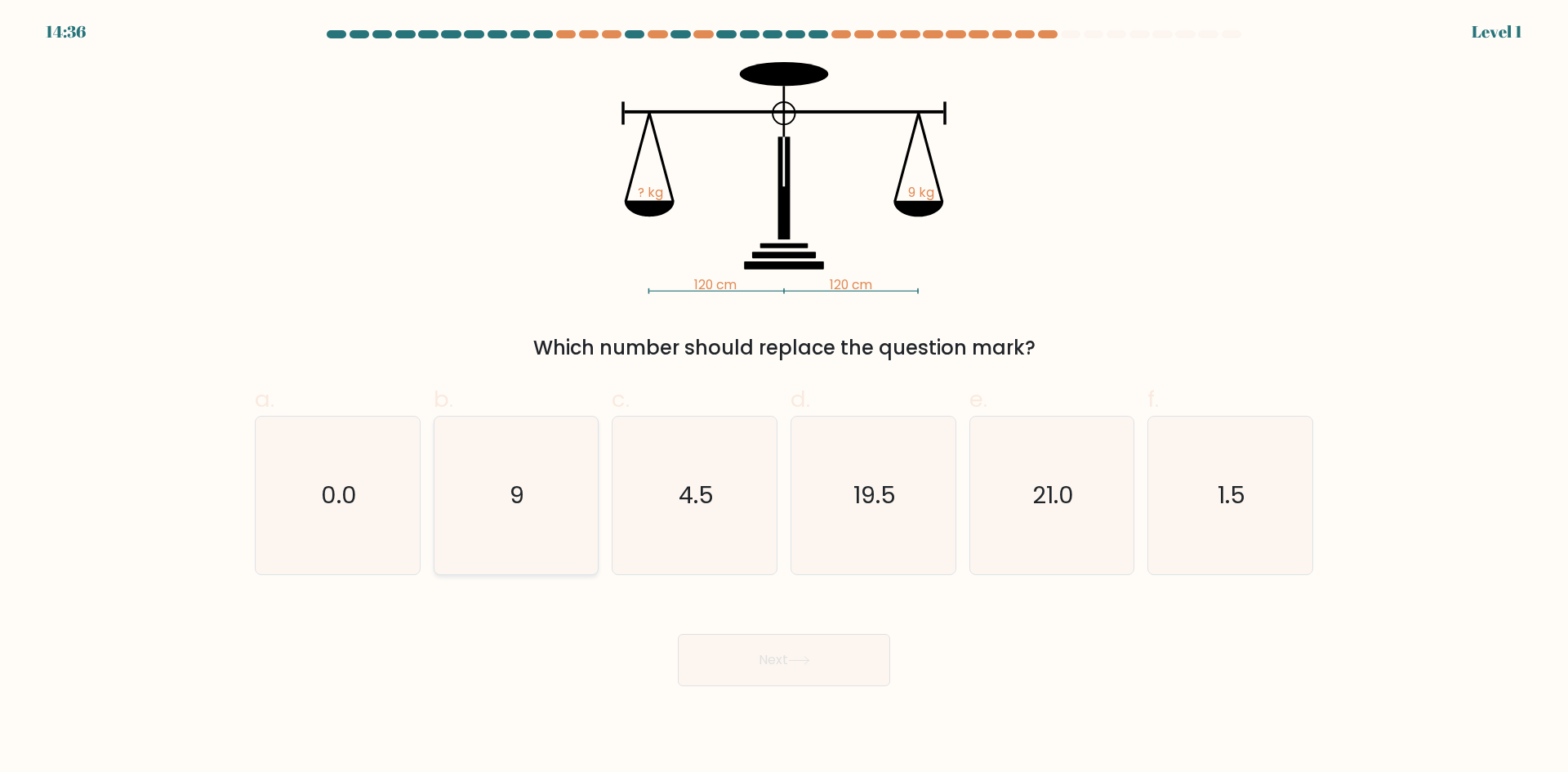
click at [587, 433] on icon "9" at bounding box center [515, 495] width 158 height 158
click at [784, 397] on input "b. 9" at bounding box center [784, 392] width 1 height 10
radio input "true"
click at [739, 652] on button "Next" at bounding box center [784, 659] width 212 height 52
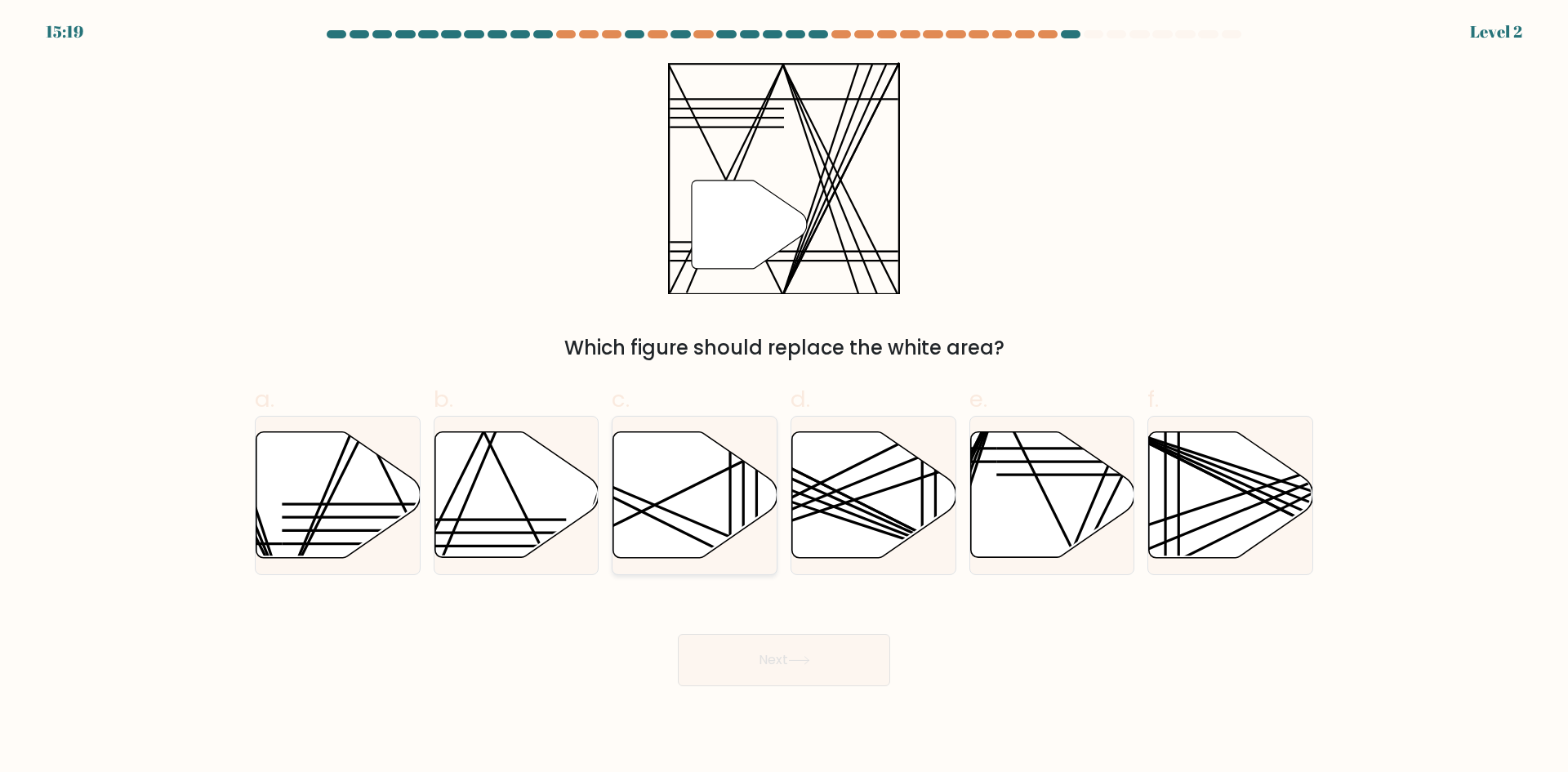
click at [750, 529] on icon at bounding box center [694, 496] width 164 height 128
click at [784, 397] on input "c." at bounding box center [784, 392] width 1 height 10
radio input "true"
click at [768, 661] on button "Next" at bounding box center [784, 659] width 212 height 52
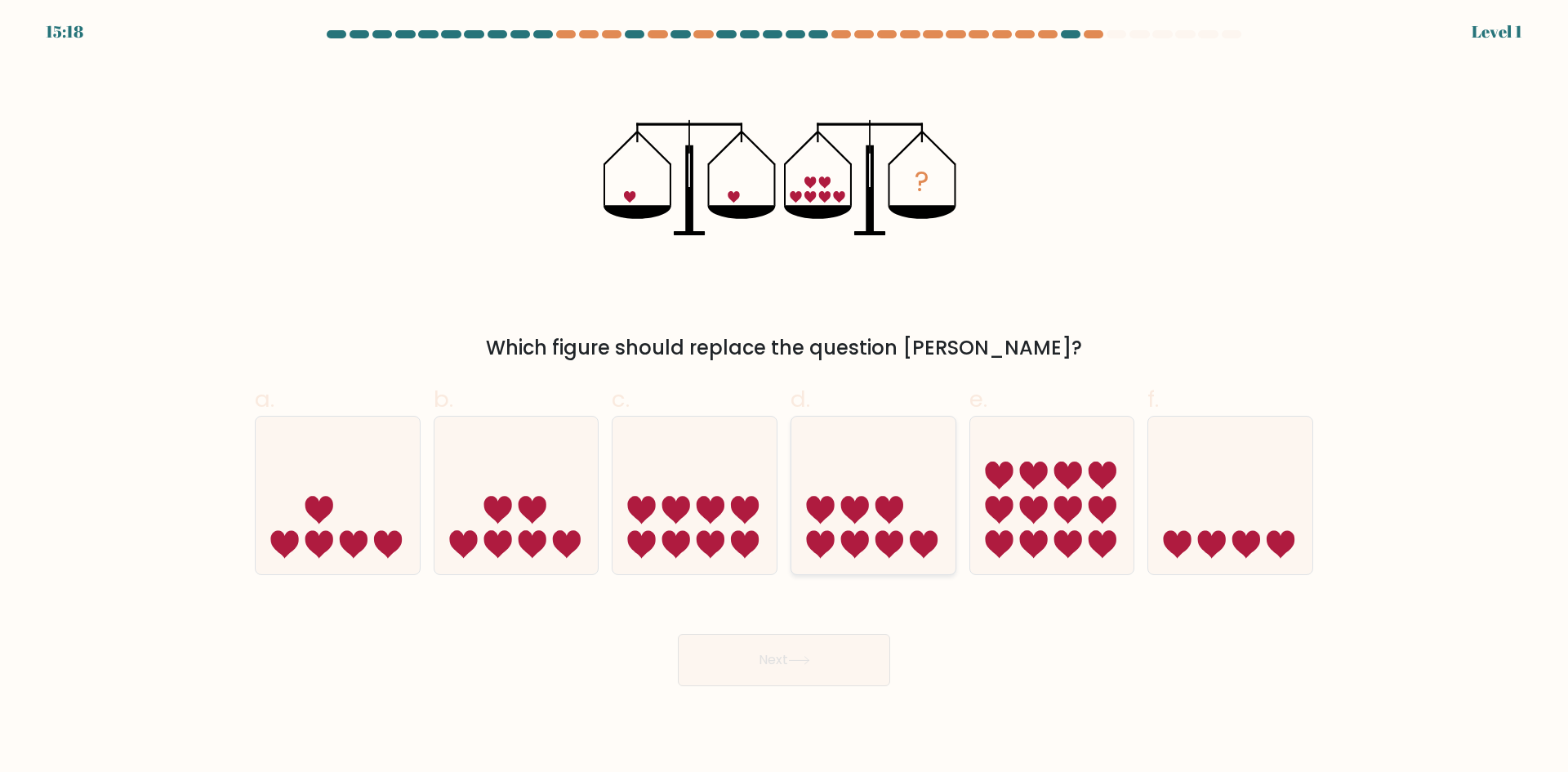
click at [807, 537] on icon at bounding box center [819, 544] width 28 height 28
click at [784, 397] on input "d." at bounding box center [784, 392] width 1 height 10
radio input "true"
click at [804, 662] on icon at bounding box center [799, 660] width 22 height 9
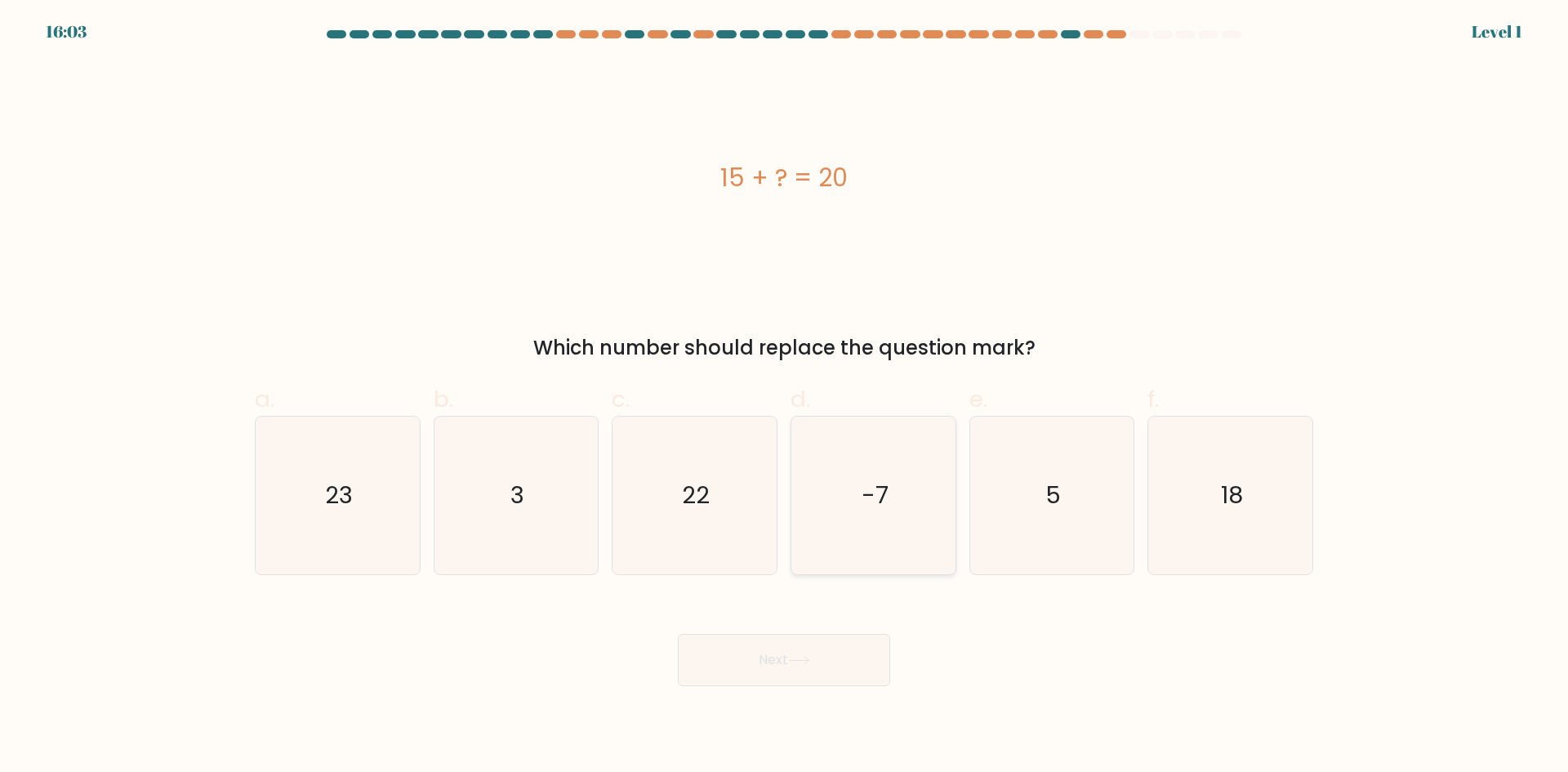
click at [879, 555] on icon "-7" at bounding box center [873, 495] width 158 height 158
click at [784, 397] on input "d. -7" at bounding box center [784, 392] width 1 height 10
radio input "true"
drag, startPoint x: 831, startPoint y: 640, endPoint x: 830, endPoint y: 652, distance: 12.0
click at [830, 647] on div "Next" at bounding box center [784, 640] width 1078 height 91
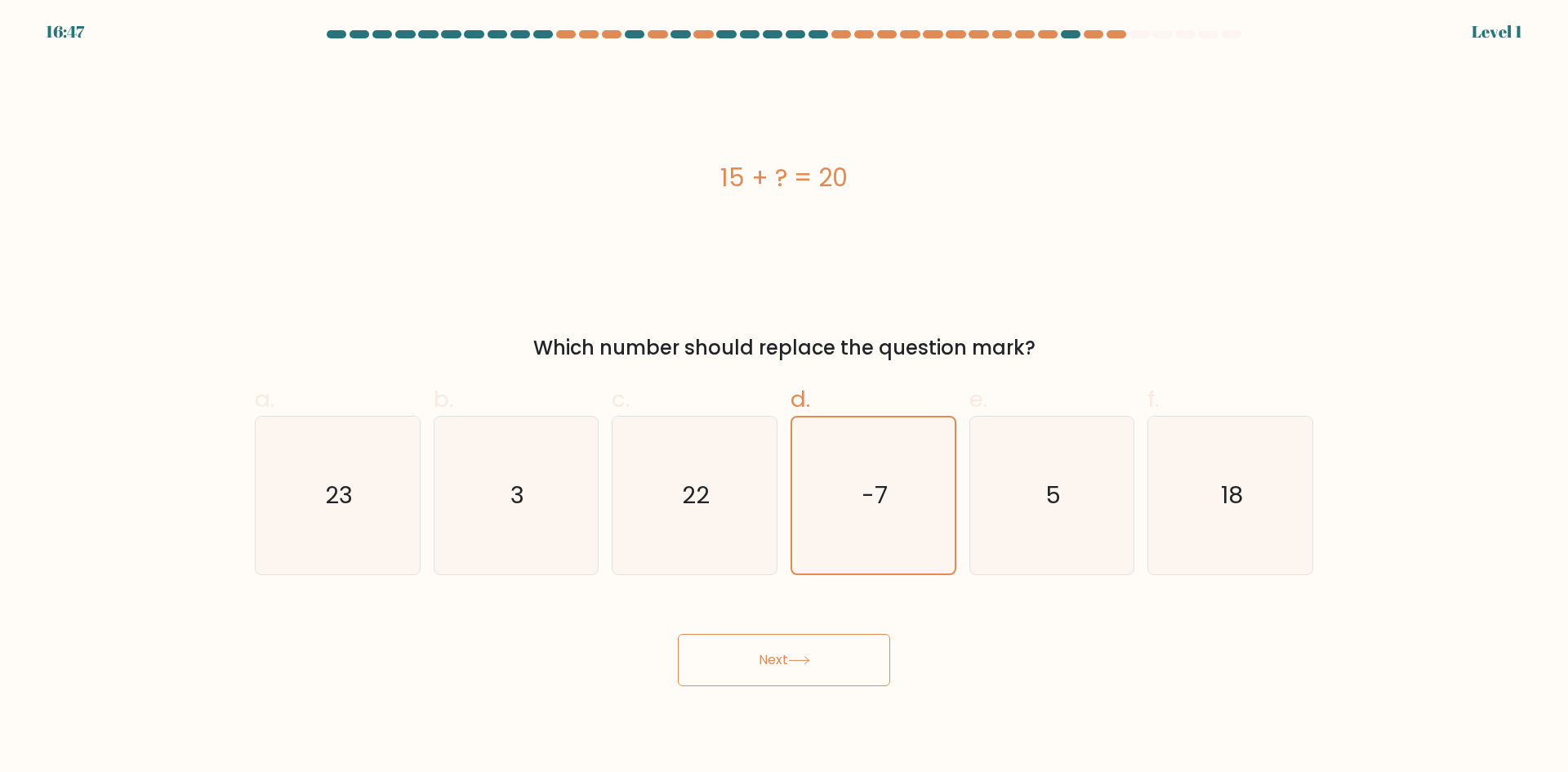
click at [830, 652] on button "Next" at bounding box center [784, 659] width 212 height 52
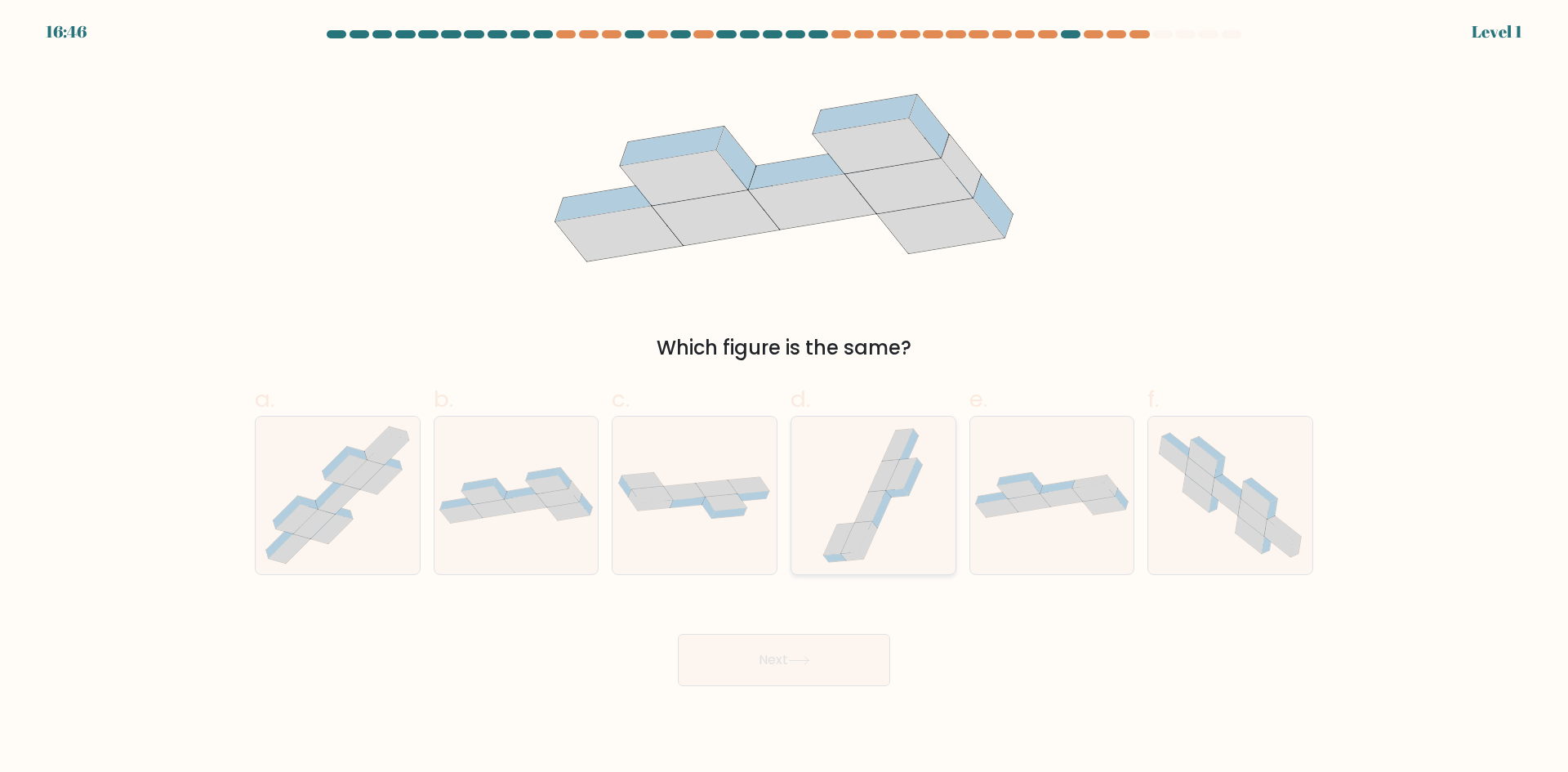
click at [792, 509] on div at bounding box center [873, 495] width 165 height 160
click at [784, 397] on input "d." at bounding box center [784, 392] width 1 height 10
radio input "true"
click at [791, 644] on button "Next" at bounding box center [784, 659] width 212 height 52
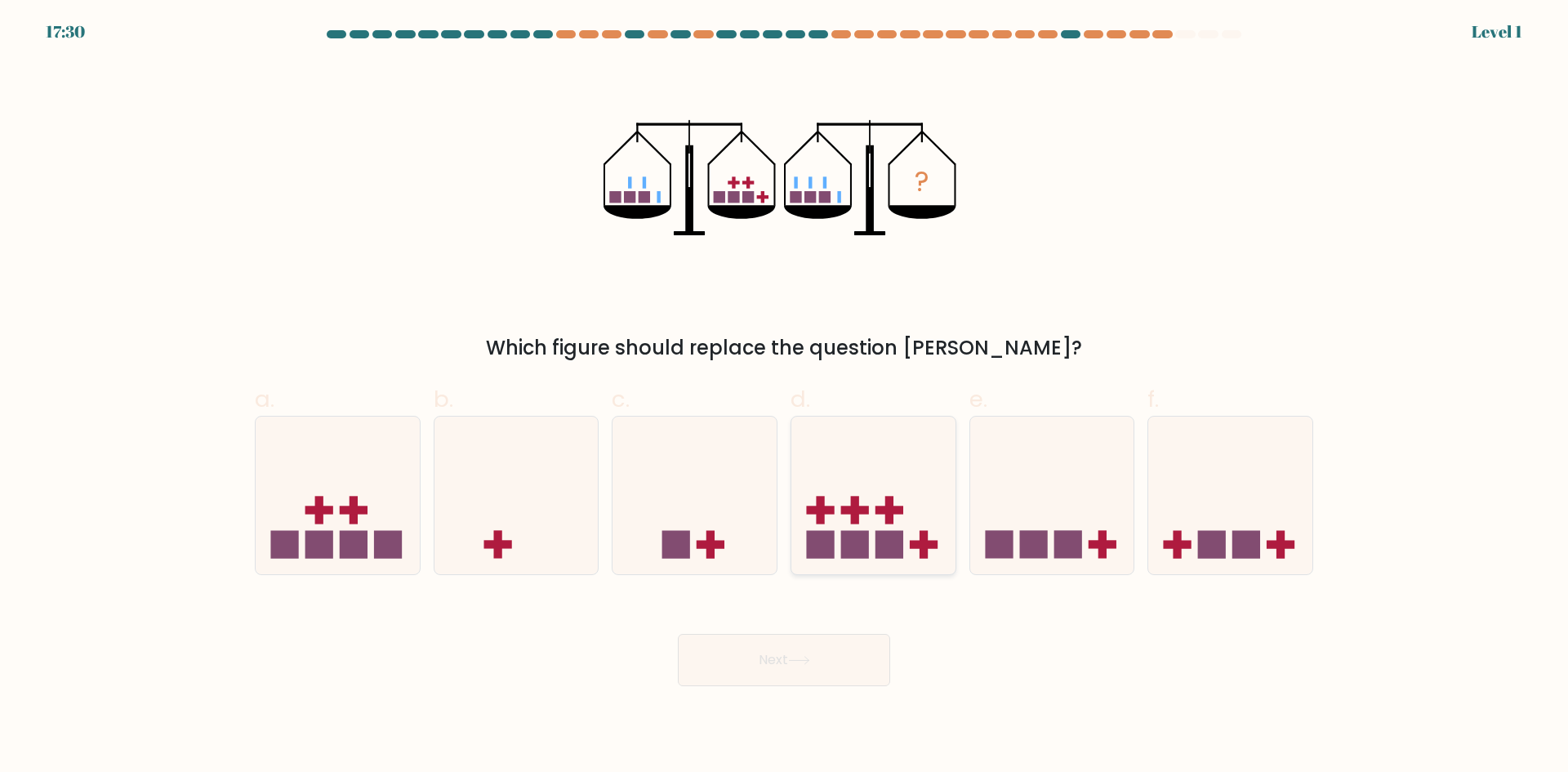
click at [851, 508] on rect at bounding box center [854, 511] width 28 height 9
click at [784, 397] on input "d." at bounding box center [784, 392] width 1 height 10
radio input "true"
click at [838, 650] on button "Next" at bounding box center [784, 659] width 212 height 52
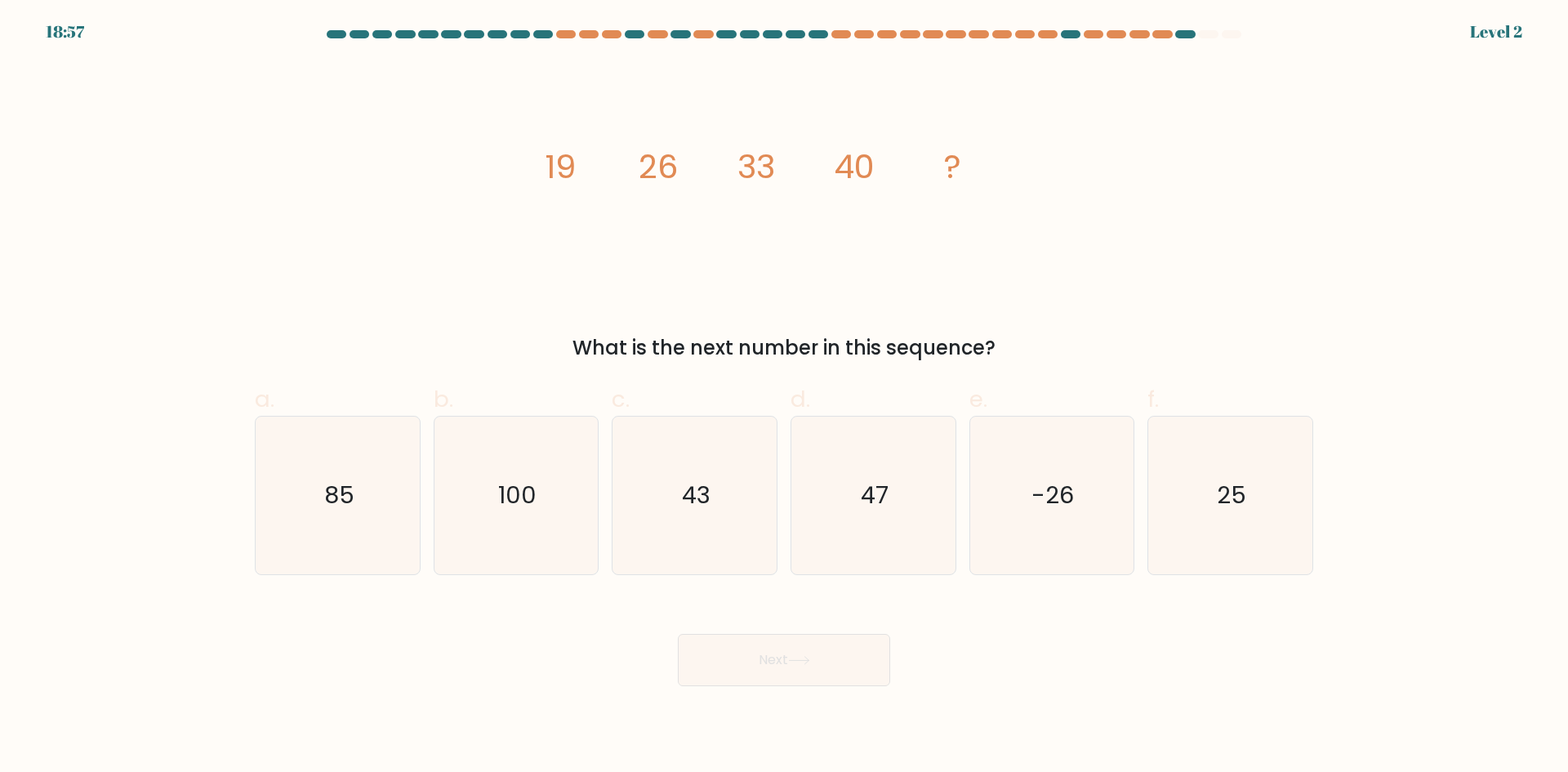
click at [862, 579] on form at bounding box center [784, 357] width 1568 height 656
click at [865, 530] on icon "47" at bounding box center [873, 495] width 158 height 158
click at [784, 397] on input "d. 47" at bounding box center [784, 392] width 1 height 10
radio input "true"
click at [838, 676] on button "Next" at bounding box center [784, 659] width 212 height 52
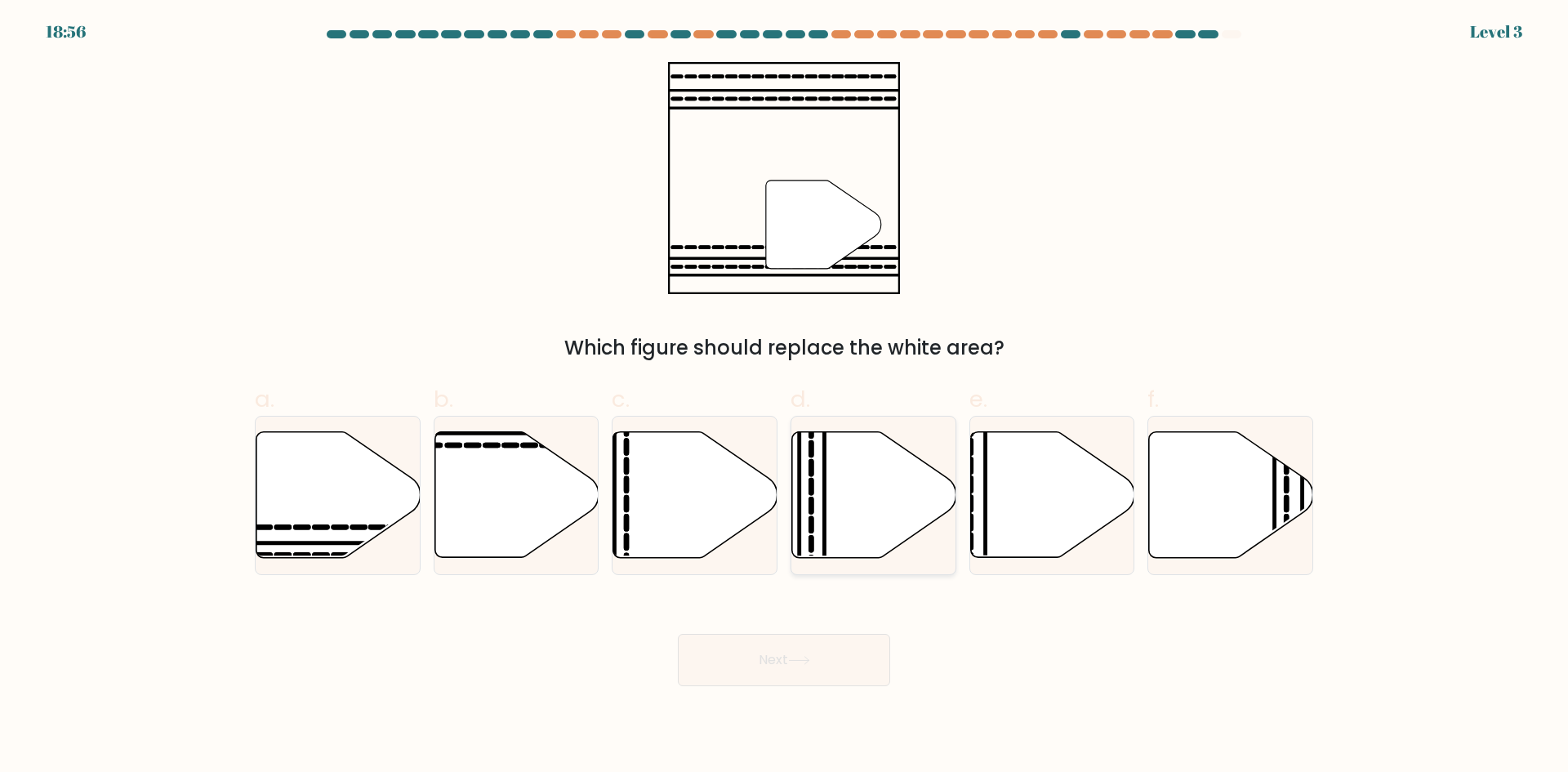
click at [897, 537] on icon at bounding box center [874, 495] width 164 height 125
click at [784, 397] on input "d." at bounding box center [784, 392] width 1 height 10
radio input "true"
click at [819, 659] on button "Next" at bounding box center [784, 659] width 212 height 52
